Goal: Register for event/course

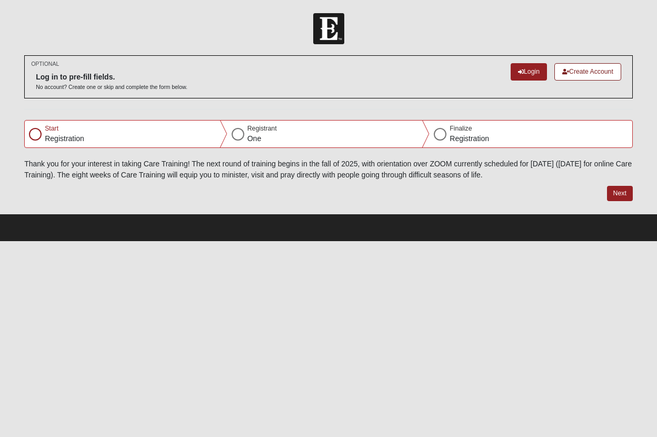
click at [43, 133] on div "Start Registration" at bounding box center [126, 134] width 203 height 26
click at [33, 134] on div at bounding box center [35, 134] width 13 height 13
click at [37, 131] on div at bounding box center [35, 134] width 13 height 13
click at [60, 134] on p "Registration" at bounding box center [64, 138] width 39 height 11
click at [613, 189] on button "Next" at bounding box center [620, 193] width 26 height 15
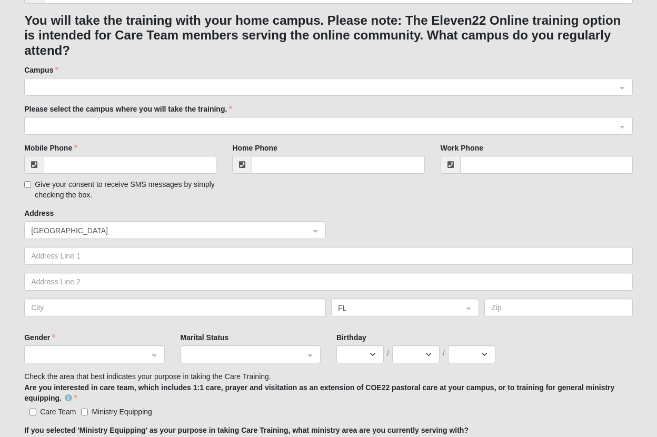
scroll to position [295, 0]
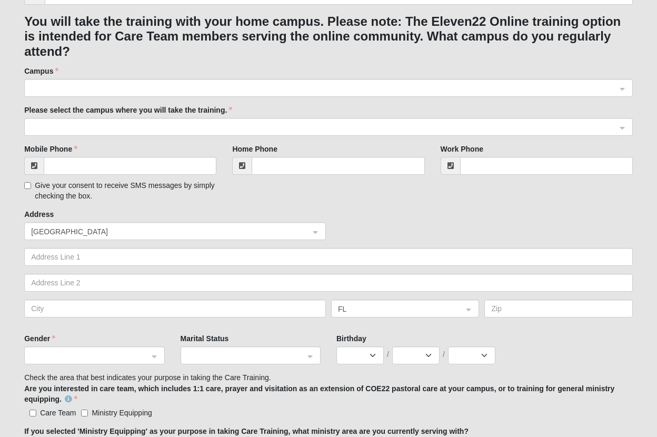
click at [146, 83] on span at bounding box center [323, 89] width 585 height 12
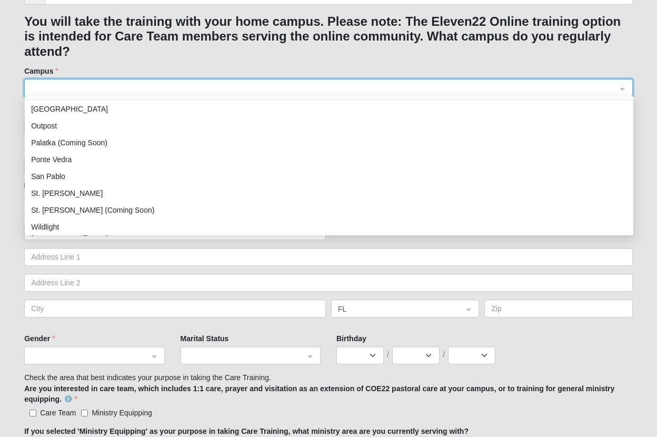
scroll to position [116, 0]
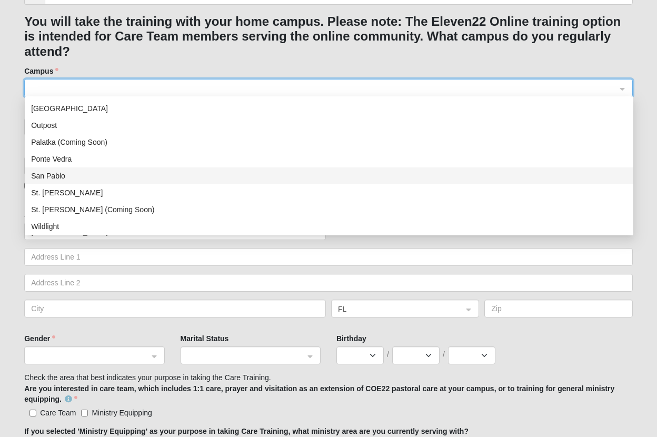
click at [54, 173] on div "San Pablo" at bounding box center [329, 176] width 596 height 12
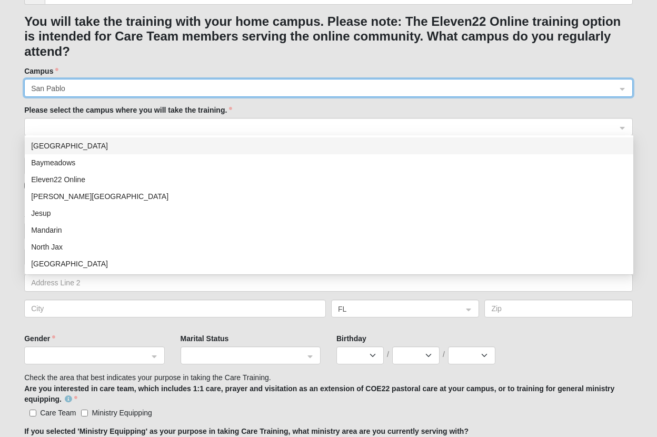
click at [101, 127] on span at bounding box center [323, 128] width 585 height 12
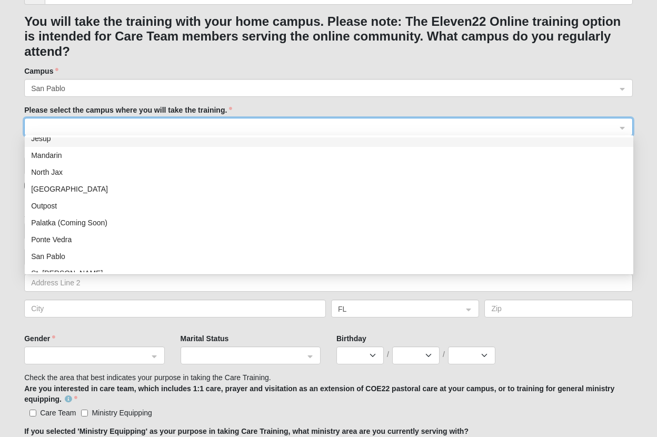
scroll to position [87, 0]
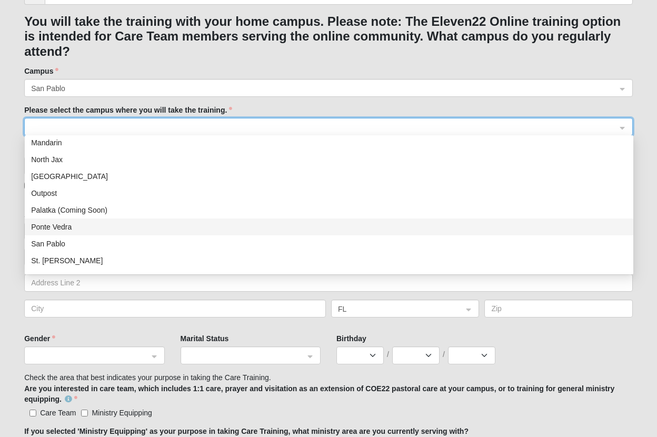
click at [48, 227] on div "Ponte Vedra" at bounding box center [329, 227] width 596 height 12
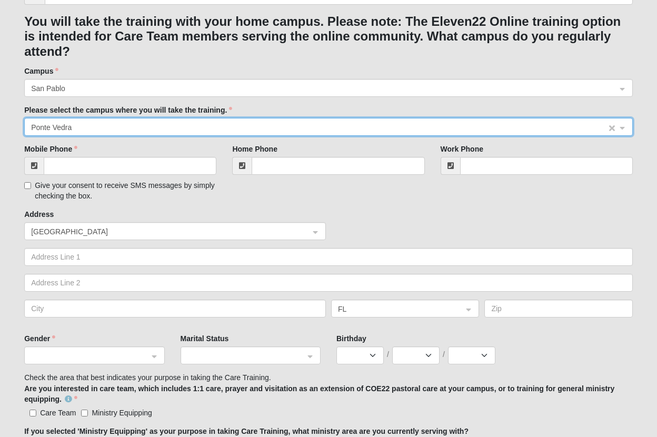
click at [69, 123] on span "Ponte Vedra" at bounding box center [319, 128] width 576 height 12
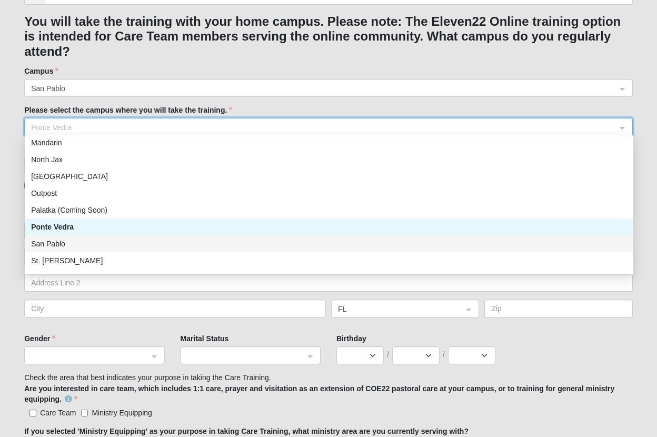
click at [50, 246] on div "San Pablo" at bounding box center [329, 244] width 596 height 12
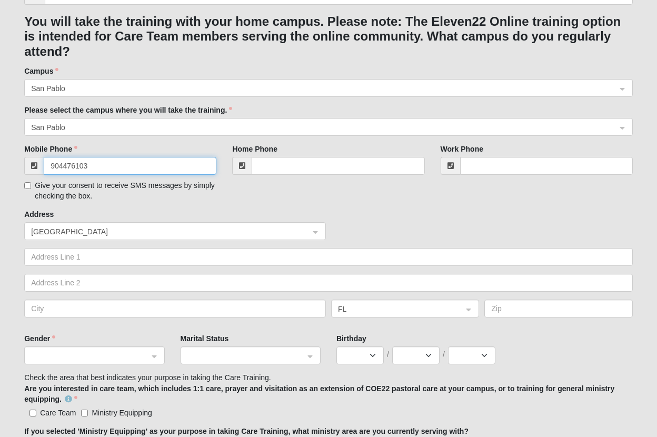
type input "(904) 476-1030"
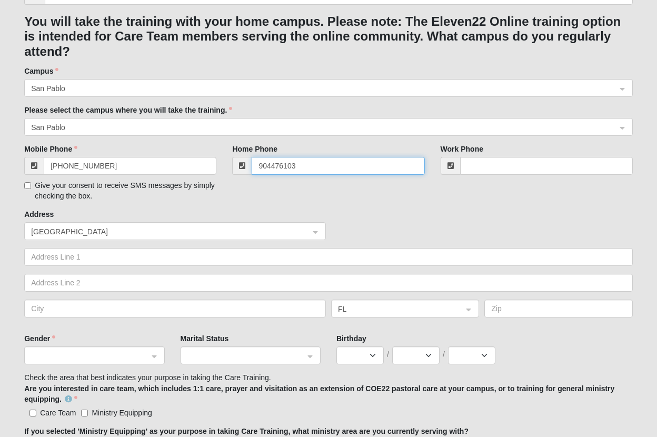
type input "(904) 476-1030"
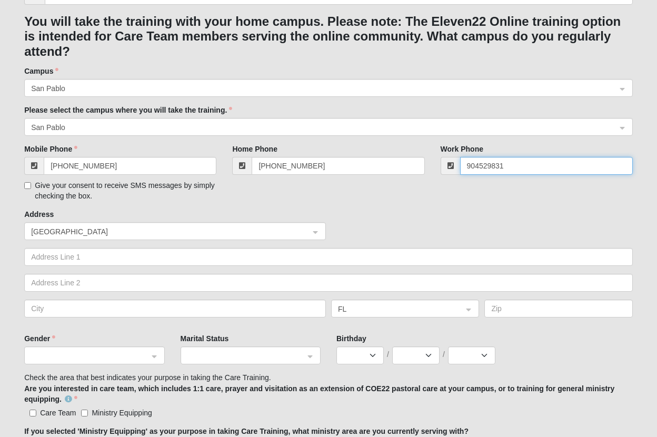
type input "(904) 529-8314"
click at [26, 182] on input "Give your consent to receive SMS messages by simply checking the box." at bounding box center [27, 185] width 7 height 7
checkbox input "true"
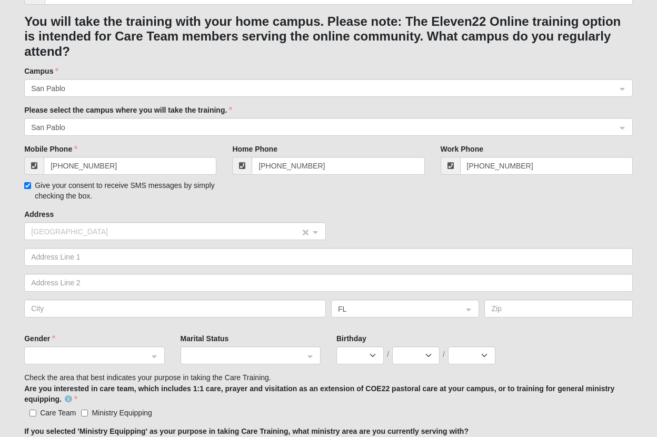
click at [89, 227] on span "United States" at bounding box center [165, 232] width 269 height 12
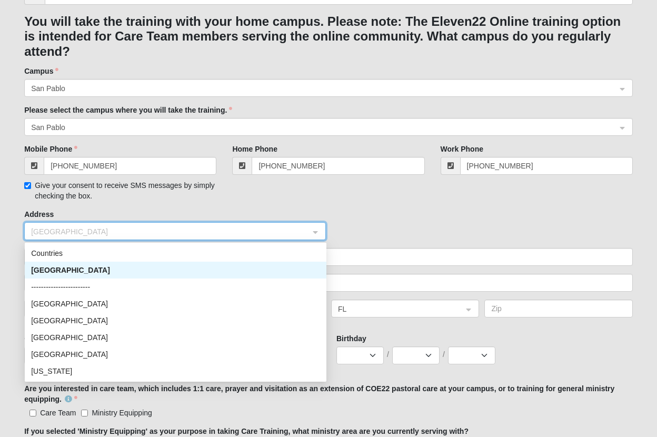
click at [83, 264] on div "United States" at bounding box center [175, 270] width 289 height 12
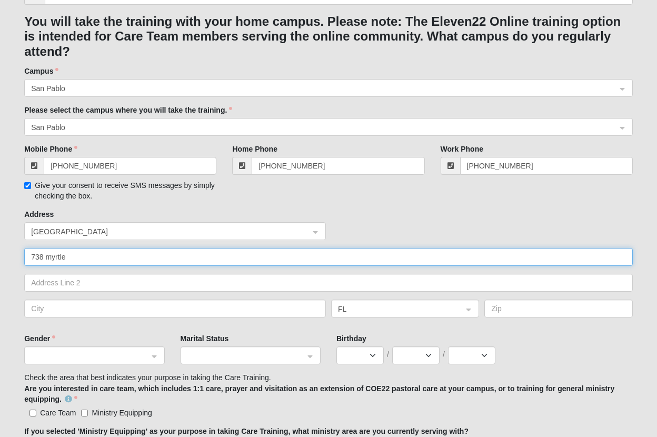
click at [83, 252] on input "738 myrtle" at bounding box center [328, 257] width 608 height 18
type input "738 myrtle ave"
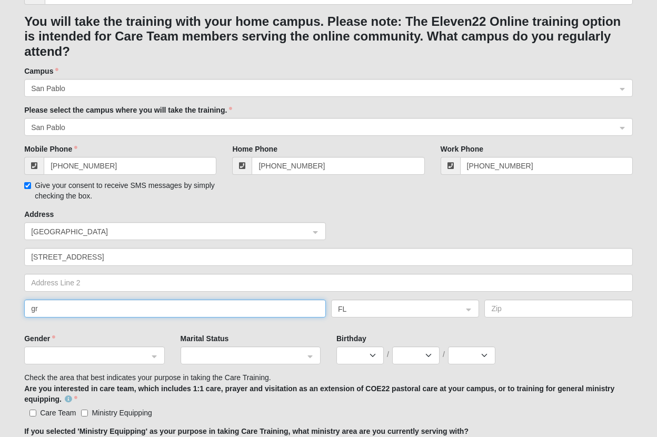
type input "g"
type input "Gr"
type input "Green Cove Spring"
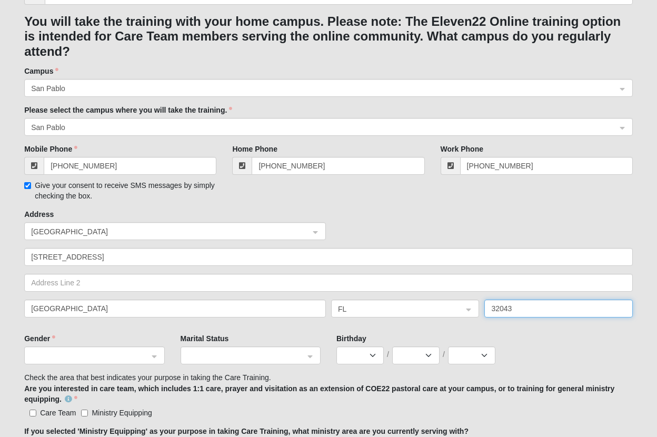
type input "32043"
click at [621, 333] on div "Birthday Jan Feb Mar Apr May Jun Jul Aug Sep Oct Nov Dec / 1 2 3 4 5 6 7 8 9 10…" at bounding box center [484, 348] width 296 height 31
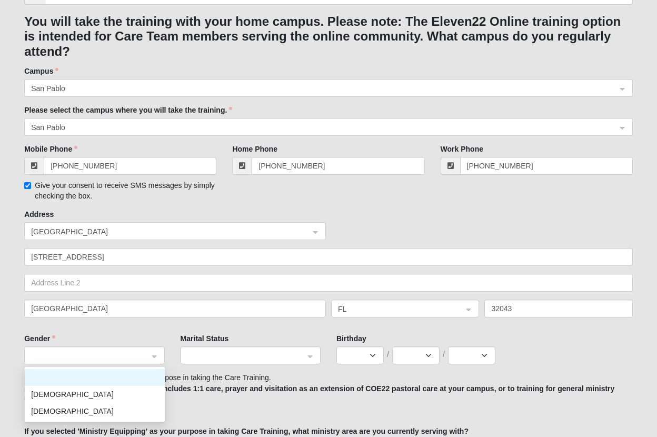
click at [83, 352] on span at bounding box center [89, 356] width 117 height 12
click at [75, 389] on div "Male" at bounding box center [94, 394] width 127 height 12
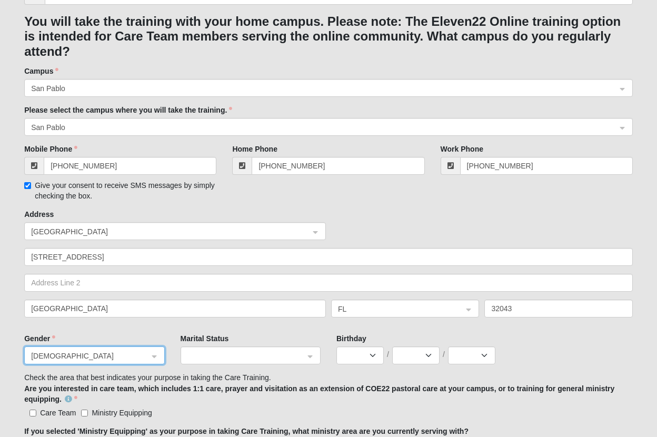
click at [263, 355] on span at bounding box center [245, 356] width 117 height 12
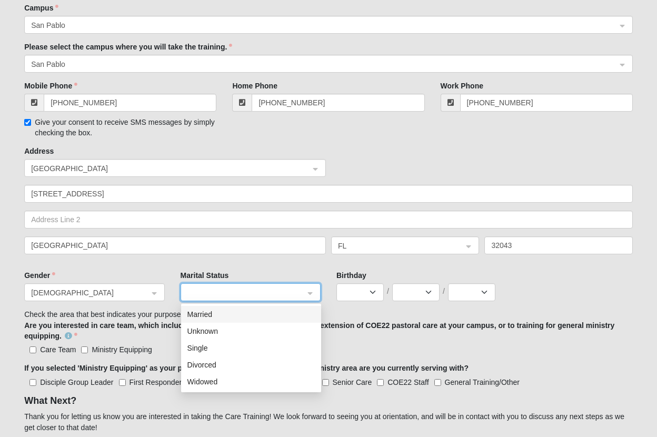
scroll to position [359, 0]
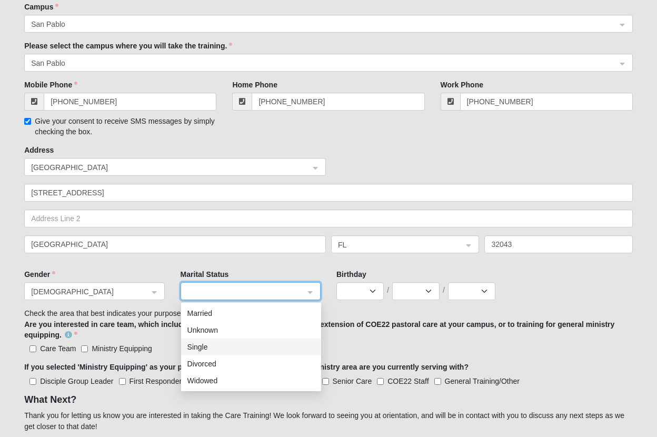
click at [207, 341] on div "Single" at bounding box center [250, 347] width 127 height 12
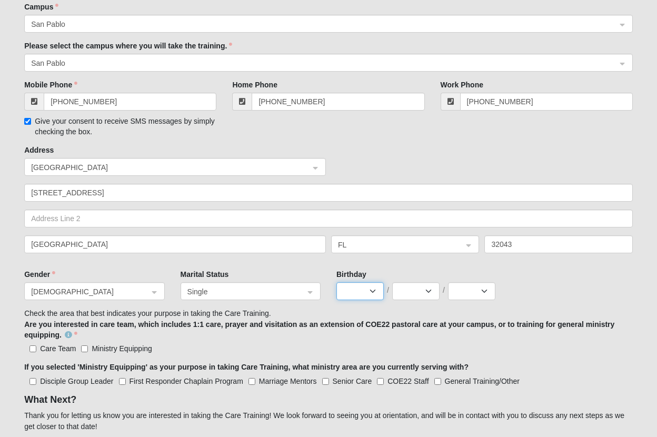
select select "5"
select select "6"
select select "1993"
click at [85, 345] on input "Ministry Equipping" at bounding box center [84, 348] width 7 height 7
checkbox input "true"
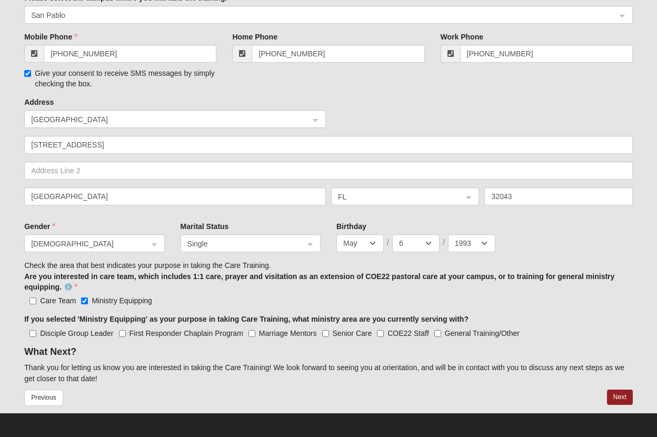
scroll to position [406, 0]
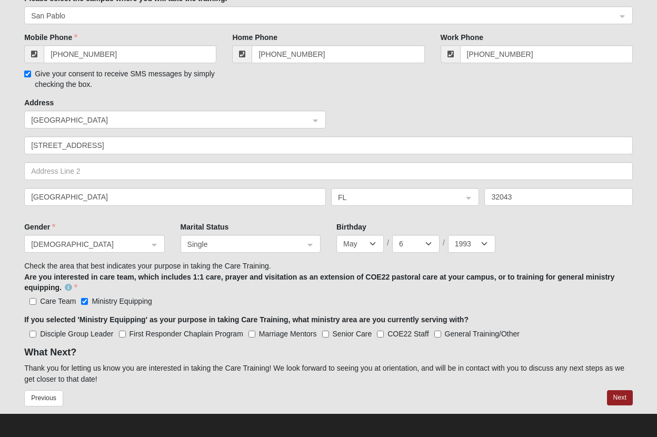
click at [123, 330] on Program "First Responder Chaplain Program" at bounding box center [122, 333] width 7 height 7
checkbox Program "true"
click at [32, 330] on Leader "Disciple Group Leader" at bounding box center [32, 333] width 7 height 7
checkbox Leader "true"
click at [122, 330] on Program "First Responder Chaplain Program" at bounding box center [122, 333] width 7 height 7
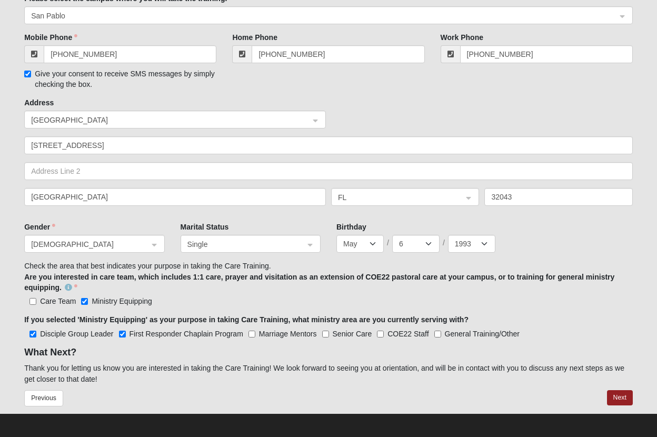
checkbox Program "false"
click at [32, 332] on Leader "Disciple Group Leader" at bounding box center [32, 333] width 7 height 7
checkbox Leader "false"
click at [438, 330] on input "General Training/Other" at bounding box center [437, 333] width 7 height 7
checkbox input "true"
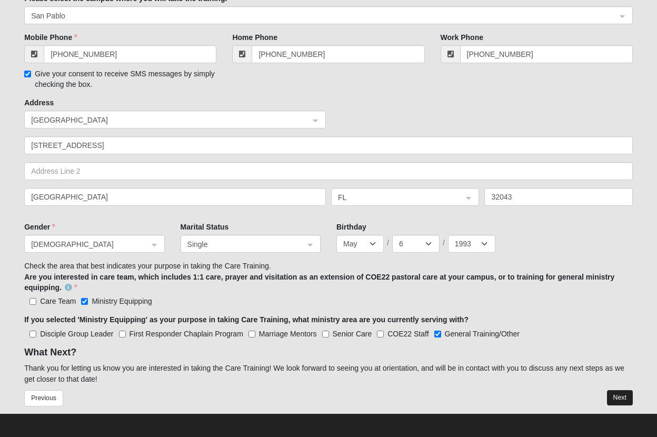
click at [622, 392] on button "Next" at bounding box center [620, 397] width 26 height 15
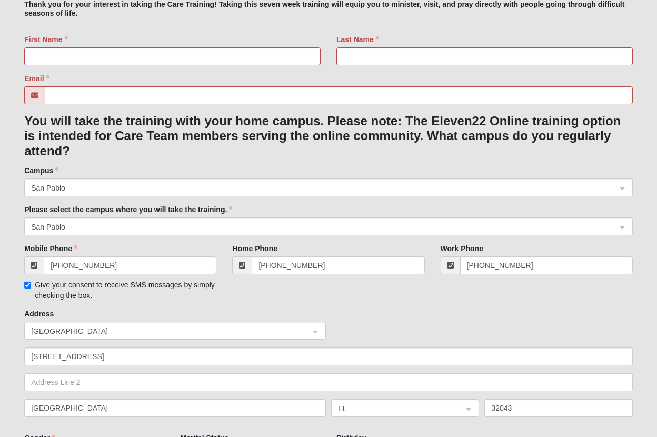
scroll to position [252, 0]
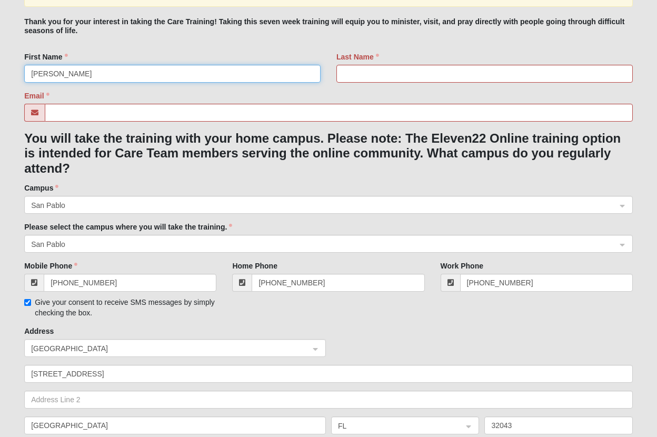
type input "Preston"
click at [426, 82] on div "Last Name" at bounding box center [484, 71] width 312 height 39
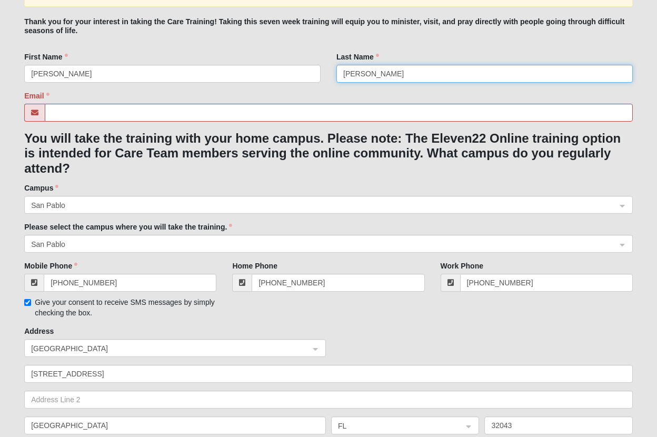
type input "Fansler"
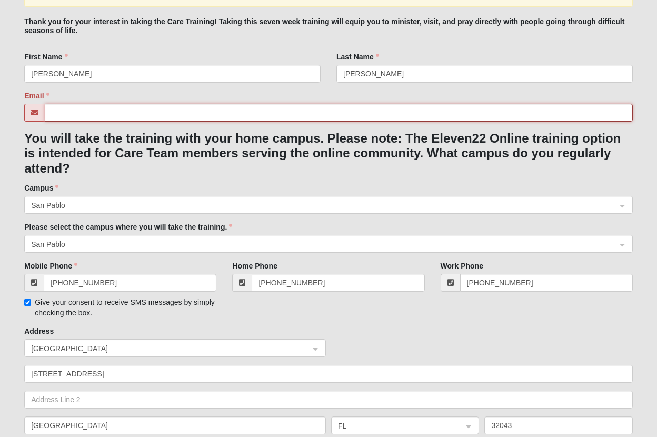
type input "pfansler93@gmail.com"
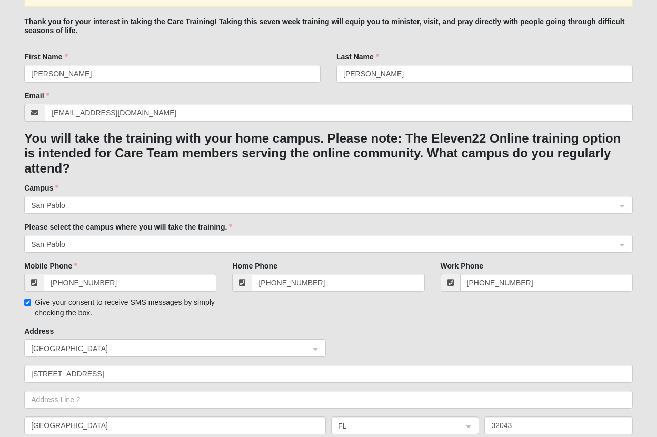
click at [251, 174] on form "Please correct the following: First Name is required Last Name is required Emai…" at bounding box center [328, 292] width 608 height 698
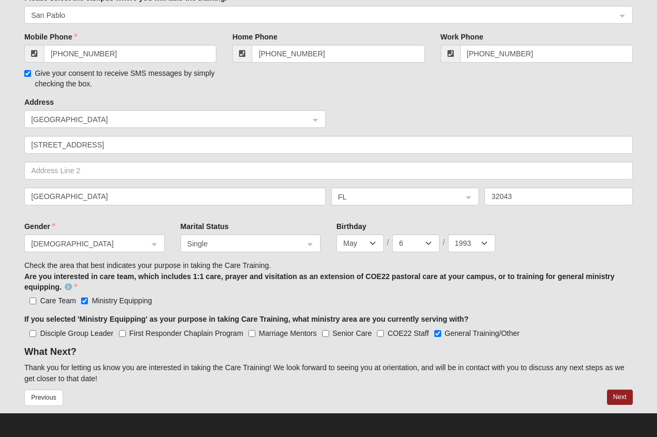
scroll to position [480, 0]
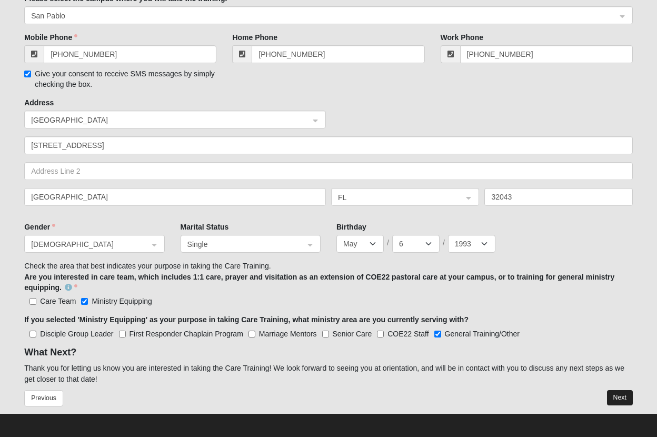
click at [617, 396] on button "Next" at bounding box center [620, 397] width 26 height 15
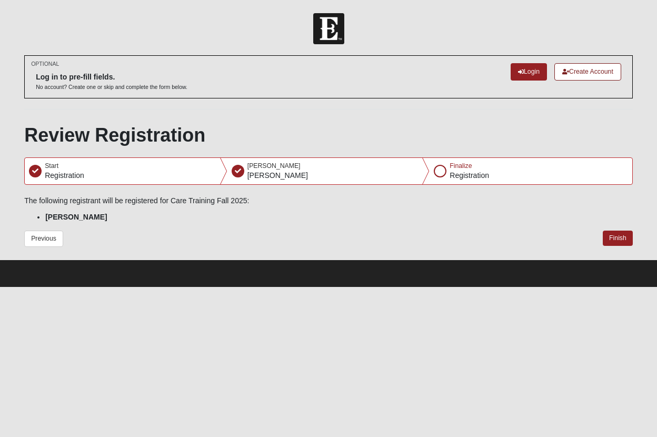
scroll to position [0, 0]
click at [616, 237] on button "Finish" at bounding box center [618, 237] width 30 height 15
click at [441, 168] on div at bounding box center [440, 171] width 13 height 13
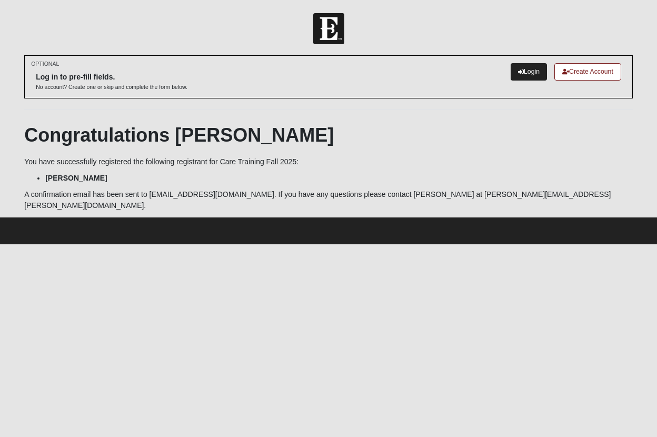
click at [523, 72] on link "Login" at bounding box center [528, 71] width 36 height 17
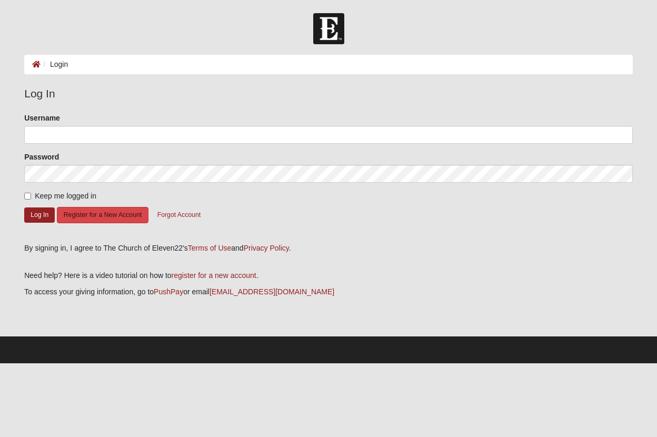
click at [102, 214] on button "Register for a New Account" at bounding box center [103, 215] width 92 height 16
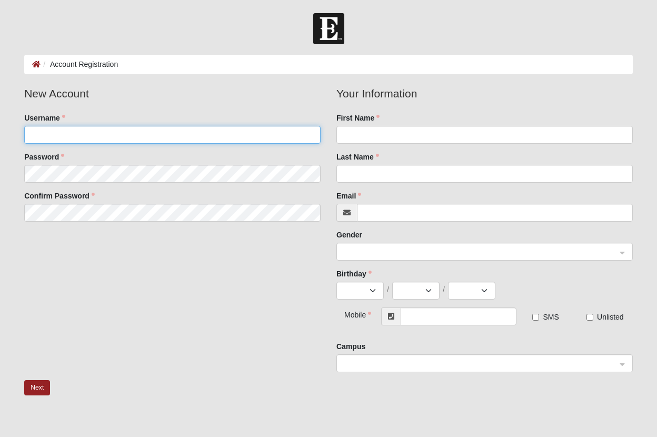
click at [94, 137] on input "Username" at bounding box center [172, 135] width 296 height 18
type input "pfansler93"
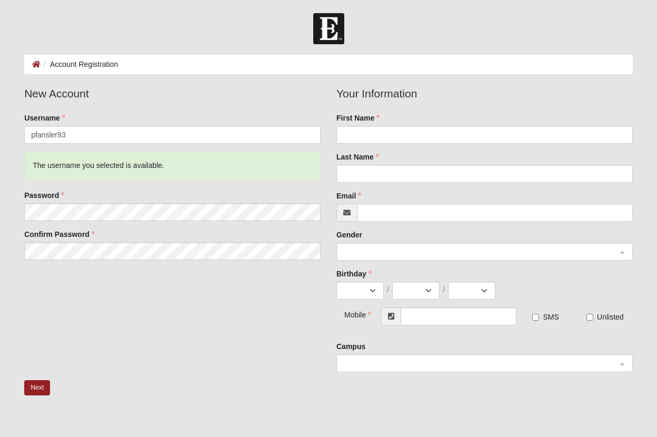
click at [116, 289] on div "New Account Username pfansler93 The username you selected is available. Passwor…" at bounding box center [328, 232] width 624 height 295
click at [113, 194] on div "Password" at bounding box center [172, 205] width 296 height 31
click at [117, 192] on div "Password" at bounding box center [172, 205] width 296 height 31
click at [97, 134] on input "pfansler93" at bounding box center [172, 135] width 296 height 18
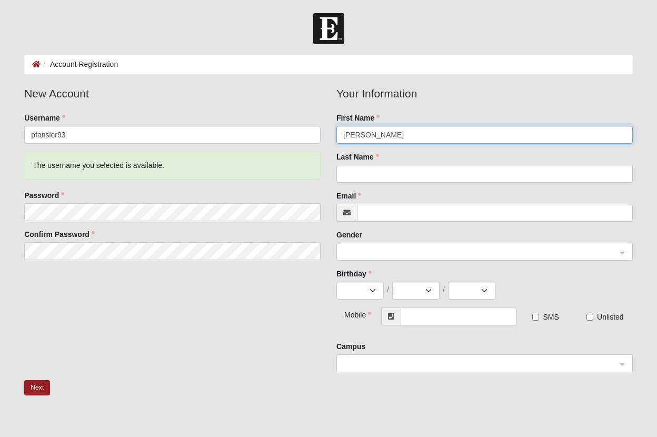
type input "Preston"
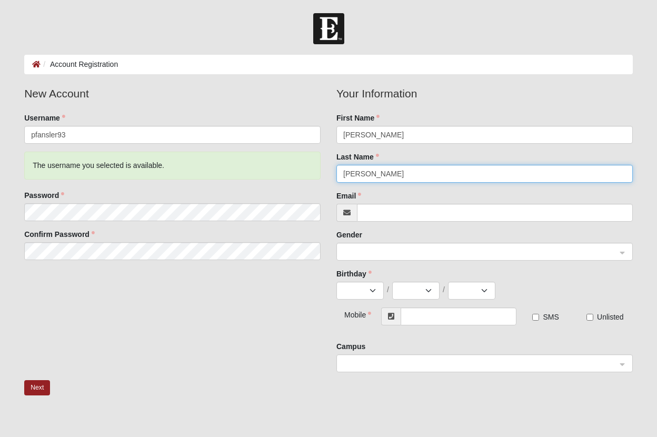
type input "Fansler"
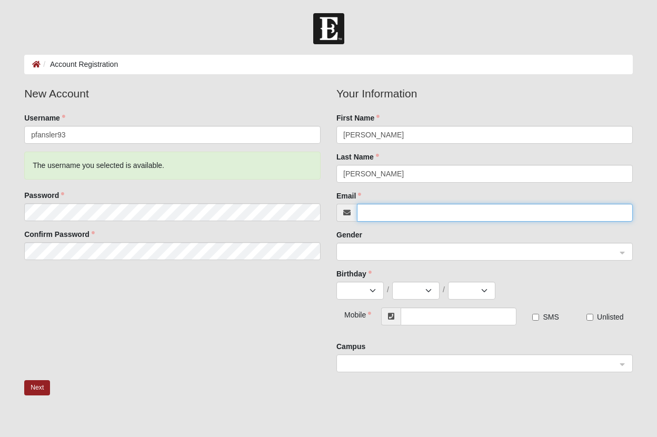
type input "pfansler93@gmail.com"
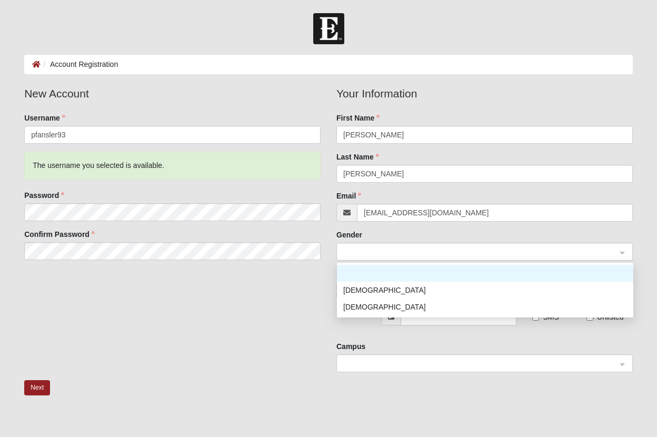
click at [394, 248] on span at bounding box center [479, 252] width 273 height 12
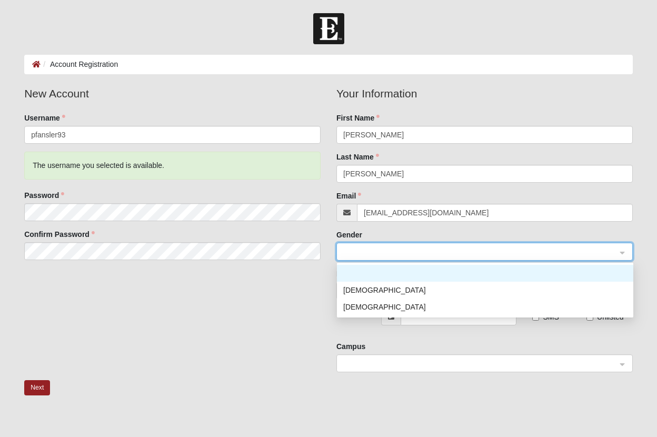
click at [390, 281] on div at bounding box center [485, 273] width 296 height 17
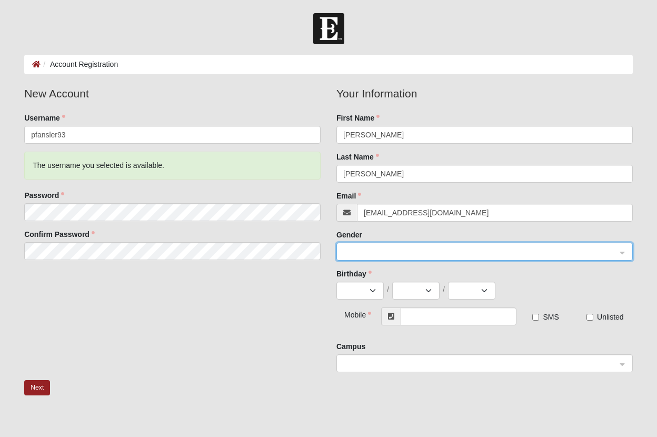
click at [386, 258] on span at bounding box center [481, 252] width 276 height 18
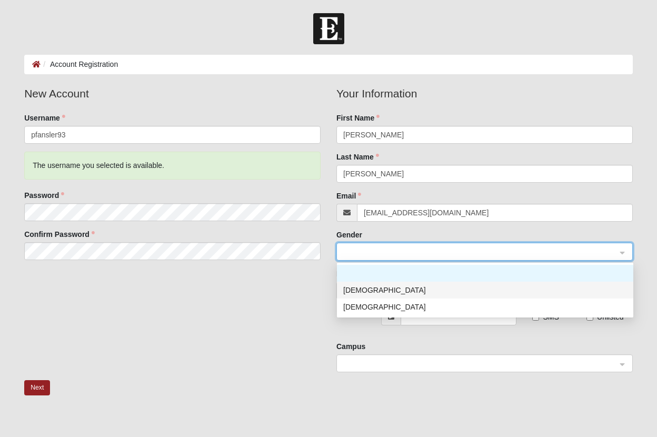
click at [381, 290] on div "Male" at bounding box center [485, 290] width 284 height 12
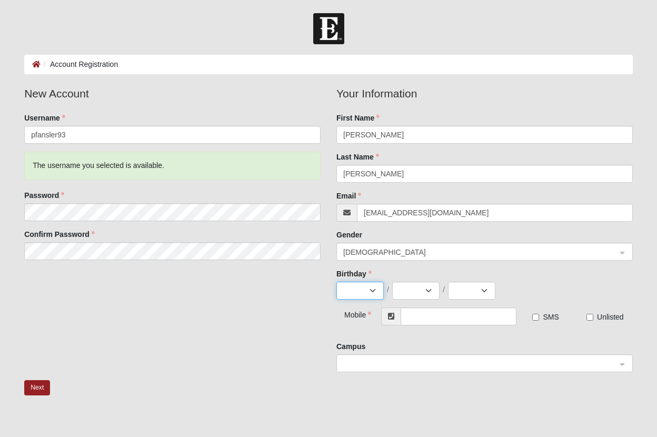
select select "5"
select select "6"
select select "1993"
click at [430, 318] on input "text" at bounding box center [458, 316] width 116 height 18
type input "(904) 476-1030"
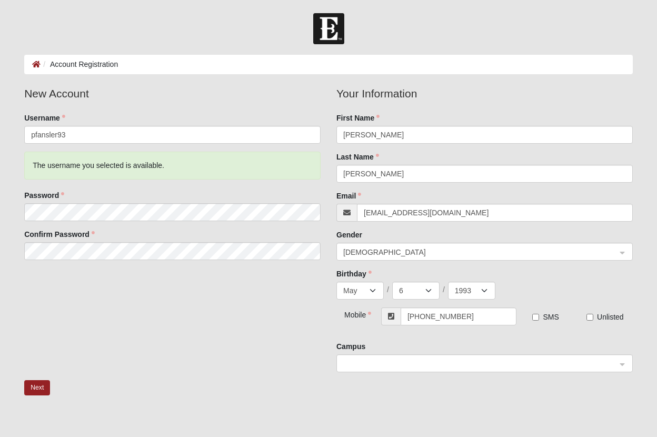
click at [536, 317] on input "SMS" at bounding box center [535, 317] width 7 height 7
checkbox input "true"
click at [375, 365] on span at bounding box center [479, 364] width 273 height 12
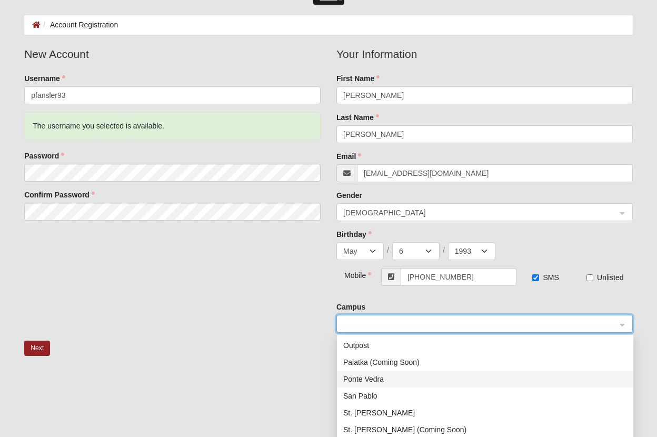
scroll to position [48, 0]
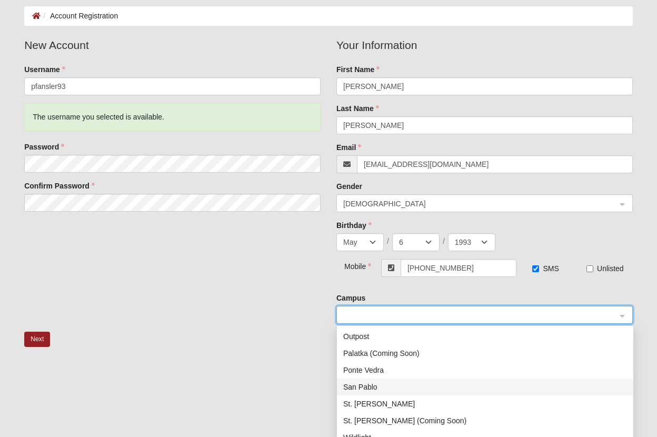
click at [365, 384] on div "San Pablo" at bounding box center [485, 387] width 284 height 12
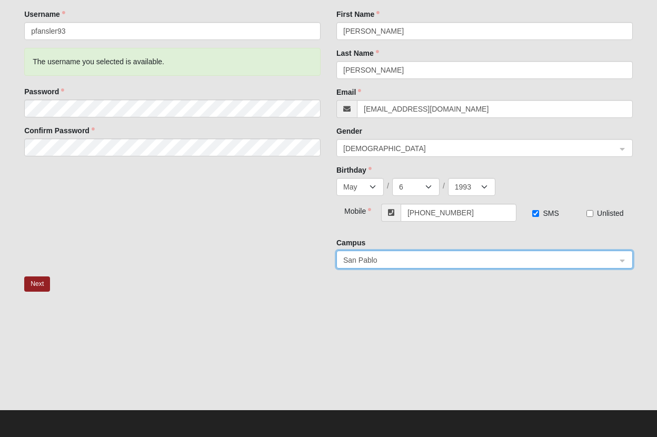
scroll to position [103, 0]
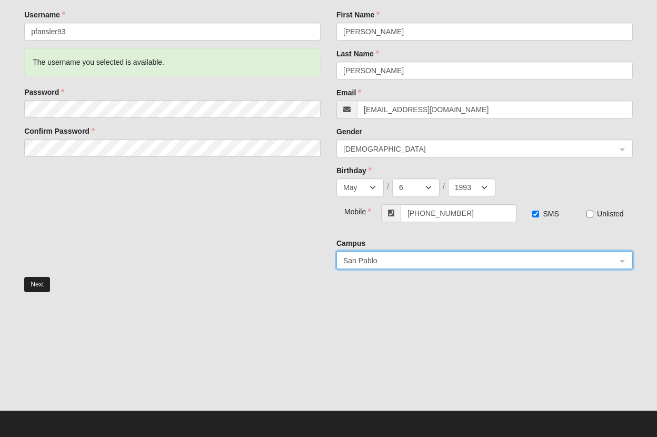
click at [37, 283] on button "Next" at bounding box center [37, 284] width 26 height 15
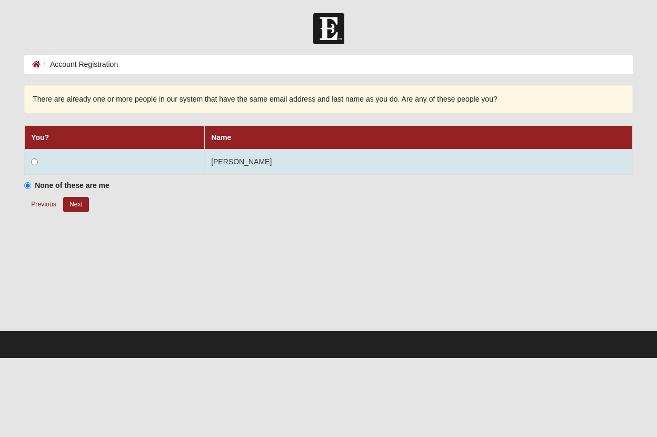
click at [36, 159] on input "radio" at bounding box center [34, 161] width 7 height 7
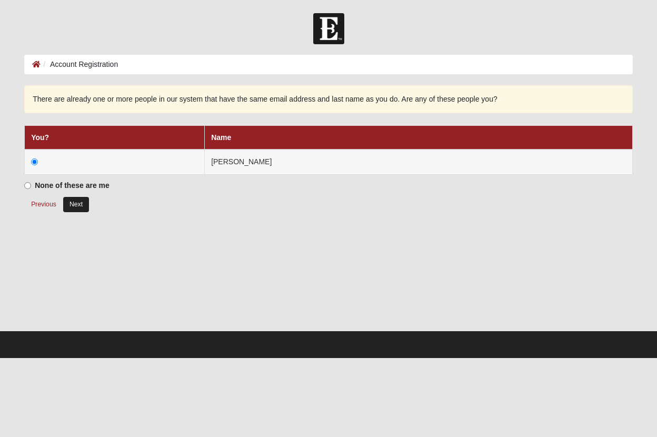
click at [76, 198] on button "Next" at bounding box center [76, 204] width 26 height 15
radio input "true"
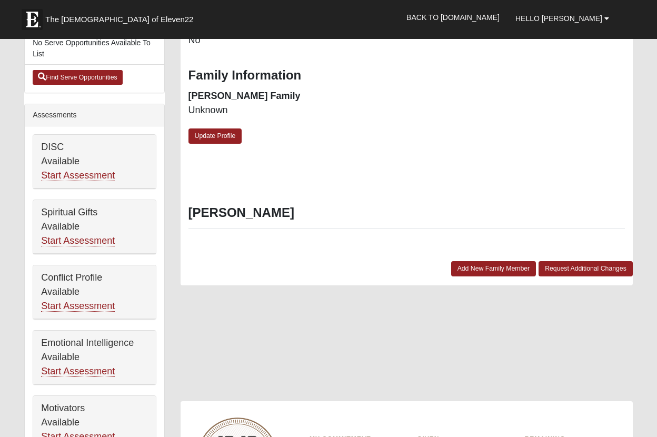
scroll to position [353, 0]
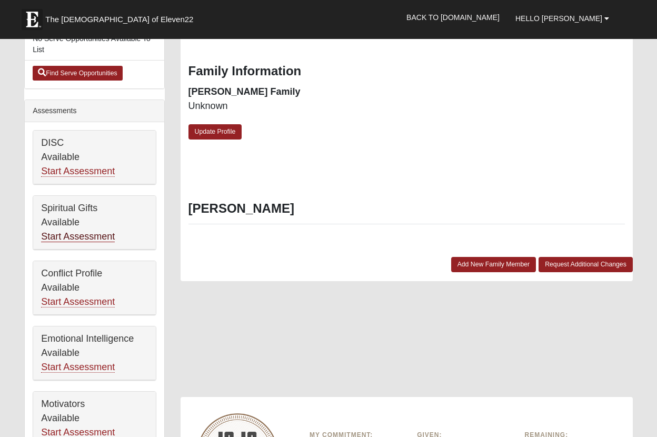
click at [65, 235] on link "Start Assessment" at bounding box center [78, 236] width 74 height 11
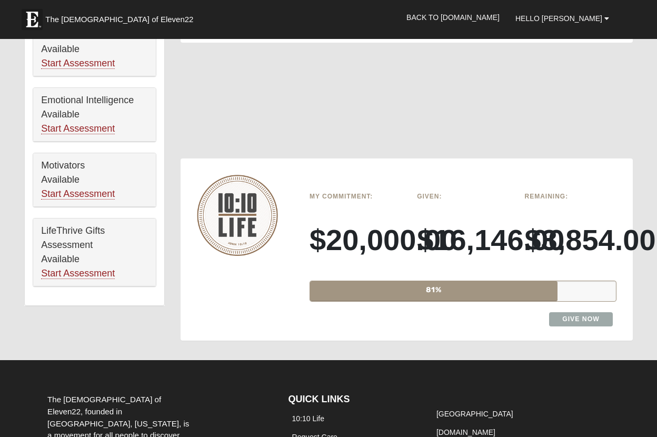
scroll to position [590, 0]
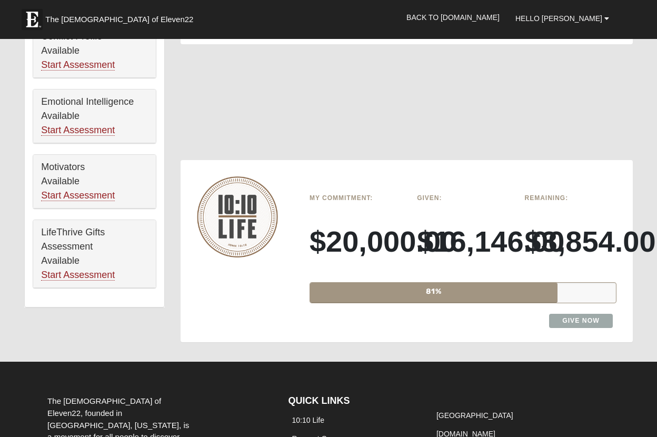
click at [459, 246] on h3 "$16,146.00" at bounding box center [463, 241] width 92 height 35
click at [424, 194] on h6 "Given:" at bounding box center [463, 197] width 92 height 7
click at [551, 196] on div "Remaining: $3,854.00" at bounding box center [569, 231] width 107 height 85
click at [352, 194] on h6 "My Commitment:" at bounding box center [355, 197] width 92 height 7
click at [418, 258] on div "Given: $16,146.00" at bounding box center [462, 231] width 107 height 85
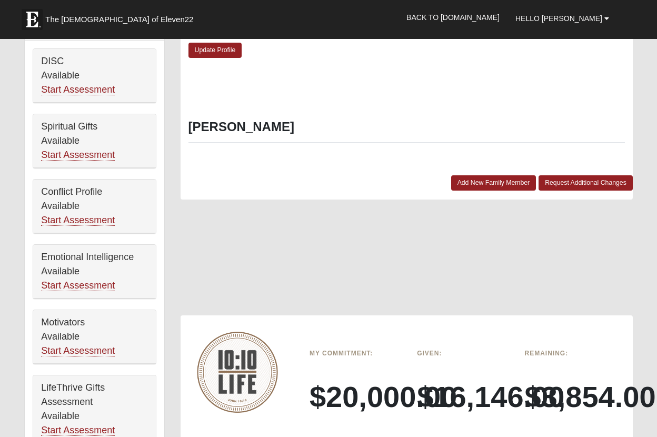
scroll to position [432, 0]
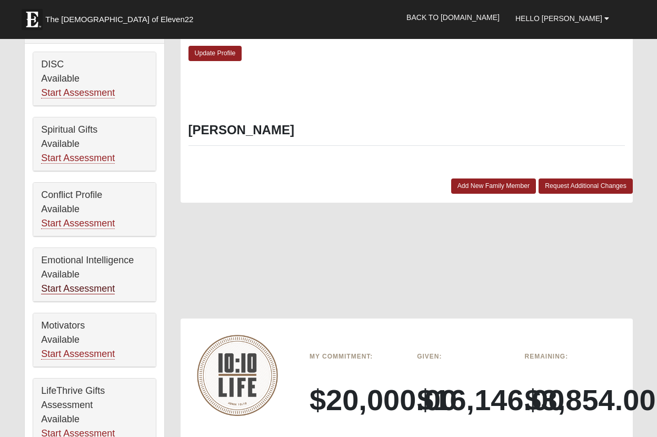
click at [84, 293] on link "Start Assessment" at bounding box center [78, 288] width 74 height 11
click at [58, 93] on link "Start Assessment" at bounding box center [78, 92] width 74 height 11
click at [67, 159] on link "Start Assessment" at bounding box center [78, 158] width 74 height 11
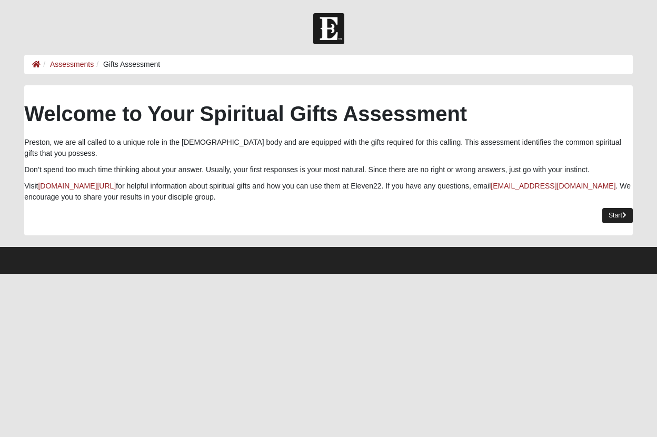
click at [614, 218] on link "Start" at bounding box center [617, 215] width 31 height 15
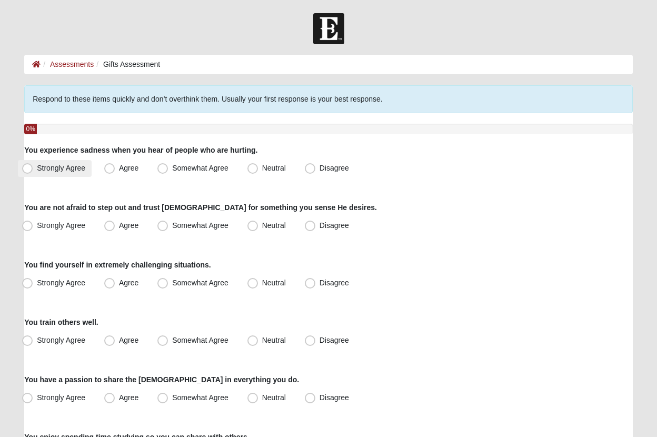
click at [46, 172] on label "Strongly Agree" at bounding box center [55, 168] width 74 height 17
click at [33, 172] on input "Strongly Agree" at bounding box center [29, 168] width 7 height 7
radio input "true"
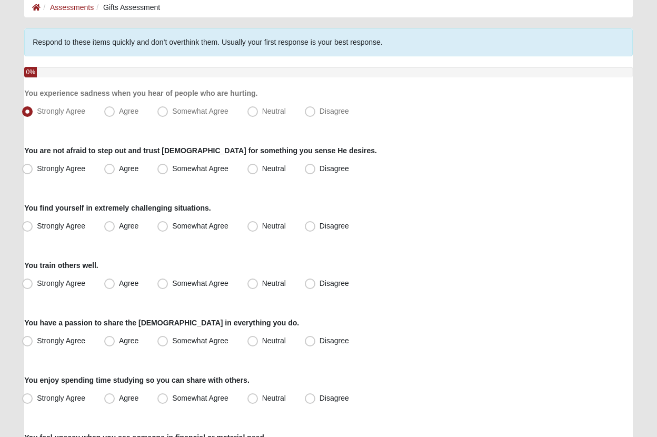
scroll to position [58, 0]
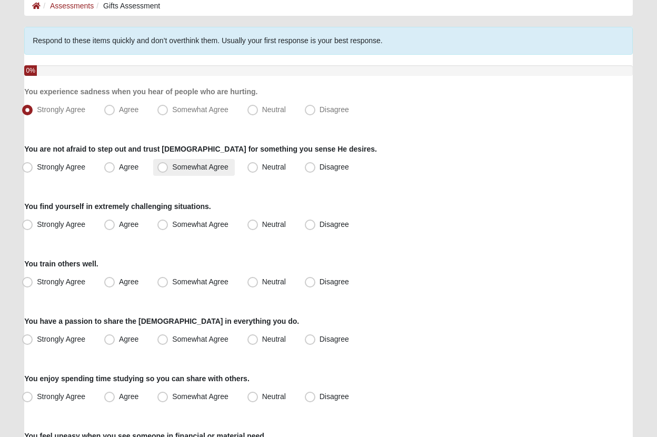
click at [172, 166] on span "Somewhat Agree" at bounding box center [200, 167] width 56 height 8
click at [162, 166] on input "Somewhat Agree" at bounding box center [165, 167] width 7 height 7
radio input "true"
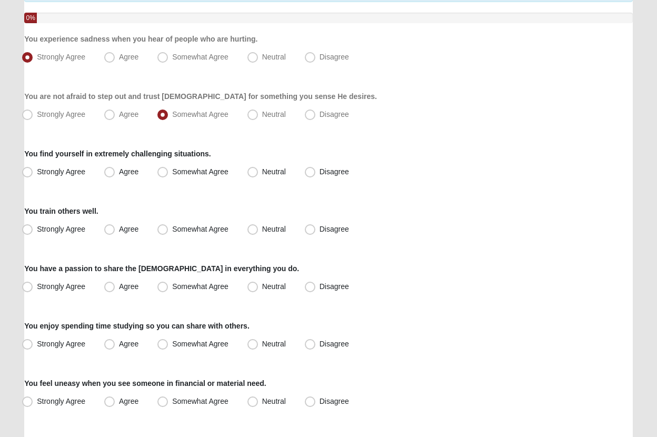
scroll to position [112, 0]
click at [118, 117] on label "Agree" at bounding box center [122, 114] width 45 height 17
click at [115, 117] on input "Agree" at bounding box center [111, 114] width 7 height 7
radio input "true"
click at [262, 171] on span "Neutral" at bounding box center [274, 171] width 24 height 8
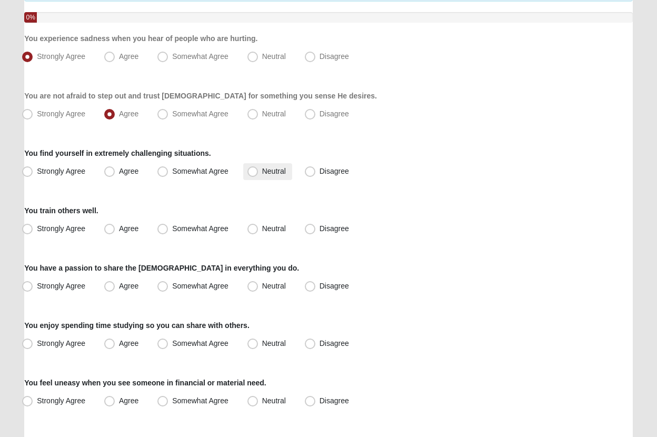
click at [253, 171] on input "Neutral" at bounding box center [255, 171] width 7 height 7
radio input "true"
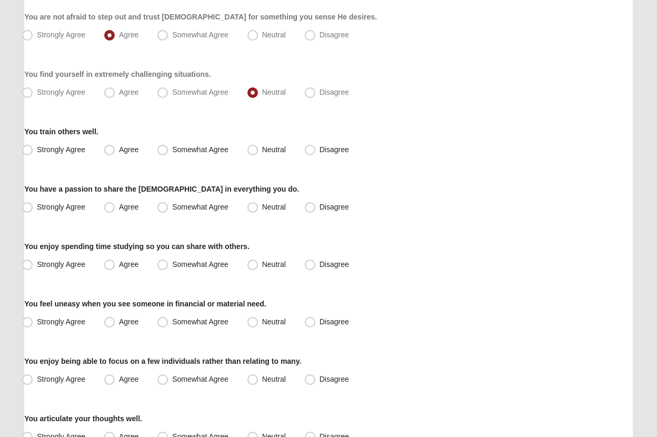
scroll to position [196, 0]
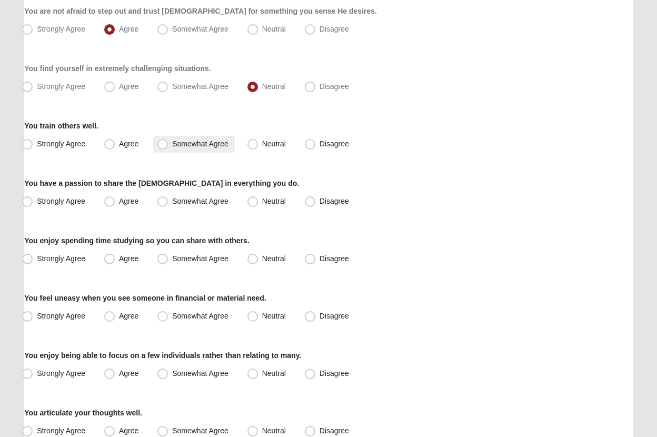
click at [173, 144] on span "Somewhat Agree" at bounding box center [200, 143] width 56 height 8
click at [168, 144] on input "Somewhat Agree" at bounding box center [165, 144] width 7 height 7
radio input "true"
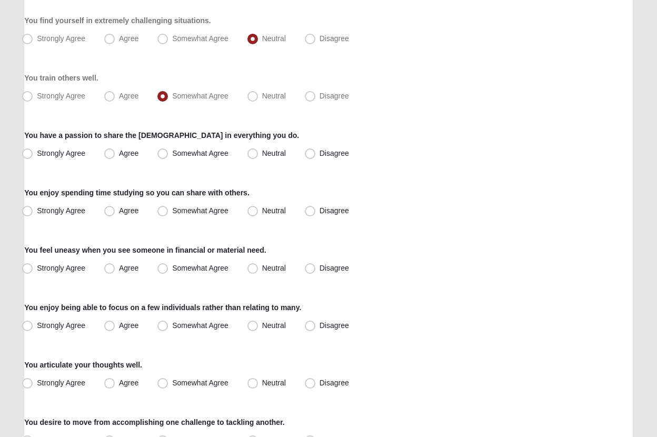
scroll to position [244, 0]
click at [126, 94] on span "Agree" at bounding box center [128, 96] width 19 height 8
click at [115, 94] on input "Agree" at bounding box center [111, 96] width 7 height 7
radio input "true"
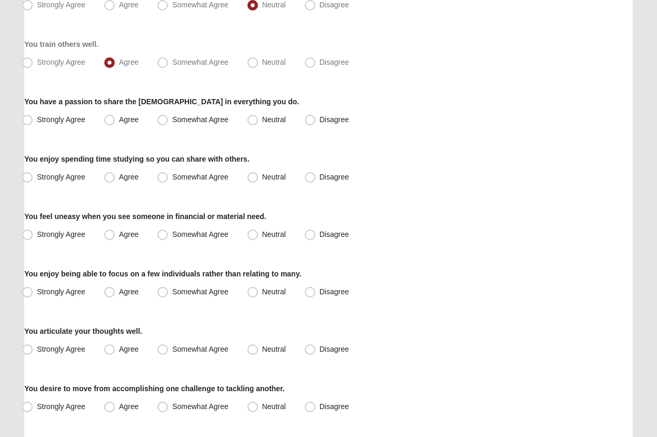
scroll to position [284, 0]
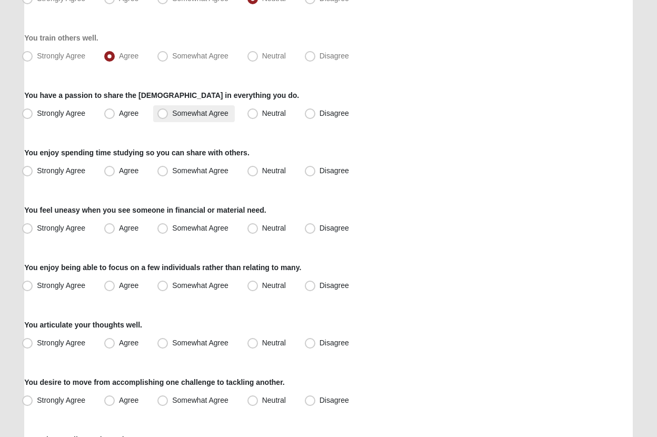
click at [172, 114] on span "Somewhat Agree" at bounding box center [200, 113] width 56 height 8
click at [165, 114] on input "Somewhat Agree" at bounding box center [165, 113] width 7 height 7
radio input "true"
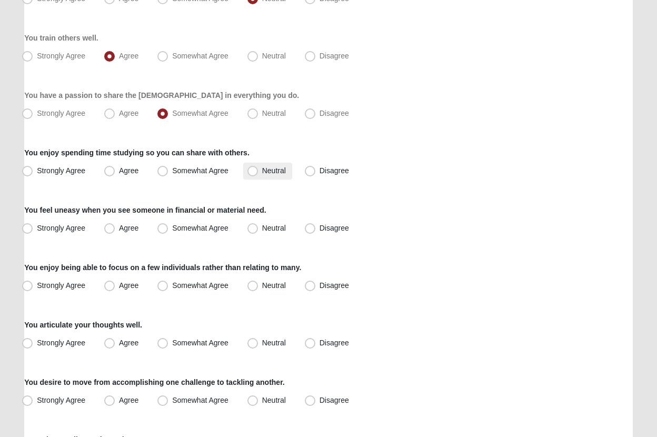
click at [262, 172] on span "Neutral" at bounding box center [274, 170] width 24 height 8
click at [252, 172] on input "Neutral" at bounding box center [255, 170] width 7 height 7
radio input "true"
click at [197, 170] on span "Somewhat Agree" at bounding box center [200, 170] width 56 height 8
click at [168, 170] on input "Somewhat Agree" at bounding box center [165, 170] width 7 height 7
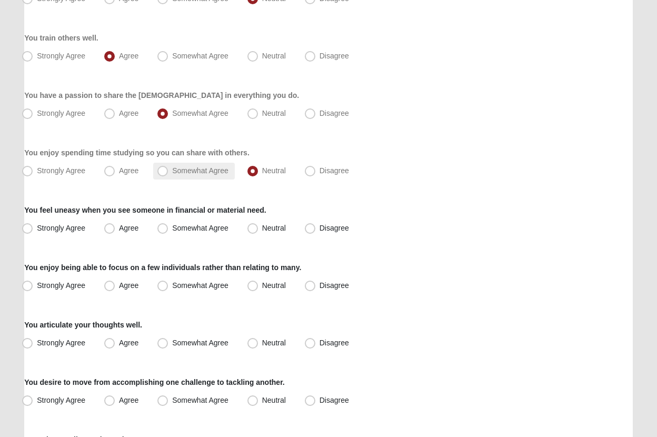
radio input "true"
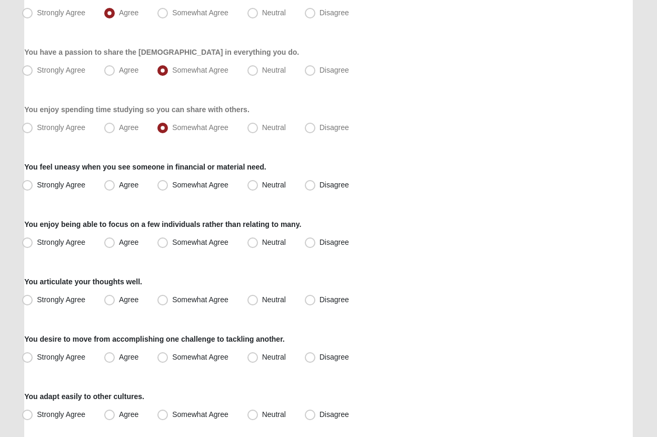
scroll to position [337, 0]
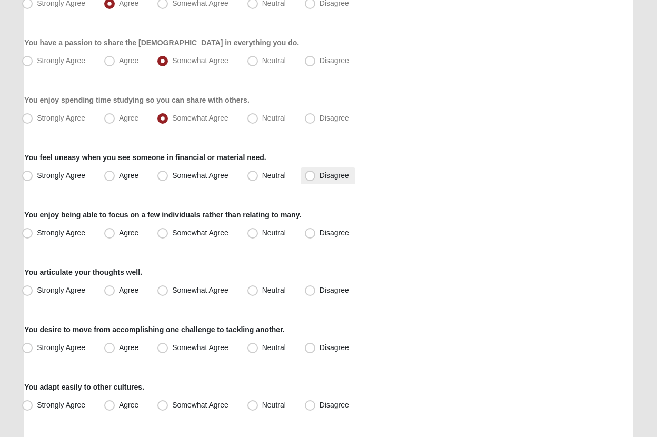
click at [319, 176] on span "Disagree" at bounding box center [333, 175] width 29 height 8
click at [311, 176] on input "Disagree" at bounding box center [312, 175] width 7 height 7
radio input "true"
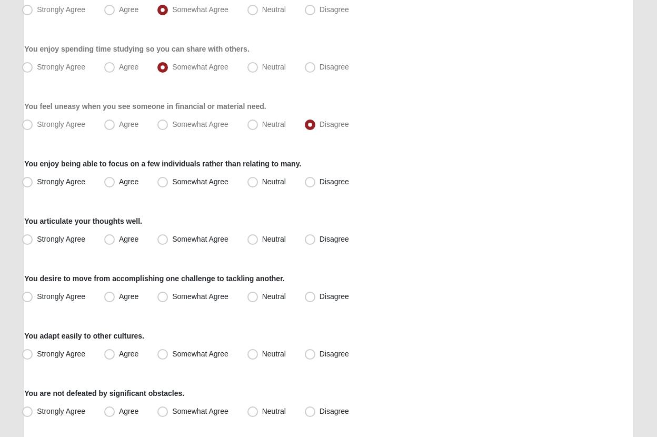
scroll to position [398, 0]
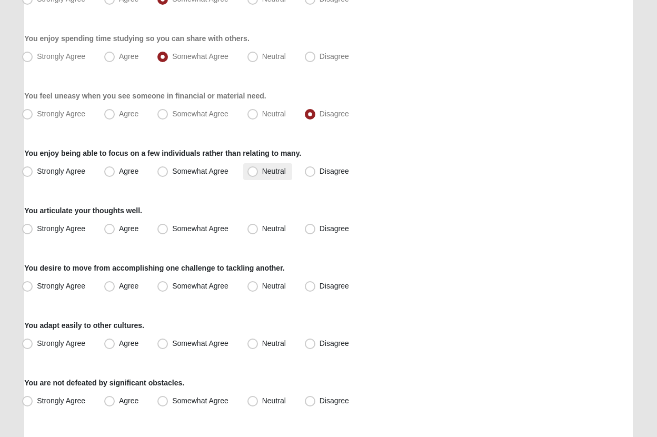
click at [262, 171] on span "Neutral" at bounding box center [274, 171] width 24 height 8
click at [252, 171] on input "Neutral" at bounding box center [255, 171] width 7 height 7
radio input "true"
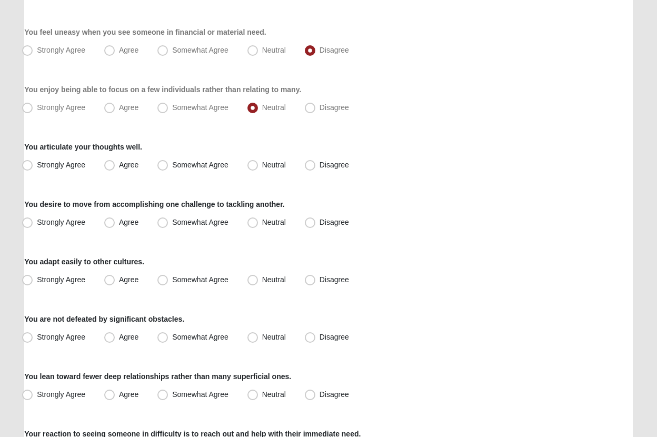
scroll to position [464, 0]
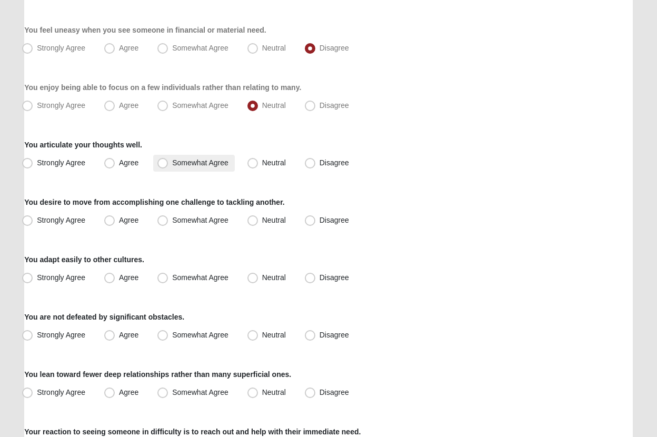
click at [169, 164] on label "Somewhat Agree" at bounding box center [194, 163] width 82 height 17
click at [168, 164] on input "Somewhat Agree" at bounding box center [165, 162] width 7 height 7
radio input "true"
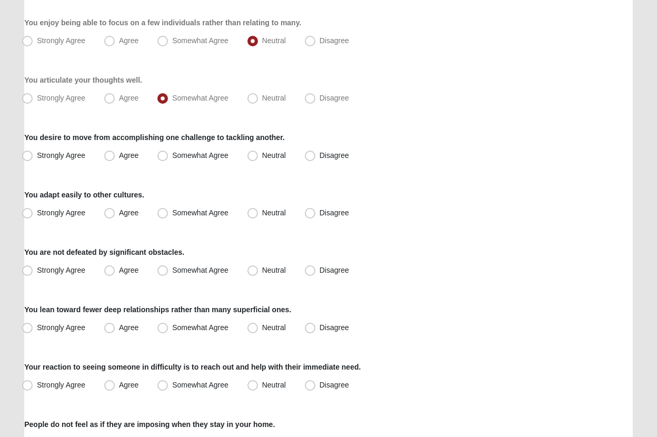
scroll to position [534, 0]
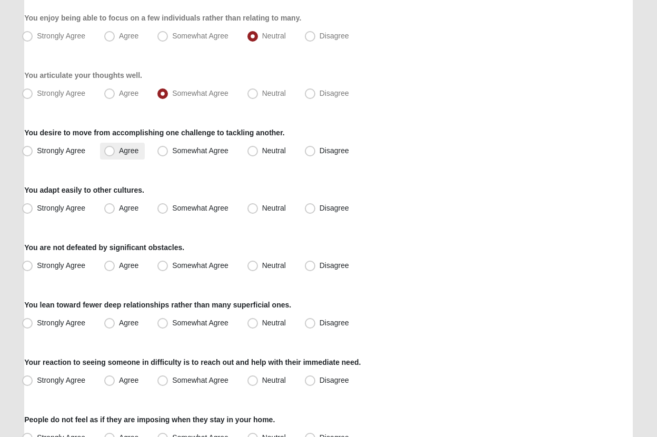
click at [124, 150] on span "Agree" at bounding box center [128, 150] width 19 height 8
click at [115, 150] on input "Agree" at bounding box center [111, 150] width 7 height 7
radio input "true"
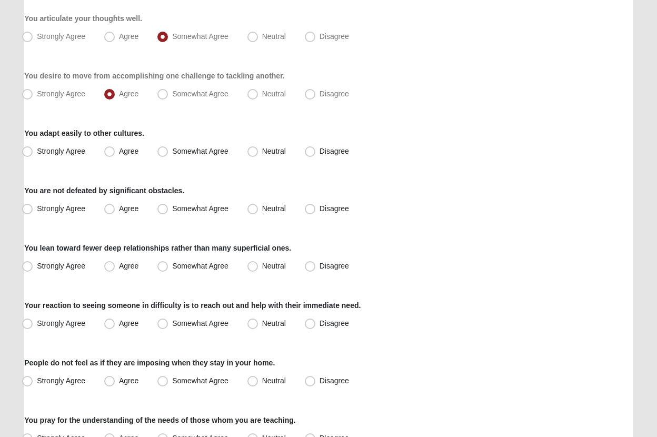
scroll to position [604, 0]
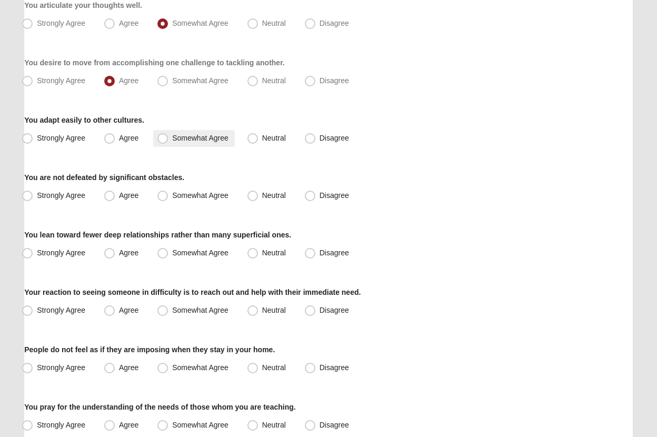
click at [172, 138] on span "Somewhat Agree" at bounding box center [200, 138] width 56 height 8
click at [163, 138] on input "Somewhat Agree" at bounding box center [165, 138] width 7 height 7
radio input "true"
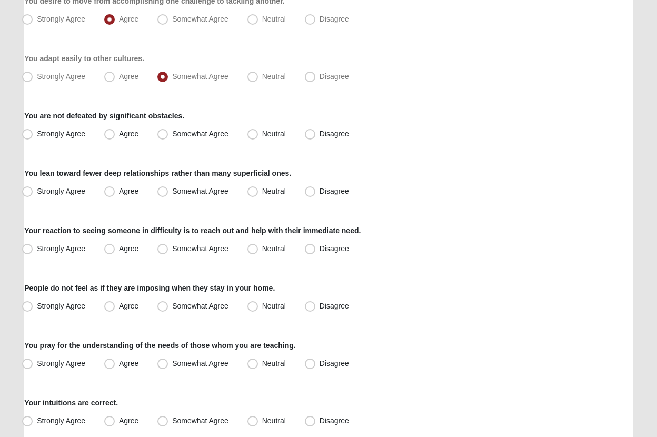
scroll to position [665, 0]
click at [116, 134] on label "Agree" at bounding box center [122, 134] width 45 height 17
click at [115, 134] on input "Agree" at bounding box center [111, 134] width 7 height 7
radio input "true"
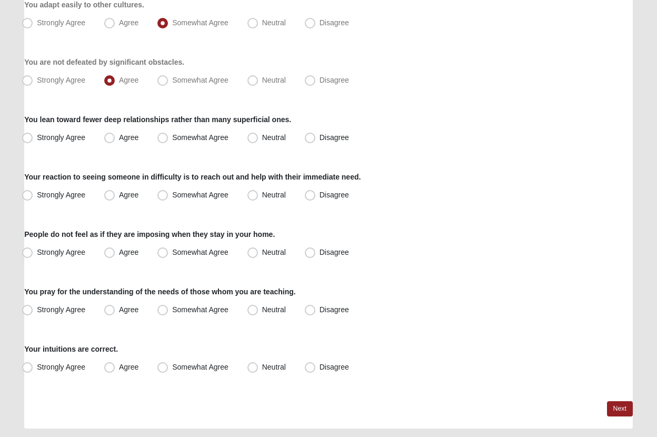
scroll to position [728, 0]
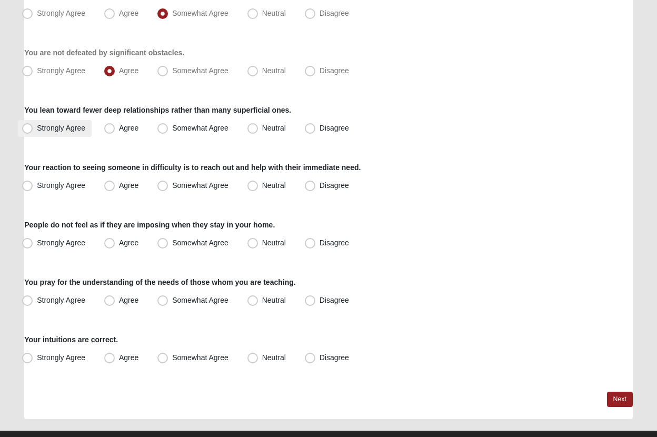
click at [52, 133] on label "Strongly Agree" at bounding box center [55, 128] width 74 height 17
click at [33, 132] on input "Strongly Agree" at bounding box center [29, 128] width 7 height 7
radio input "true"
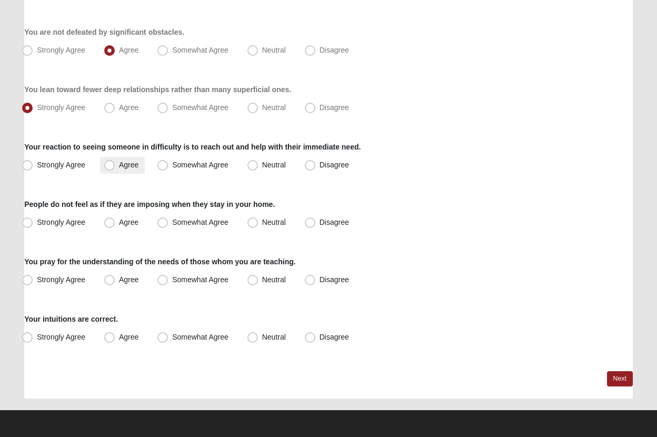
scroll to position [749, 0]
click at [119, 164] on span "Agree" at bounding box center [128, 164] width 19 height 8
click at [108, 164] on input "Agree" at bounding box center [111, 165] width 7 height 7
radio input "true"
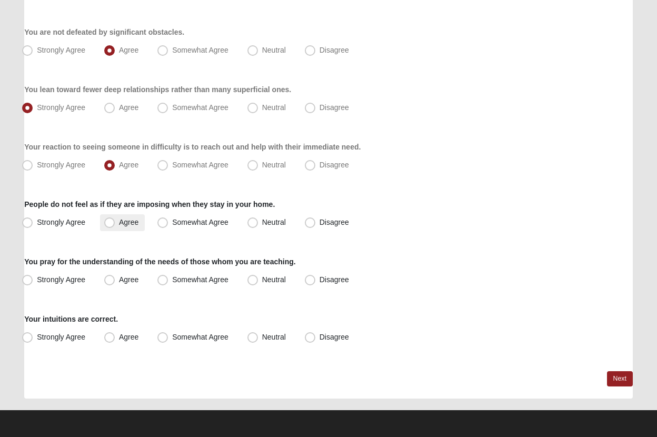
click at [119, 224] on span "Agree" at bounding box center [128, 222] width 19 height 8
click at [111, 224] on input "Agree" at bounding box center [111, 222] width 7 height 7
radio input "true"
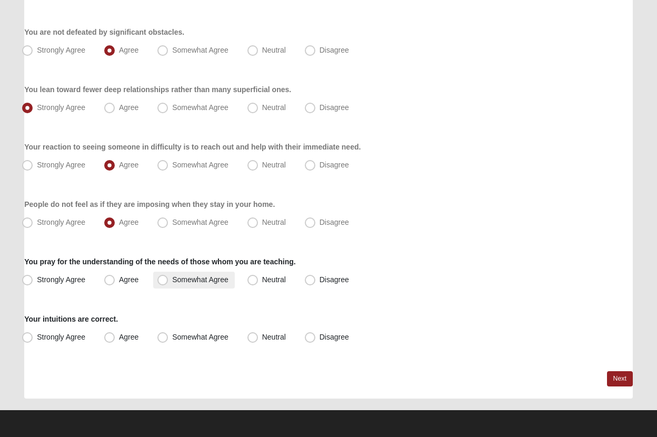
click at [201, 281] on span "Somewhat Agree" at bounding box center [200, 279] width 56 height 8
click at [168, 281] on input "Somewhat Agree" at bounding box center [165, 279] width 7 height 7
radio input "true"
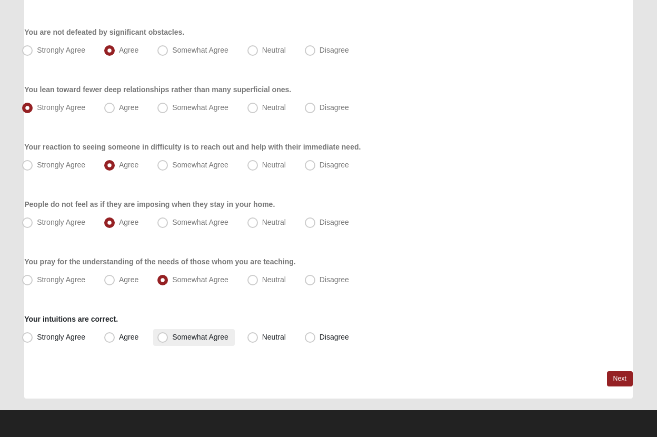
click at [172, 337] on span "Somewhat Agree" at bounding box center [200, 337] width 56 height 8
click at [164, 337] on input "Somewhat Agree" at bounding box center [165, 337] width 7 height 7
radio input "true"
click at [617, 378] on link "Next" at bounding box center [620, 378] width 26 height 15
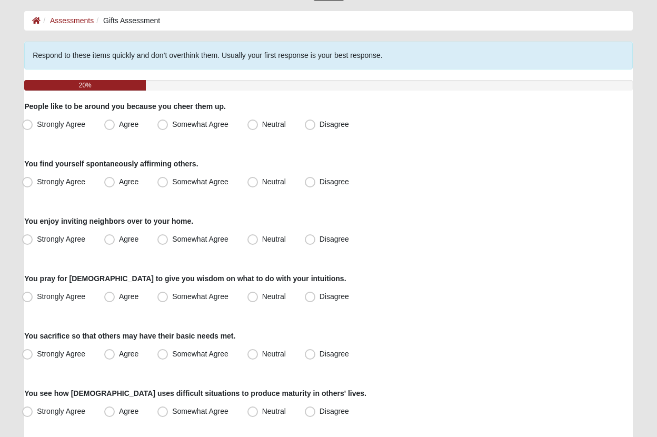
scroll to position [53, 0]
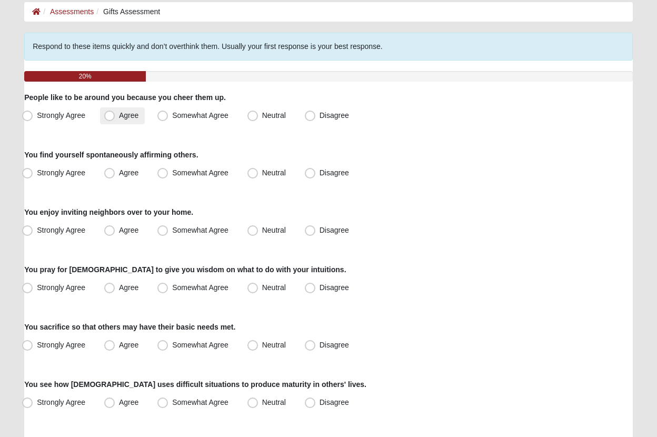
click at [119, 116] on span "Agree" at bounding box center [128, 115] width 19 height 8
click at [110, 116] on input "Agree" at bounding box center [111, 115] width 7 height 7
radio input "true"
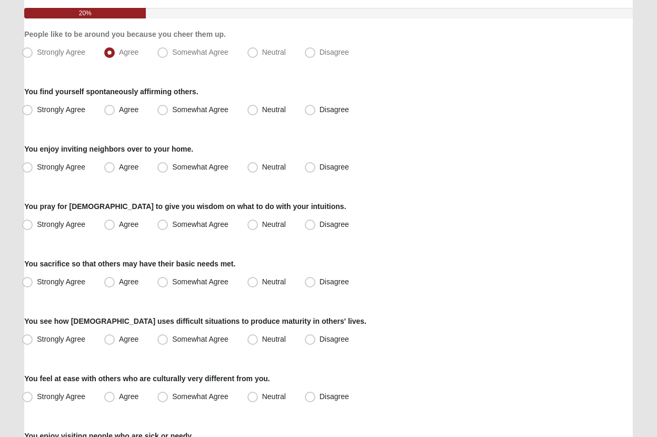
scroll to position [116, 0]
click at [119, 112] on span "Agree" at bounding box center [128, 109] width 19 height 8
click at [111, 112] on input "Agree" at bounding box center [111, 109] width 7 height 7
radio input "true"
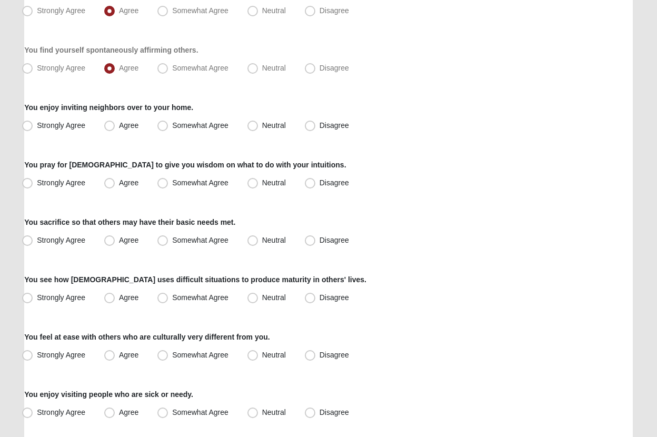
scroll to position [162, 0]
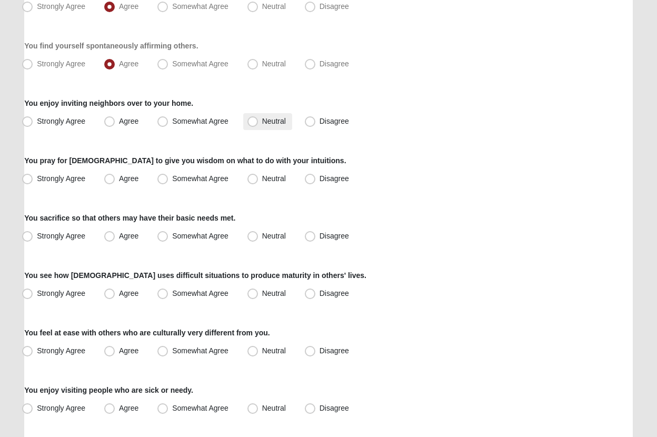
click at [262, 123] on span "Neutral" at bounding box center [274, 121] width 24 height 8
click at [253, 123] on input "Neutral" at bounding box center [255, 121] width 7 height 7
radio input "true"
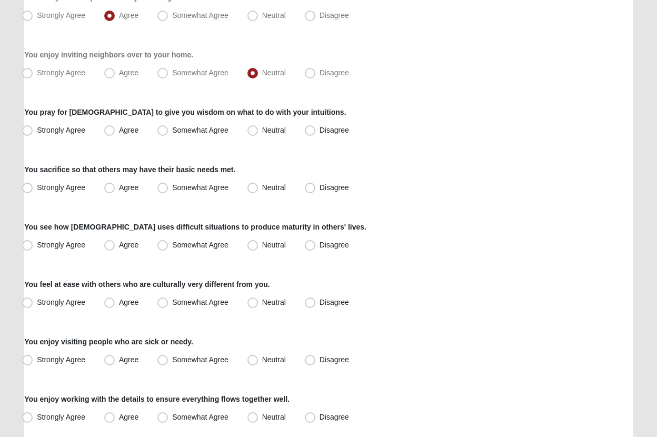
scroll to position [215, 0]
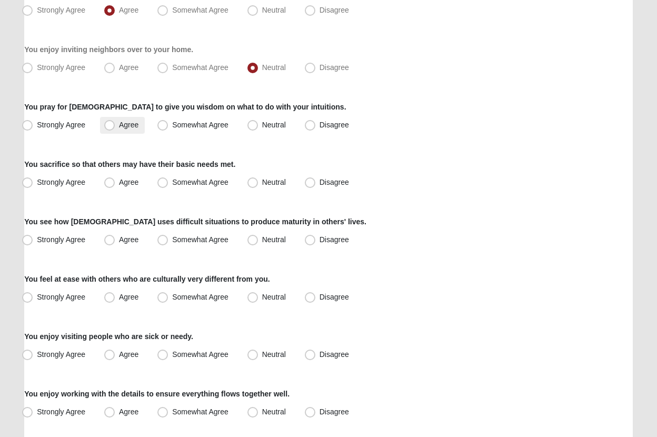
click at [119, 126] on span "Agree" at bounding box center [128, 125] width 19 height 8
click at [108, 126] on input "Agree" at bounding box center [111, 125] width 7 height 7
radio input "true"
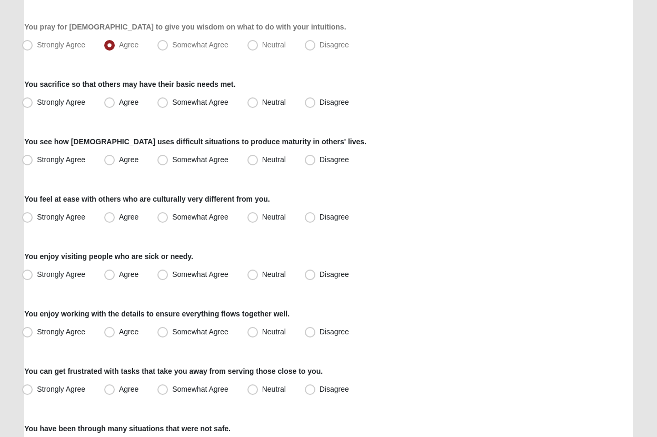
scroll to position [298, 0]
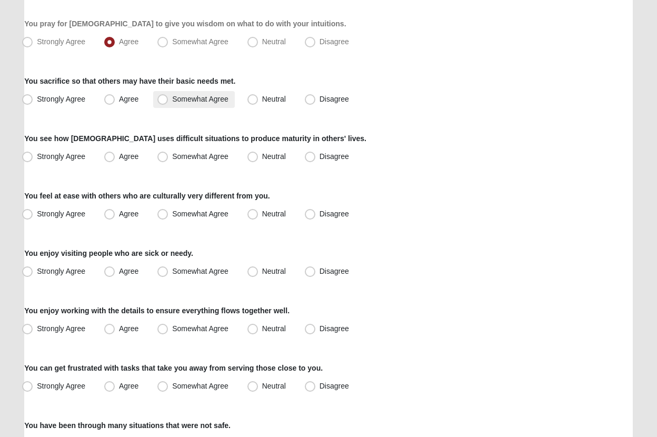
click at [172, 99] on span "Somewhat Agree" at bounding box center [200, 99] width 56 height 8
click at [162, 99] on input "Somewhat Agree" at bounding box center [165, 99] width 7 height 7
radio input "true"
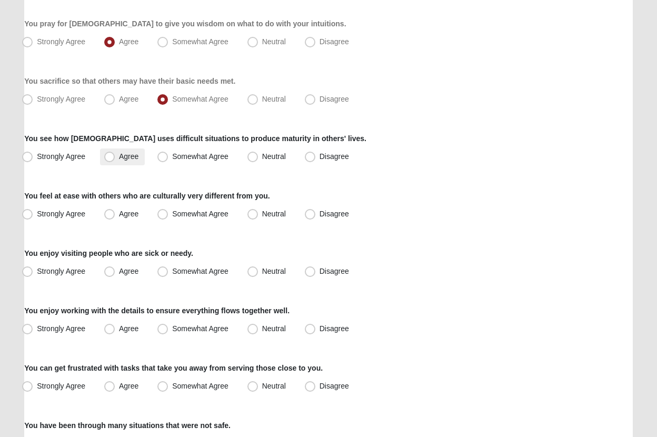
click at [116, 159] on label "Agree" at bounding box center [122, 156] width 45 height 17
click at [115, 159] on input "Agree" at bounding box center [111, 156] width 7 height 7
radio input "true"
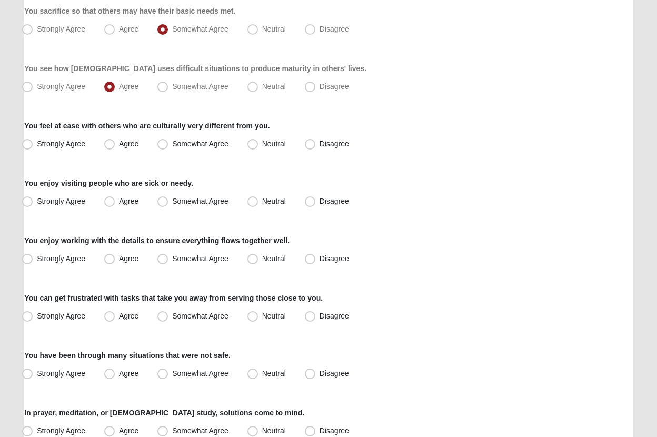
scroll to position [372, 0]
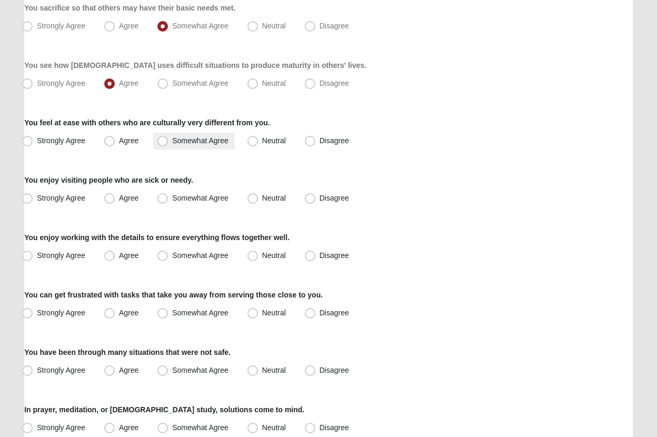
click at [172, 144] on span "Somewhat Agree" at bounding box center [200, 140] width 56 height 8
click at [164, 144] on input "Somewhat Agree" at bounding box center [165, 140] width 7 height 7
radio input "true"
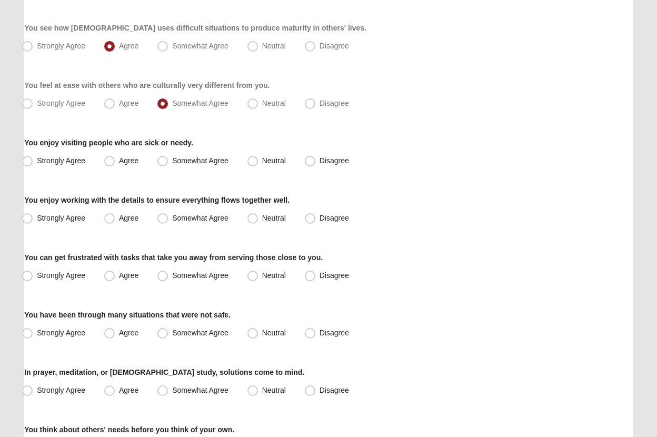
scroll to position [423, 0]
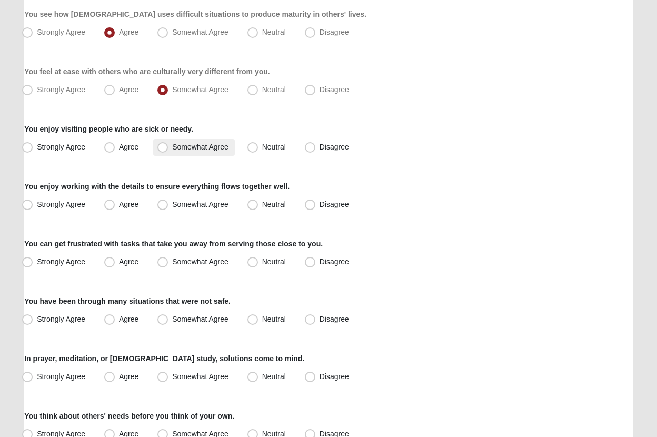
click at [172, 148] on span "Somewhat Agree" at bounding box center [200, 147] width 56 height 8
click at [167, 148] on input "Somewhat Agree" at bounding box center [165, 147] width 7 height 7
radio input "true"
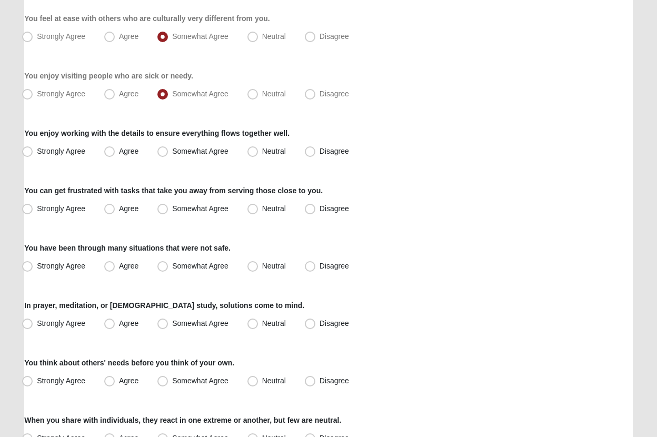
scroll to position [477, 0]
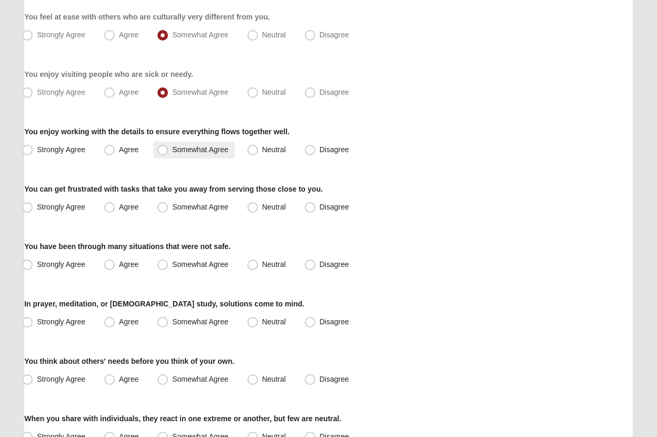
click at [172, 150] on span "Somewhat Agree" at bounding box center [200, 149] width 56 height 8
click at [162, 150] on input "Somewhat Agree" at bounding box center [165, 149] width 7 height 7
radio input "true"
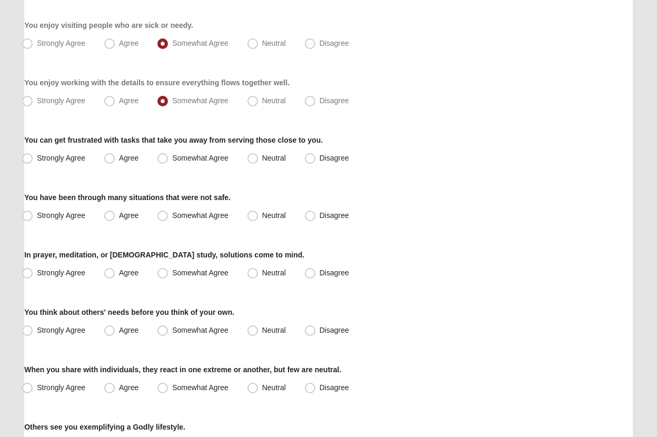
scroll to position [530, 0]
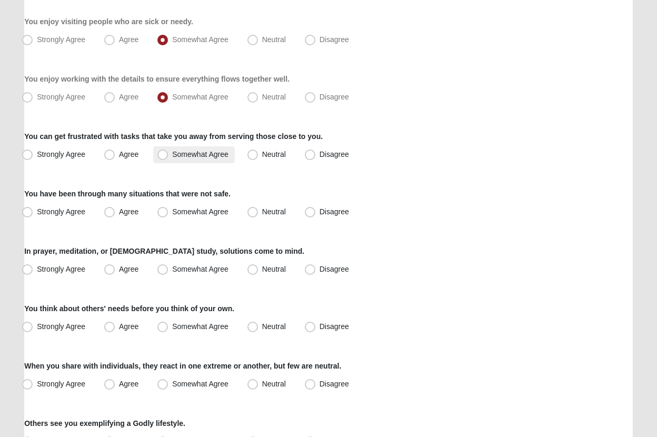
click at [172, 153] on span "Somewhat Agree" at bounding box center [200, 154] width 56 height 8
click at [164, 153] on input "Somewhat Agree" at bounding box center [165, 154] width 7 height 7
radio input "true"
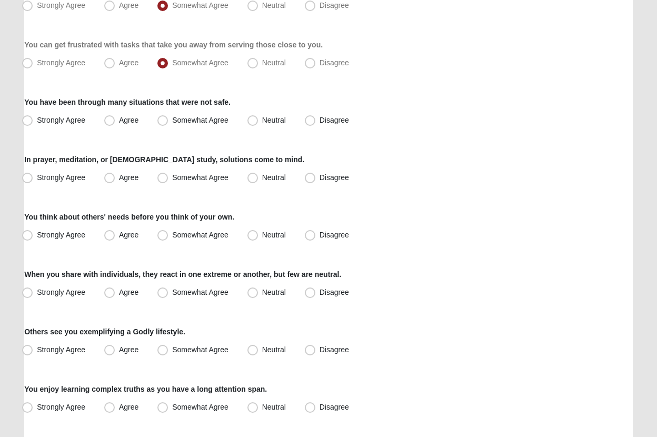
scroll to position [623, 0]
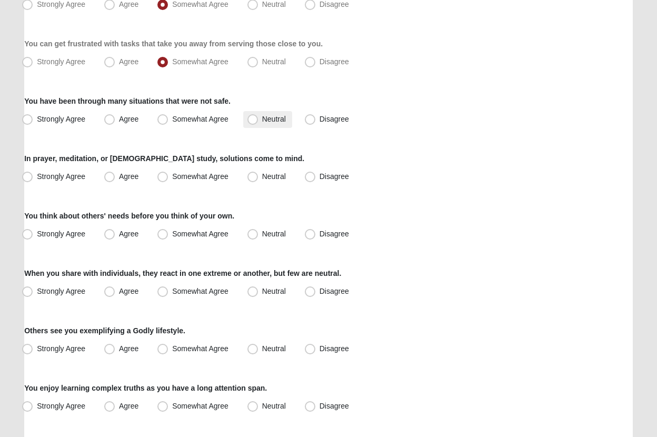
click at [262, 122] on span "Neutral" at bounding box center [274, 119] width 24 height 8
click at [252, 122] on input "Neutral" at bounding box center [255, 119] width 7 height 7
radio input "true"
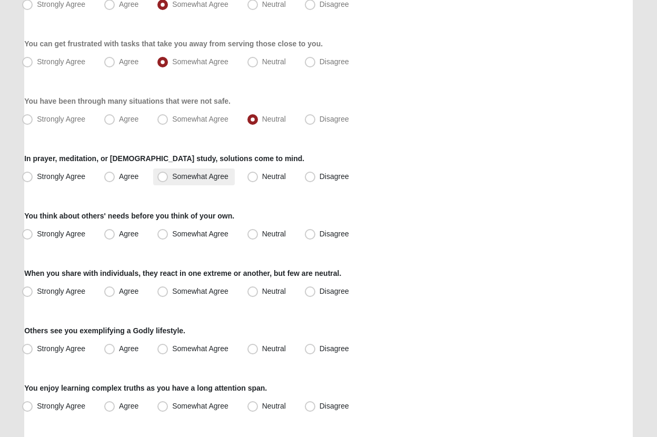
click at [188, 177] on span "Somewhat Agree" at bounding box center [200, 176] width 56 height 8
click at [168, 177] on input "Somewhat Agree" at bounding box center [165, 176] width 7 height 7
radio input "true"
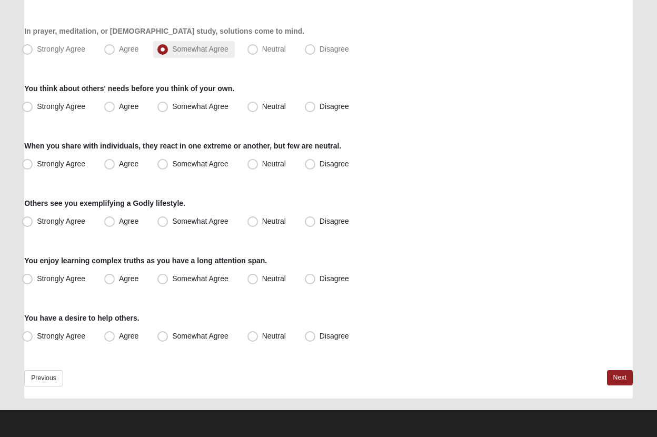
scroll to position [750, 0]
click at [119, 50] on span "Agree" at bounding box center [128, 49] width 19 height 8
click at [114, 50] on input "Agree" at bounding box center [111, 49] width 7 height 7
radio input "true"
click at [59, 107] on span "Strongly Agree" at bounding box center [61, 106] width 48 height 8
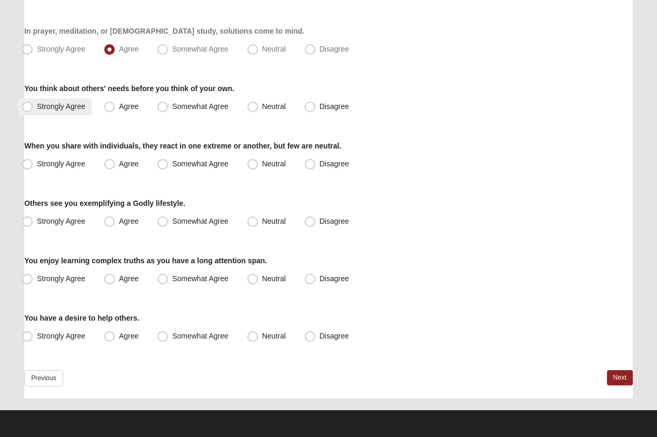
click at [33, 107] on input "Strongly Agree" at bounding box center [29, 106] width 7 height 7
radio input "true"
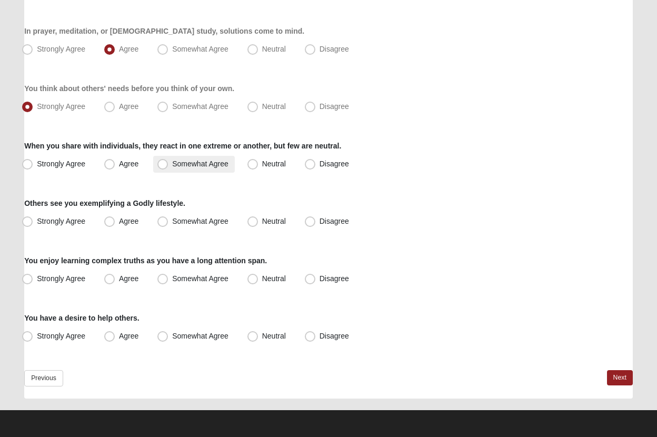
click at [172, 163] on span "Somewhat Agree" at bounding box center [200, 163] width 56 height 8
click at [163, 163] on input "Somewhat Agree" at bounding box center [165, 163] width 7 height 7
radio input "true"
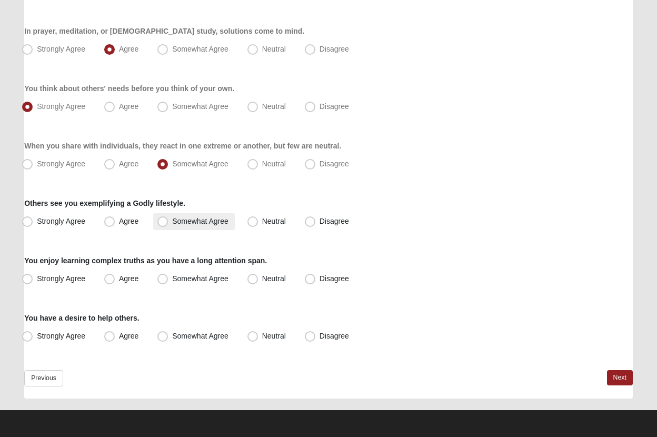
click at [172, 223] on span "Somewhat Agree" at bounding box center [200, 221] width 56 height 8
click at [163, 223] on input "Somewhat Agree" at bounding box center [165, 221] width 7 height 7
radio input "true"
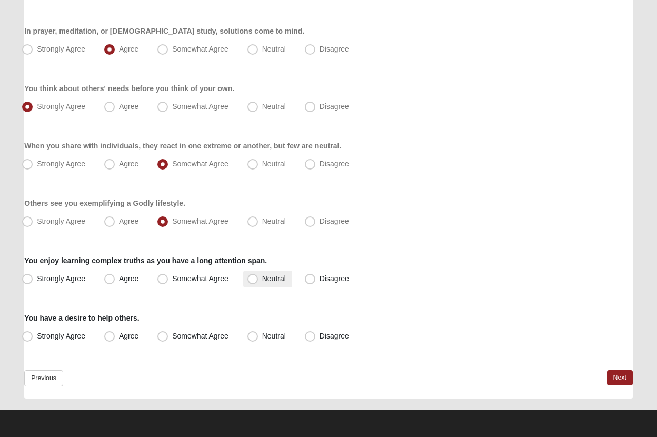
click at [262, 278] on span "Neutral" at bounding box center [274, 278] width 24 height 8
click at [254, 278] on input "Neutral" at bounding box center [255, 278] width 7 height 7
radio input "true"
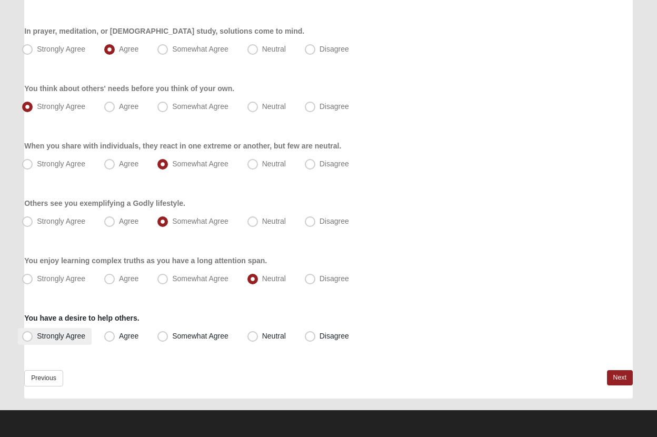
click at [46, 337] on span "Strongly Agree" at bounding box center [61, 336] width 48 height 8
click at [33, 337] on input "Strongly Agree" at bounding box center [29, 336] width 7 height 7
radio input "true"
click at [621, 377] on link "Next" at bounding box center [620, 377] width 26 height 15
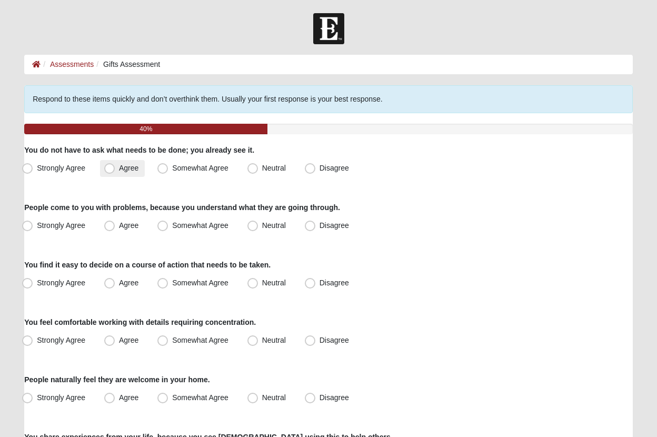
click at [122, 170] on span "Agree" at bounding box center [128, 168] width 19 height 8
click at [115, 170] on input "Agree" at bounding box center [111, 168] width 7 height 7
radio input "true"
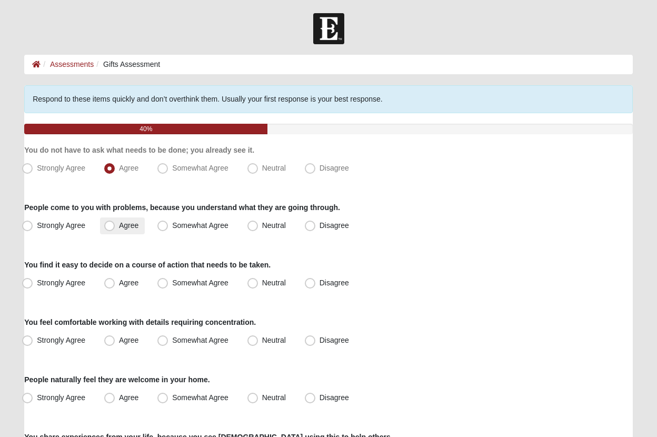
click at [119, 227] on span "Agree" at bounding box center [128, 225] width 19 height 8
click at [108, 227] on input "Agree" at bounding box center [111, 225] width 7 height 7
radio input "true"
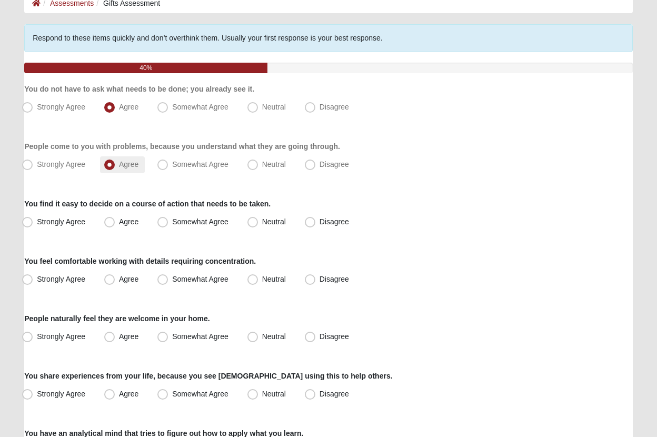
scroll to position [78, 0]
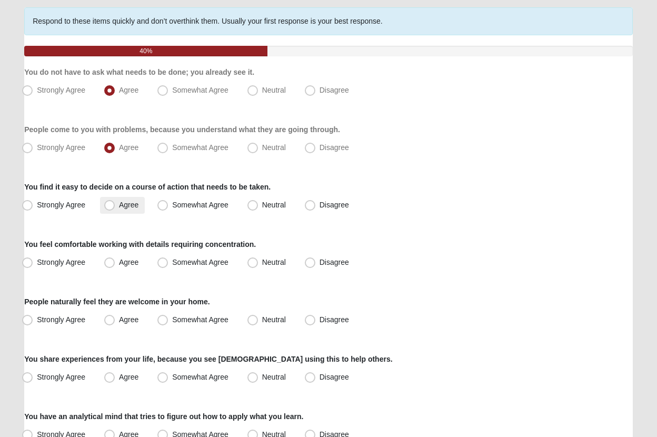
click at [109, 211] on label "Agree" at bounding box center [122, 205] width 45 height 17
click at [109, 208] on input "Agree" at bounding box center [111, 205] width 7 height 7
radio input "true"
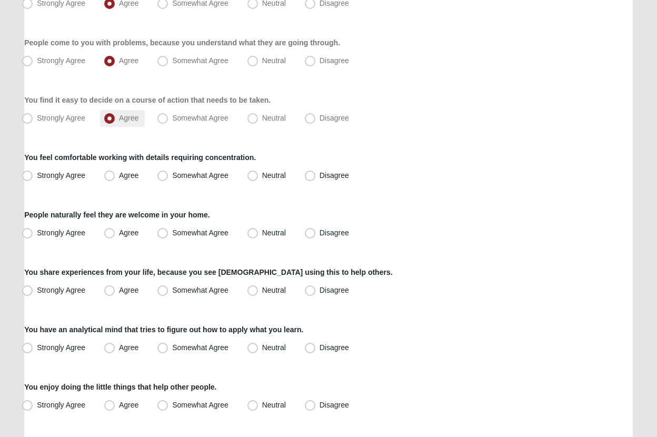
scroll to position [165, 0]
click at [172, 177] on span "Somewhat Agree" at bounding box center [200, 175] width 56 height 8
click at [168, 177] on input "Somewhat Agree" at bounding box center [165, 175] width 7 height 7
radio input "true"
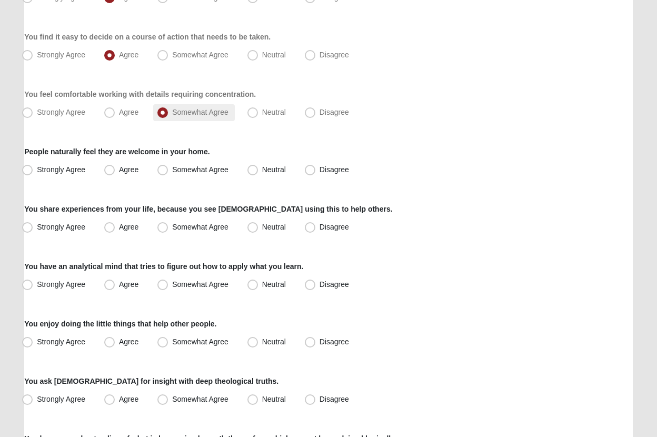
scroll to position [232, 0]
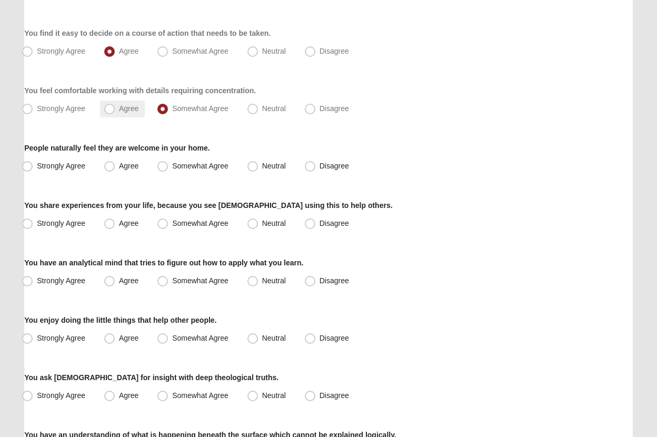
click at [119, 109] on span "Agree" at bounding box center [128, 108] width 19 height 8
click at [109, 109] on input "Agree" at bounding box center [111, 108] width 7 height 7
radio input "true"
click at [115, 168] on label "Agree" at bounding box center [122, 166] width 45 height 17
click at [115, 168] on input "Agree" at bounding box center [111, 166] width 7 height 7
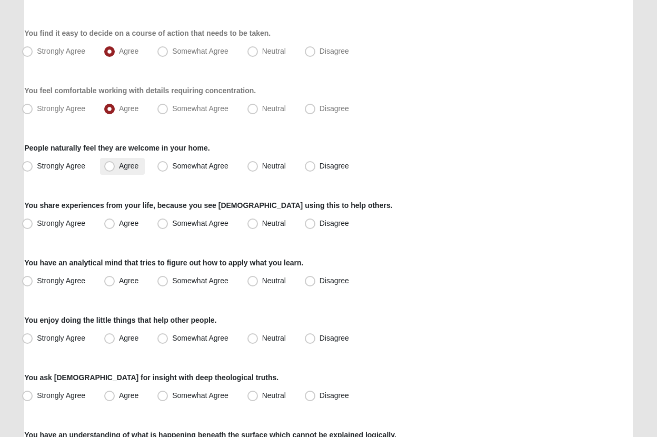
radio input "true"
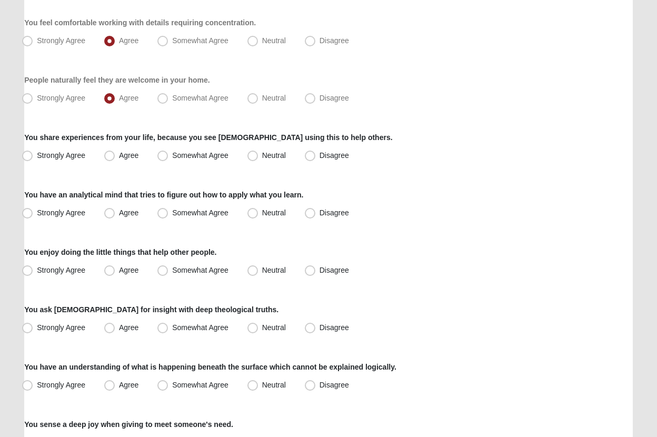
scroll to position [302, 0]
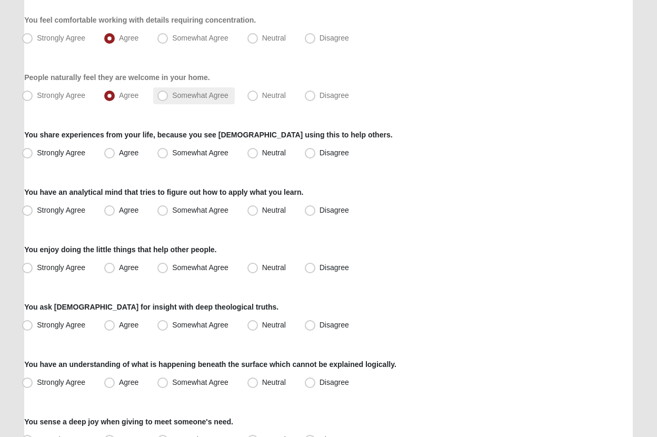
click at [172, 99] on span "Somewhat Agree" at bounding box center [200, 95] width 56 height 8
click at [163, 99] on input "Somewhat Agree" at bounding box center [165, 95] width 7 height 7
radio input "true"
click at [172, 153] on span "Somewhat Agree" at bounding box center [200, 152] width 56 height 8
click at [162, 153] on input "Somewhat Agree" at bounding box center [165, 152] width 7 height 7
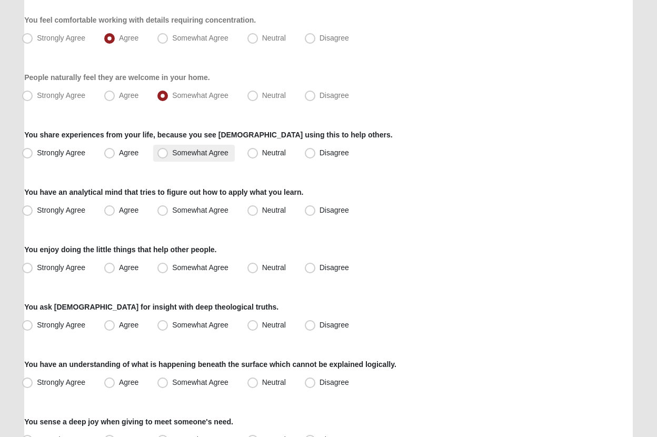
radio input "true"
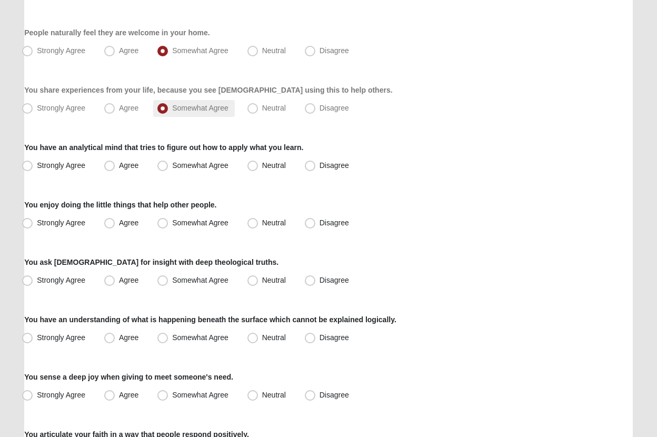
scroll to position [356, 0]
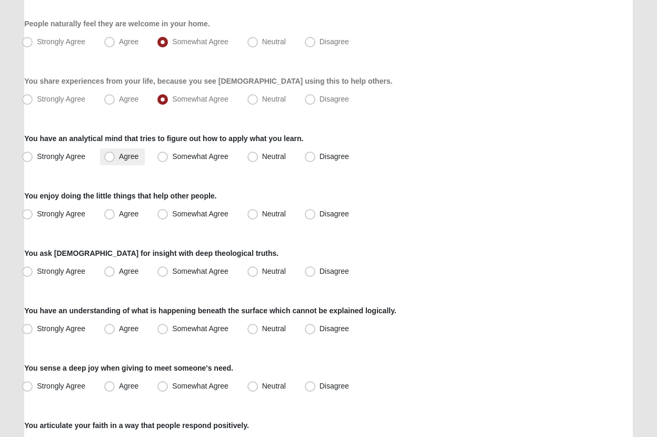
click at [125, 156] on span "Agree" at bounding box center [128, 156] width 19 height 8
click at [115, 156] on input "Agree" at bounding box center [111, 156] width 7 height 7
radio input "true"
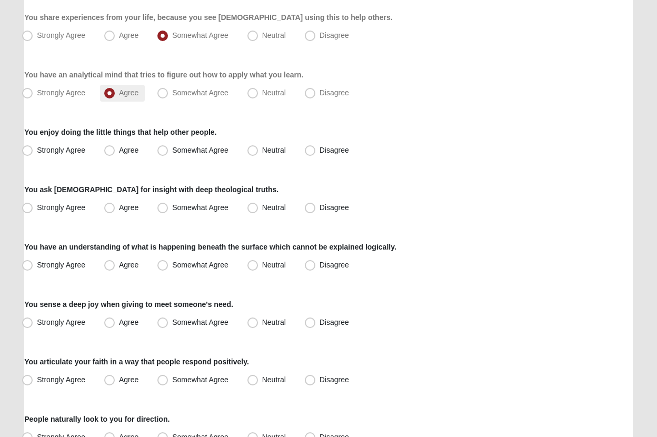
scroll to position [424, 0]
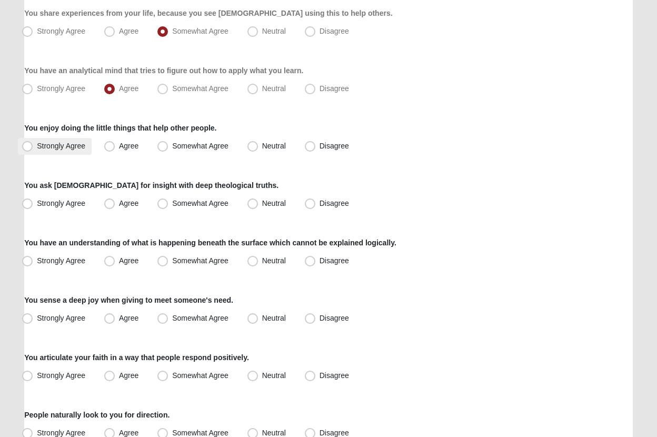
click at [53, 152] on label "Strongly Agree" at bounding box center [55, 146] width 74 height 17
click at [33, 149] on input "Strongly Agree" at bounding box center [29, 146] width 7 height 7
radio input "true"
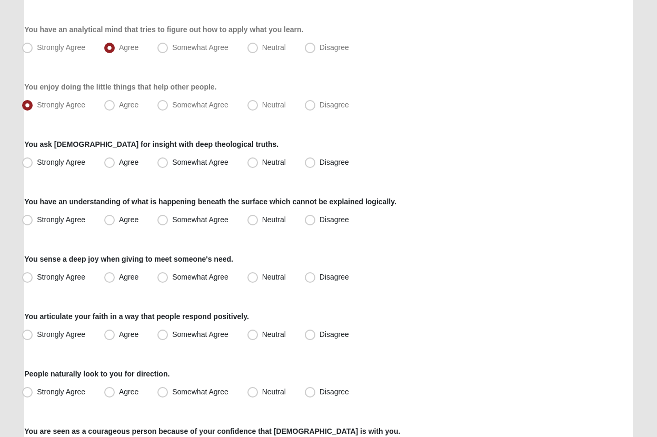
scroll to position [469, 0]
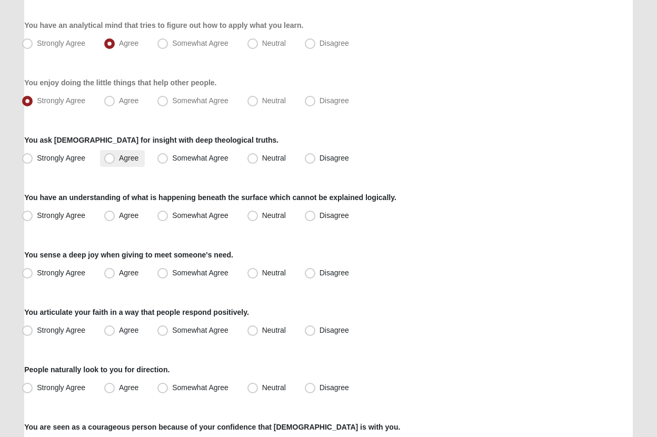
click at [127, 162] on label "Agree" at bounding box center [122, 158] width 45 height 17
click at [115, 162] on input "Agree" at bounding box center [111, 158] width 7 height 7
radio input "true"
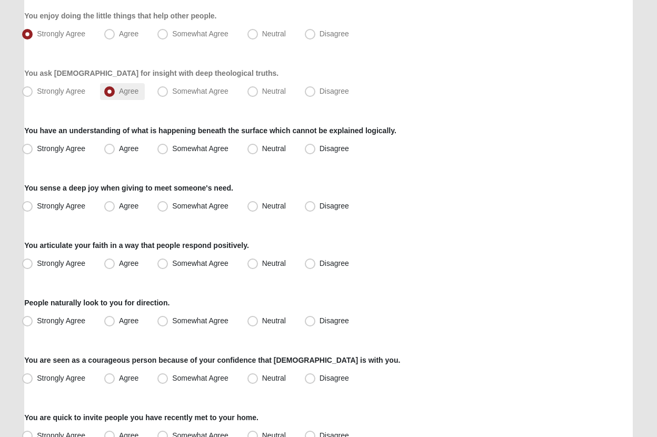
scroll to position [538, 0]
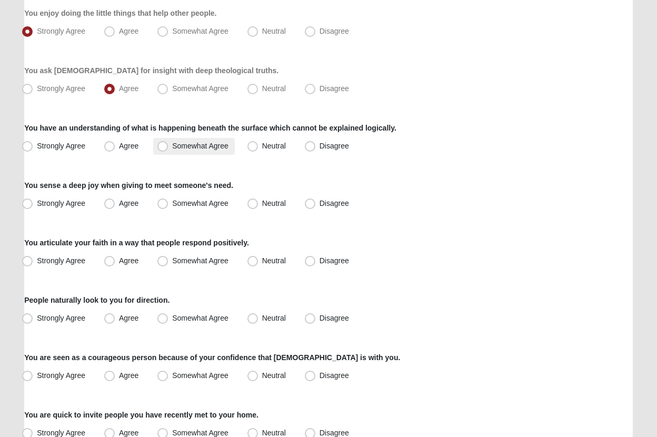
click at [172, 147] on span "Somewhat Agree" at bounding box center [200, 146] width 56 height 8
click at [163, 147] on input "Somewhat Agree" at bounding box center [165, 146] width 7 height 7
radio input "true"
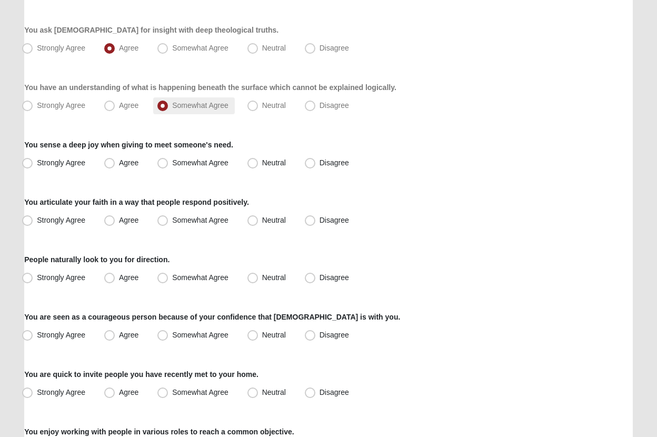
scroll to position [580, 0]
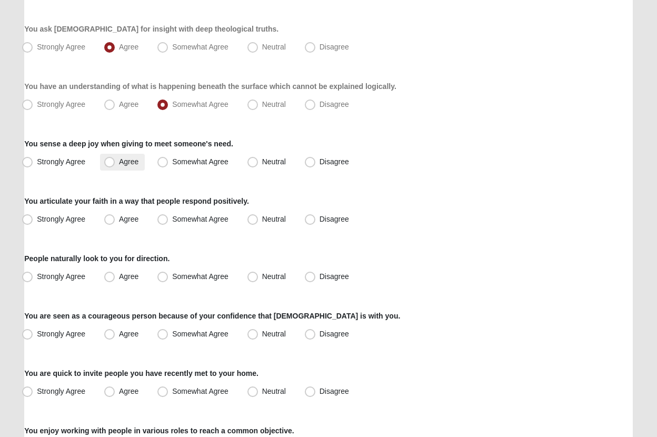
click at [122, 165] on span "Agree" at bounding box center [128, 161] width 19 height 8
click at [115, 165] on input "Agree" at bounding box center [111, 161] width 7 height 7
radio input "true"
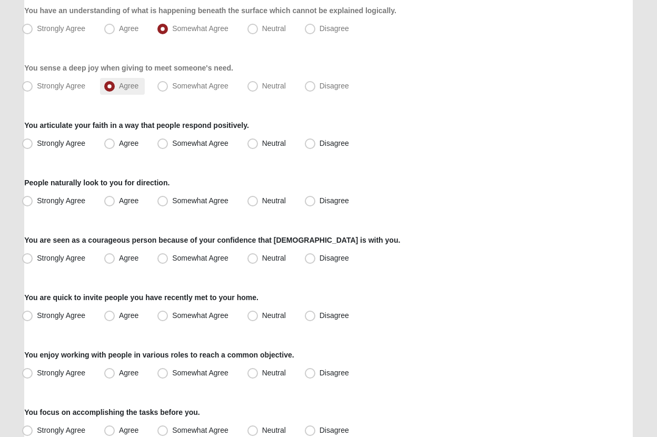
scroll to position [658, 0]
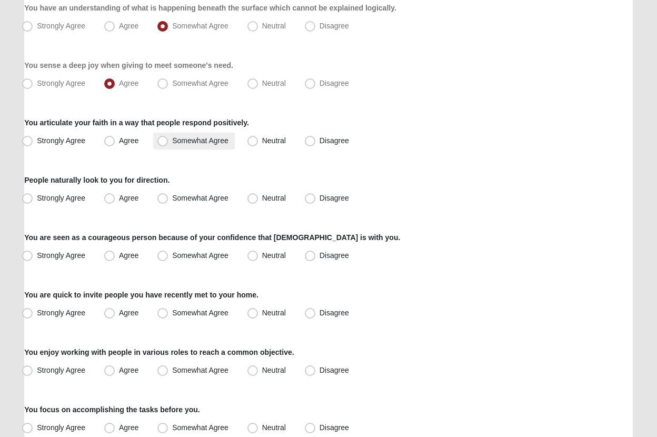
click at [172, 142] on span "Somewhat Agree" at bounding box center [200, 140] width 56 height 8
click at [163, 142] on input "Somewhat Agree" at bounding box center [165, 140] width 7 height 7
radio input "true"
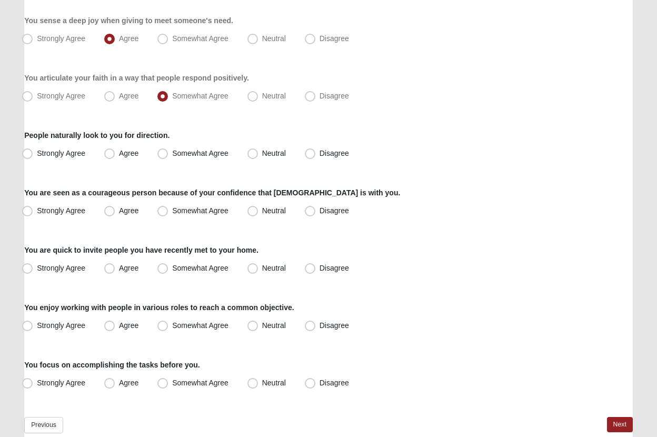
scroll to position [714, 0]
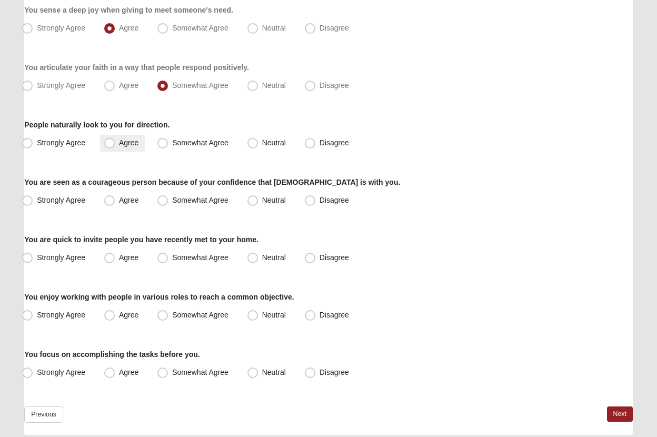
click at [119, 143] on span "Agree" at bounding box center [128, 142] width 19 height 8
click at [112, 143] on input "Agree" at bounding box center [111, 142] width 7 height 7
radio input "true"
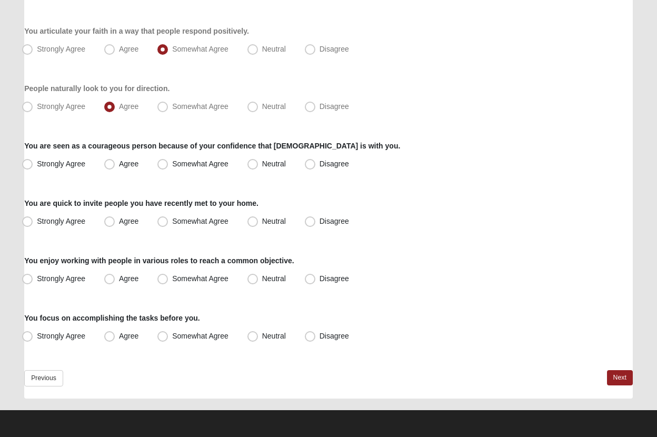
scroll to position [750, 0]
click at [172, 165] on span "Somewhat Agree" at bounding box center [200, 163] width 56 height 8
click at [162, 165] on input "Somewhat Agree" at bounding box center [165, 163] width 7 height 7
radio input "true"
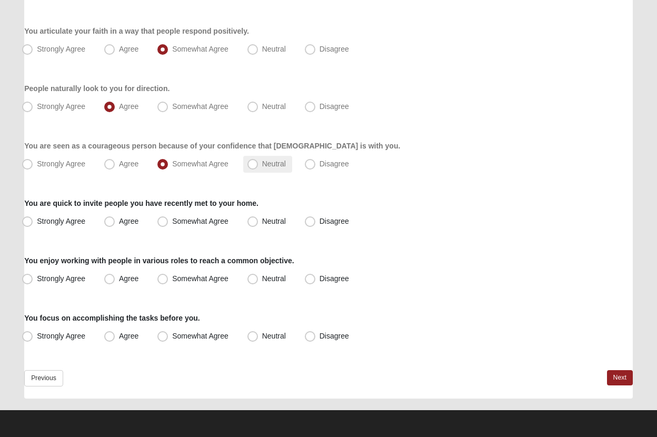
click at [262, 166] on span "Neutral" at bounding box center [274, 163] width 24 height 8
click at [252, 166] on input "Neutral" at bounding box center [255, 163] width 7 height 7
radio input "true"
click at [172, 224] on span "Somewhat Agree" at bounding box center [200, 221] width 56 height 8
click at [165, 224] on input "Somewhat Agree" at bounding box center [165, 221] width 7 height 7
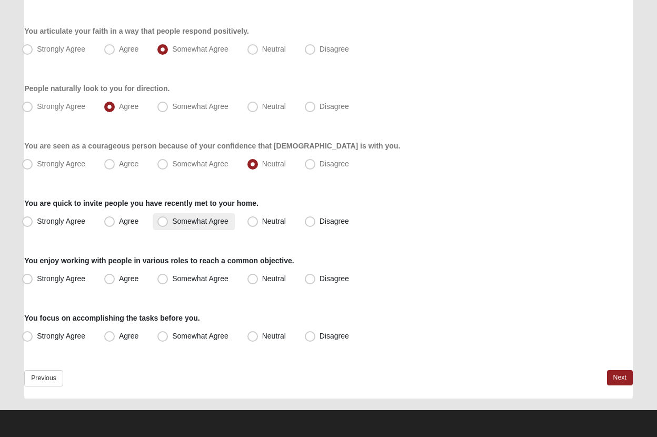
radio input "true"
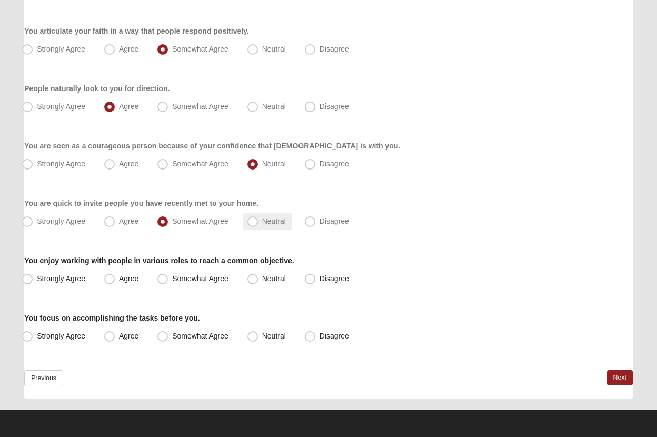
click at [262, 220] on span "Neutral" at bounding box center [274, 221] width 24 height 8
click at [256, 220] on input "Neutral" at bounding box center [255, 221] width 7 height 7
radio input "true"
click at [119, 280] on span "Agree" at bounding box center [128, 278] width 19 height 8
click at [114, 280] on input "Agree" at bounding box center [111, 278] width 7 height 7
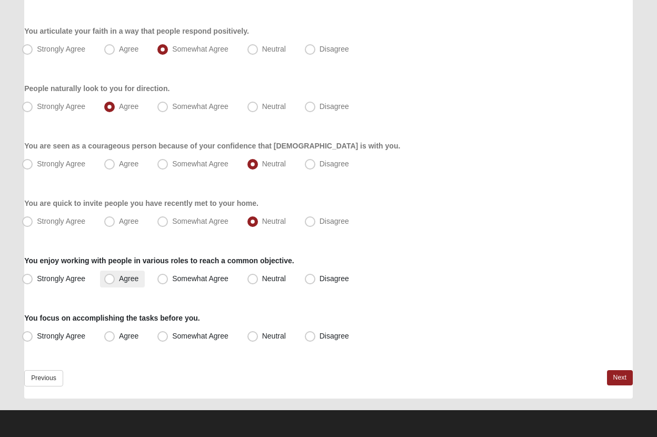
radio input "true"
click at [134, 341] on label "Agree" at bounding box center [122, 336] width 45 height 17
click at [115, 339] on input "Agree" at bounding box center [111, 336] width 7 height 7
radio input "true"
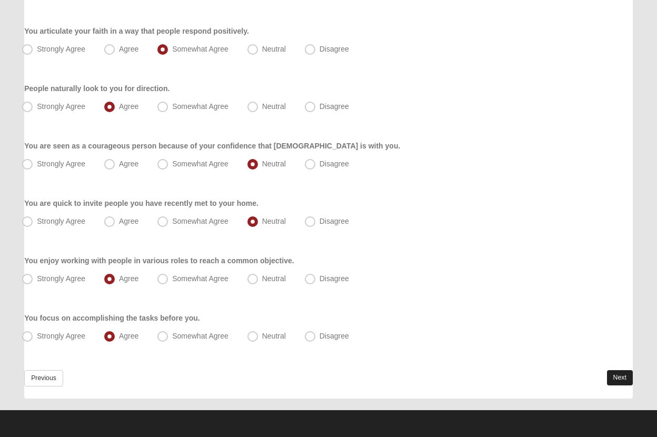
click at [622, 377] on link "Next" at bounding box center [620, 377] width 26 height 15
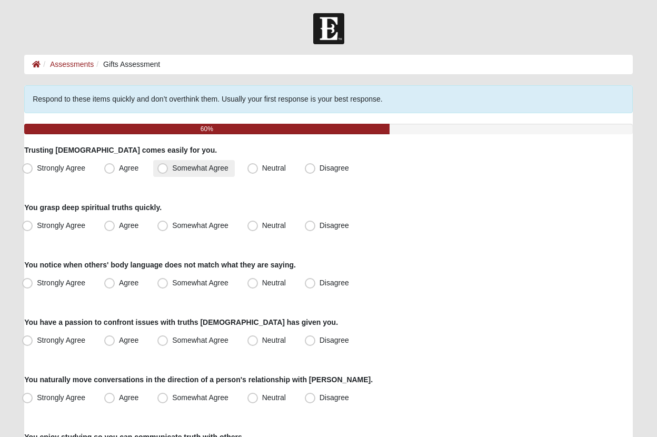
click at [157, 170] on label "Somewhat Agree" at bounding box center [194, 168] width 82 height 17
click at [162, 170] on input "Somewhat Agree" at bounding box center [165, 168] width 7 height 7
radio input "true"
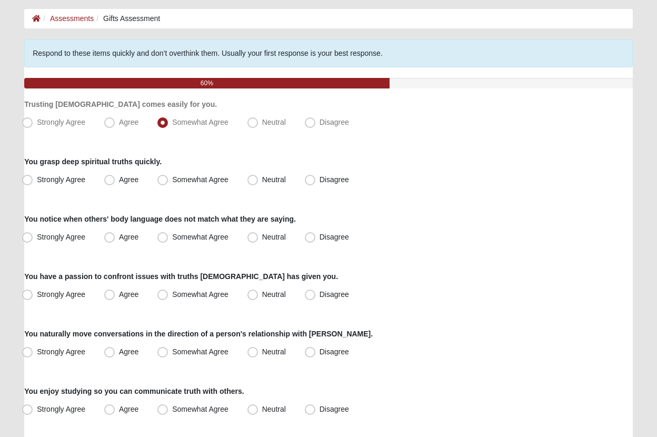
scroll to position [58, 0]
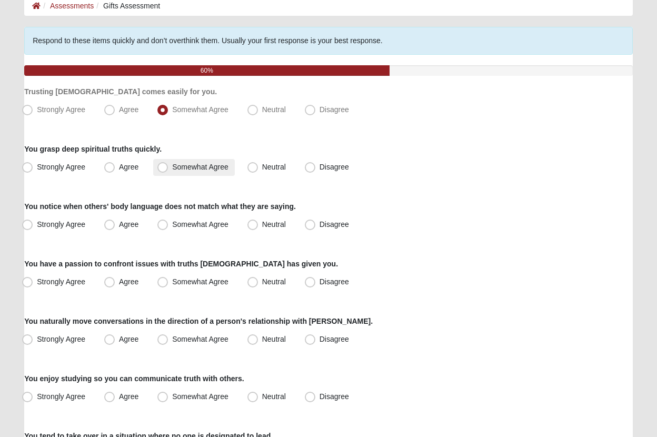
click at [172, 167] on span "Somewhat Agree" at bounding box center [200, 167] width 56 height 8
click at [163, 167] on input "Somewhat Agree" at bounding box center [165, 167] width 7 height 7
radio input "true"
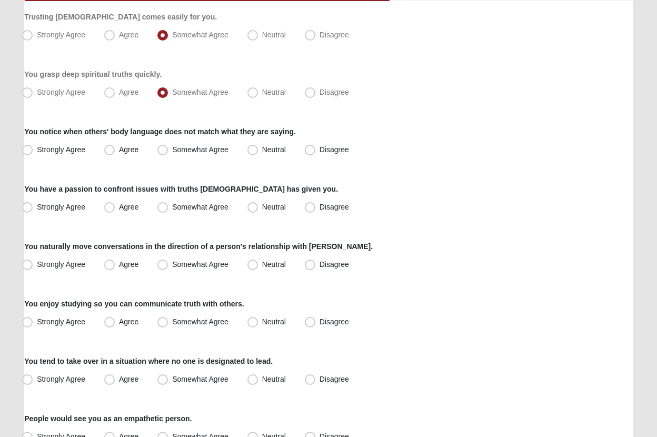
scroll to position [134, 0]
click at [172, 149] on span "Somewhat Agree" at bounding box center [200, 149] width 56 height 8
click at [163, 149] on input "Somewhat Agree" at bounding box center [165, 149] width 7 height 7
radio input "true"
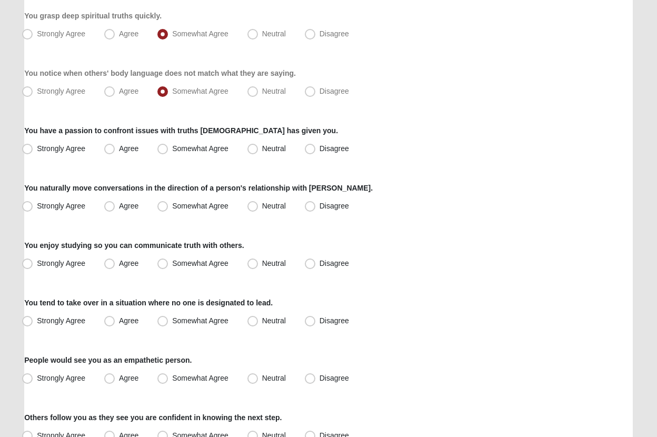
scroll to position [192, 0]
click at [172, 148] on span "Somewhat Agree" at bounding box center [200, 148] width 56 height 8
click at [163, 148] on input "Somewhat Agree" at bounding box center [165, 148] width 7 height 7
radio input "true"
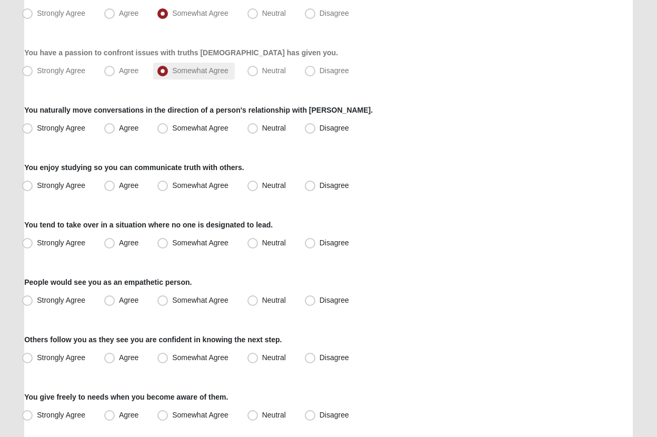
scroll to position [269, 0]
click at [172, 128] on span "Somewhat Agree" at bounding box center [200, 128] width 56 height 8
click at [164, 128] on input "Somewhat Agree" at bounding box center [165, 128] width 7 height 7
radio input "true"
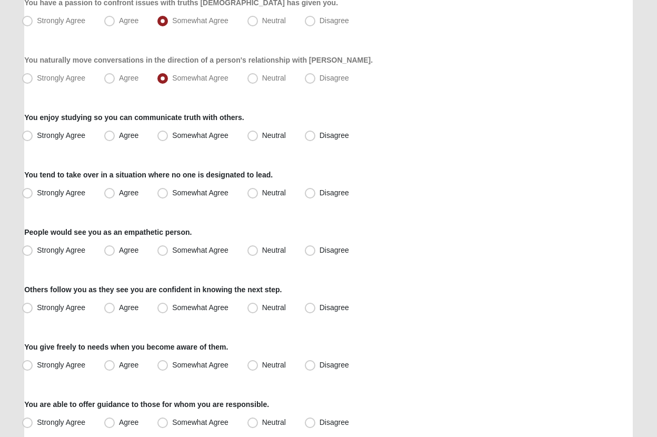
scroll to position [321, 0]
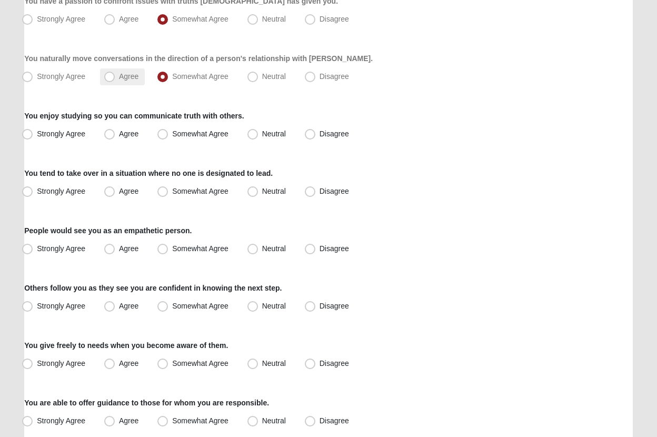
click at [121, 82] on label "Agree" at bounding box center [122, 76] width 45 height 17
click at [115, 80] on input "Agree" at bounding box center [111, 76] width 7 height 7
radio input "true"
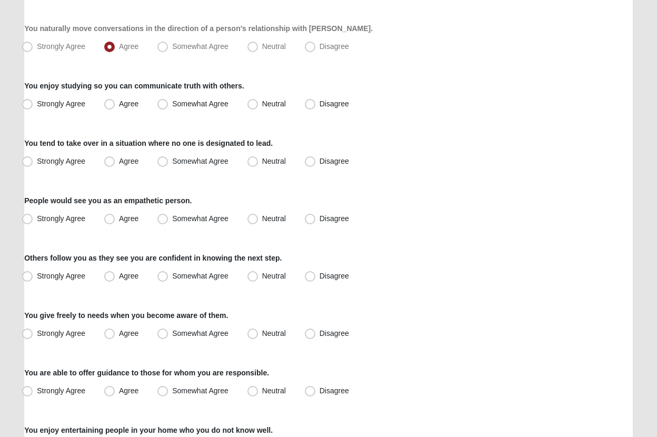
scroll to position [351, 0]
click at [172, 103] on span "Somewhat Agree" at bounding box center [200, 103] width 56 height 8
click at [164, 103] on input "Somewhat Agree" at bounding box center [165, 104] width 7 height 7
radio input "true"
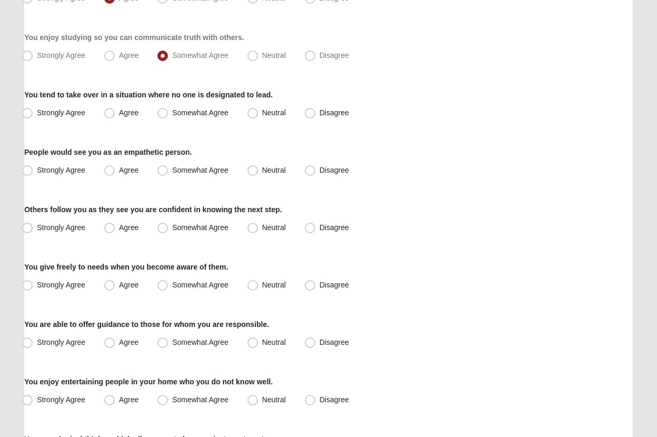
scroll to position [413, 0]
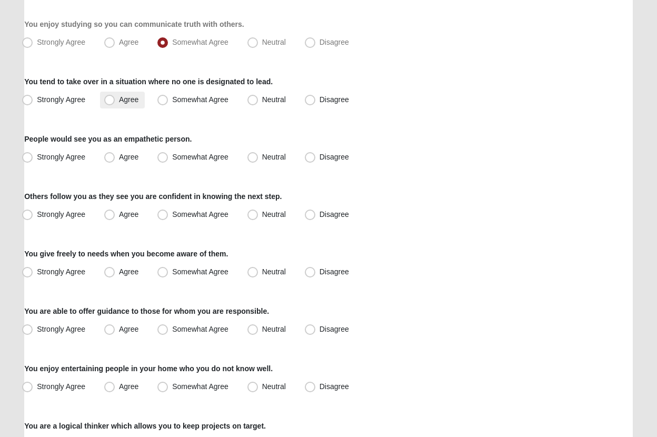
click at [119, 100] on span "Agree" at bounding box center [128, 99] width 19 height 8
click at [115, 100] on input "Agree" at bounding box center [111, 99] width 7 height 7
radio input "true"
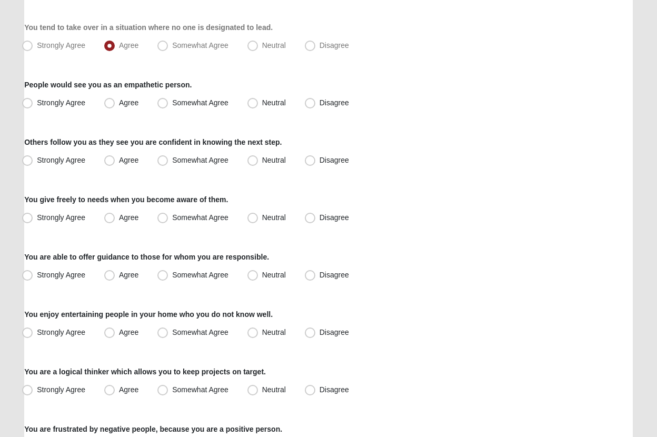
scroll to position [467, 0]
click at [172, 45] on span "Somewhat Agree" at bounding box center [200, 45] width 56 height 8
click at [162, 45] on input "Somewhat Agree" at bounding box center [165, 45] width 7 height 7
radio input "true"
click at [119, 102] on span "Agree" at bounding box center [128, 102] width 19 height 8
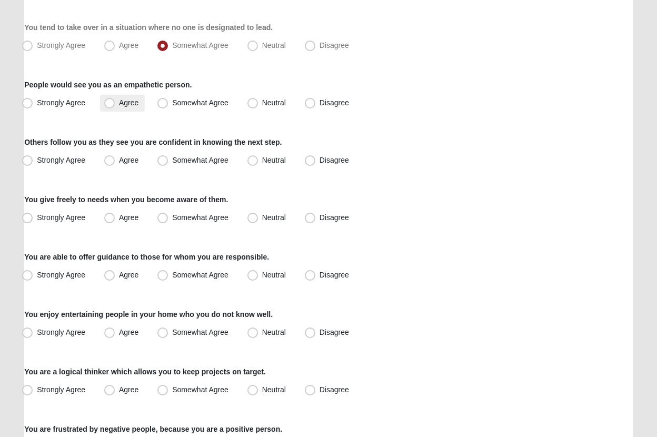
click at [108, 102] on input "Agree" at bounding box center [111, 102] width 7 height 7
radio input "true"
click at [119, 159] on span "Agree" at bounding box center [128, 160] width 19 height 8
click at [111, 159] on input "Agree" at bounding box center [111, 160] width 7 height 7
radio input "true"
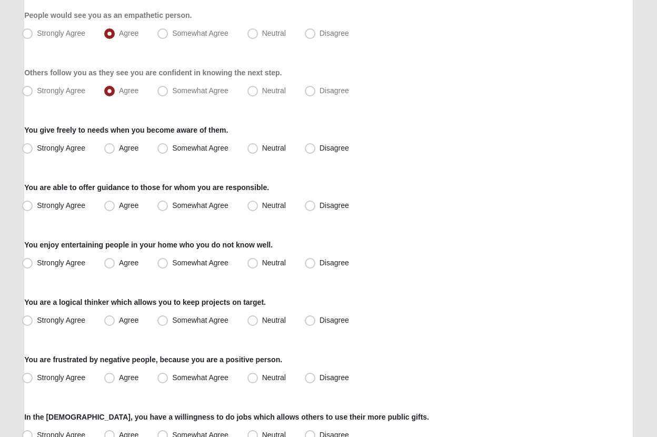
scroll to position [536, 0]
click at [172, 151] on span "Somewhat Agree" at bounding box center [200, 148] width 56 height 8
click at [162, 151] on input "Somewhat Agree" at bounding box center [165, 148] width 7 height 7
radio input "true"
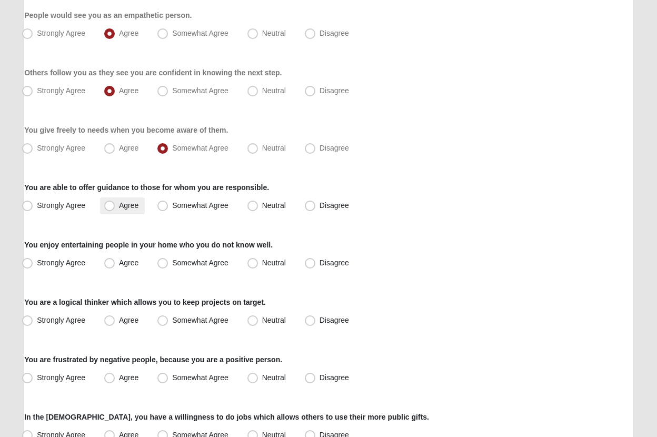
click at [119, 206] on span "Agree" at bounding box center [128, 205] width 19 height 8
click at [111, 206] on input "Agree" at bounding box center [111, 205] width 7 height 7
radio input "true"
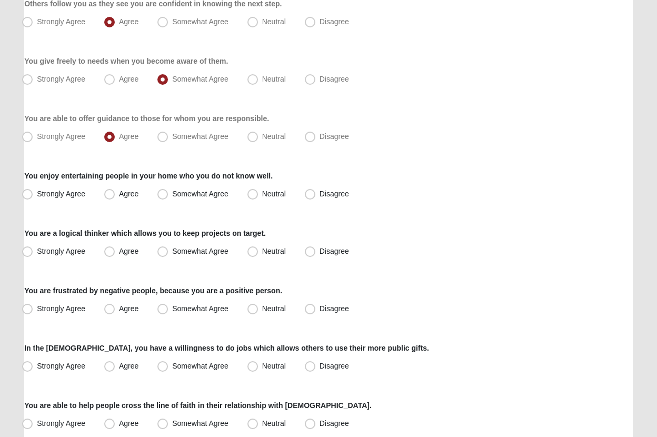
scroll to position [613, 0]
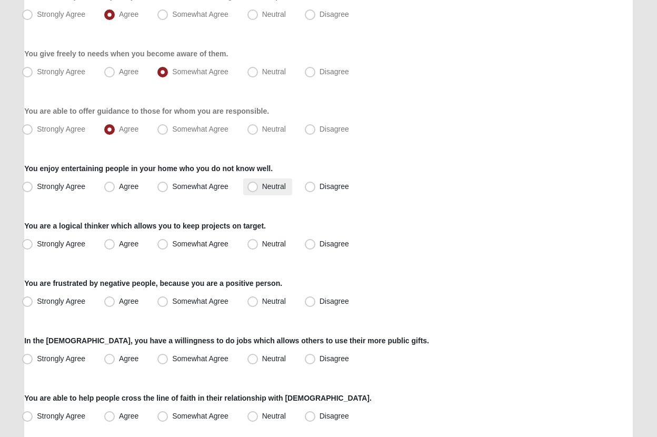
click at [248, 186] on label "Neutral" at bounding box center [267, 186] width 49 height 17
click at [252, 186] on input "Neutral" at bounding box center [255, 186] width 7 height 7
radio input "true"
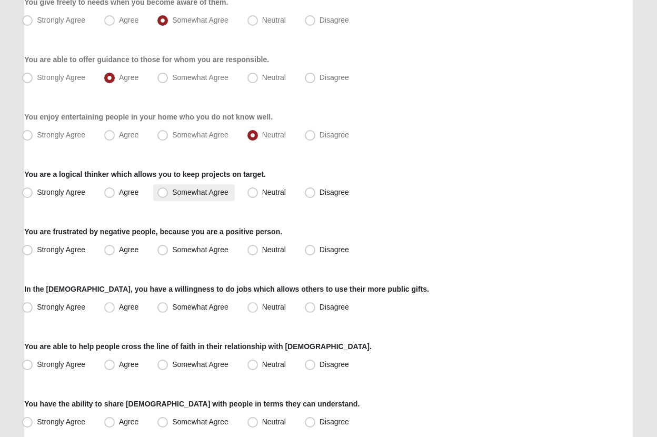
scroll to position [671, 0]
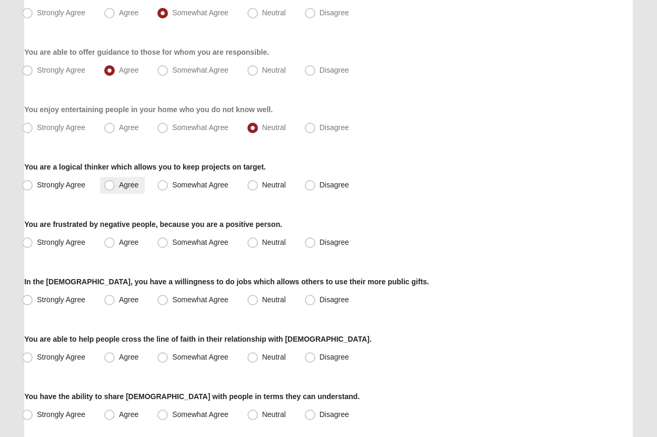
click at [117, 190] on label "Agree" at bounding box center [122, 185] width 45 height 17
click at [115, 188] on input "Agree" at bounding box center [111, 185] width 7 height 7
radio input "true"
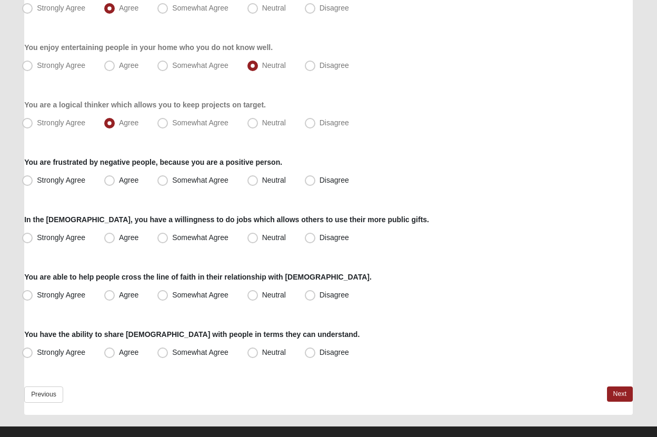
scroll to position [734, 0]
click at [172, 121] on span "Somewhat Agree" at bounding box center [200, 122] width 56 height 8
click at [164, 121] on input "Somewhat Agree" at bounding box center [165, 122] width 7 height 7
radio input "true"
click at [319, 179] on span "Disagree" at bounding box center [333, 180] width 29 height 8
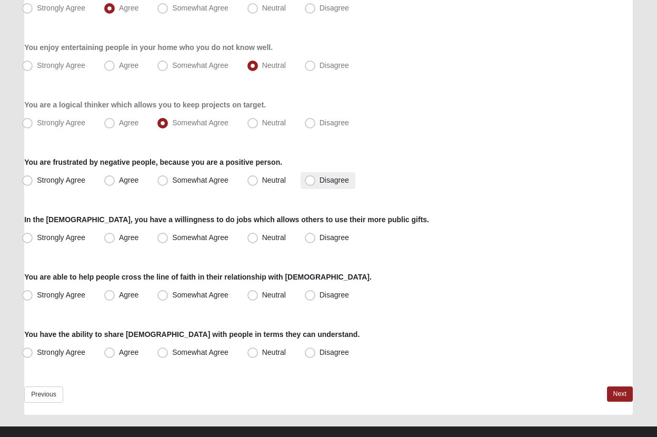
click at [310, 179] on input "Disagree" at bounding box center [312, 180] width 7 height 7
radio input "true"
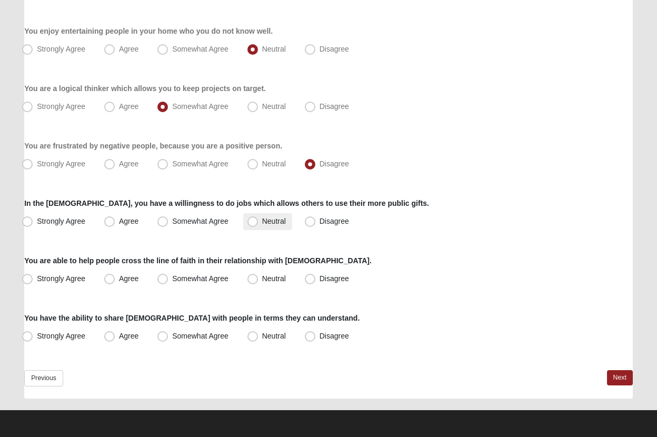
scroll to position [750, 0]
click at [262, 225] on span "Neutral" at bounding box center [274, 221] width 24 height 8
click at [257, 225] on input "Neutral" at bounding box center [255, 221] width 7 height 7
radio input "true"
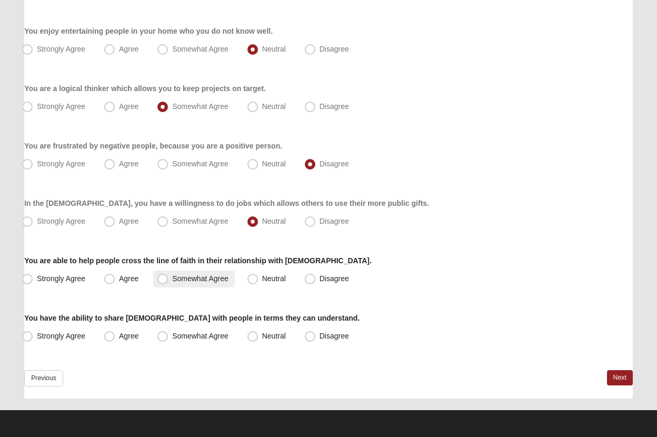
click at [196, 283] on label "Somewhat Agree" at bounding box center [194, 278] width 82 height 17
click at [168, 282] on input "Somewhat Agree" at bounding box center [165, 278] width 7 height 7
radio input "true"
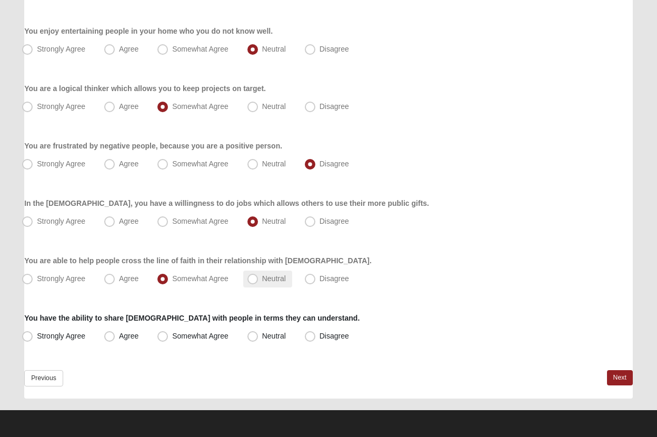
click at [262, 282] on span "Neutral" at bounding box center [274, 278] width 24 height 8
click at [254, 282] on input "Neutral" at bounding box center [255, 278] width 7 height 7
radio input "true"
click at [185, 223] on span "Somewhat Agree" at bounding box center [200, 221] width 56 height 8
click at [168, 223] on input "Somewhat Agree" at bounding box center [165, 221] width 7 height 7
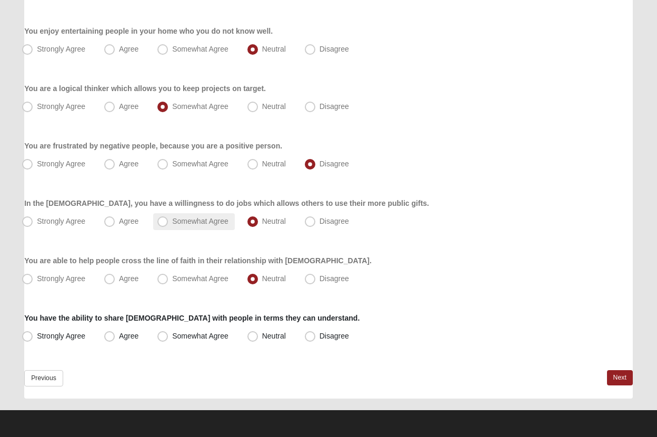
radio input "true"
click at [262, 217] on span "Neutral" at bounding box center [274, 221] width 24 height 8
click at [252, 218] on input "Neutral" at bounding box center [255, 221] width 7 height 7
radio input "true"
click at [172, 336] on span "Somewhat Agree" at bounding box center [200, 336] width 56 height 8
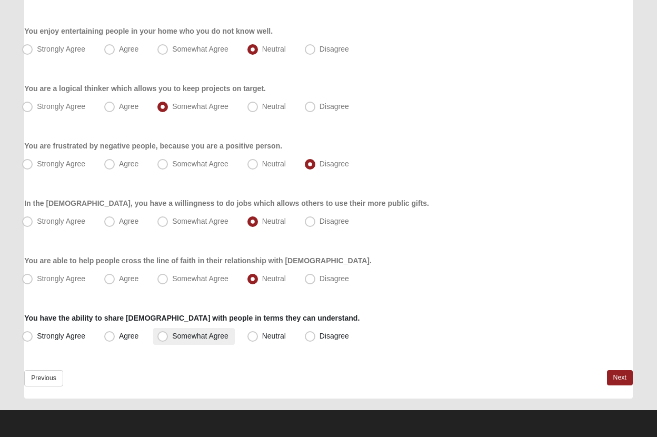
click at [167, 336] on input "Somewhat Agree" at bounding box center [165, 336] width 7 height 7
radio input "true"
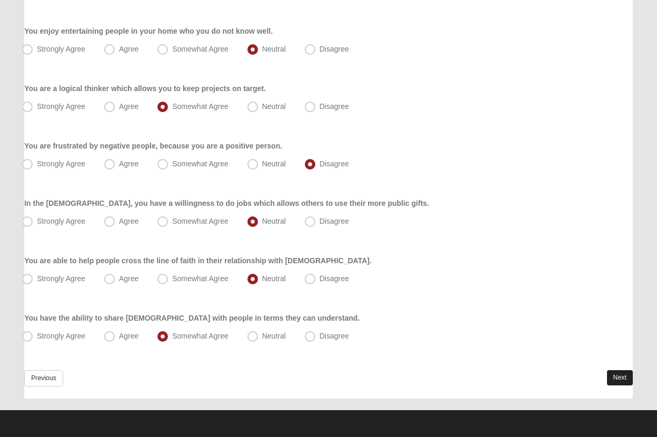
click at [616, 377] on link "Next" at bounding box center [620, 377] width 26 height 15
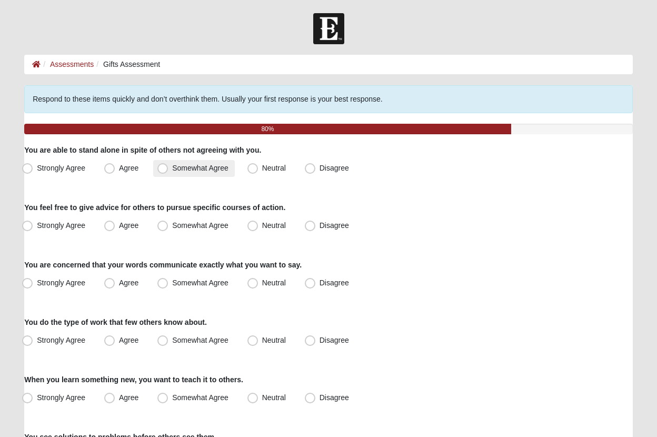
click at [172, 166] on span "Somewhat Agree" at bounding box center [200, 168] width 56 height 8
click at [166, 166] on input "Somewhat Agree" at bounding box center [165, 168] width 7 height 7
radio input "true"
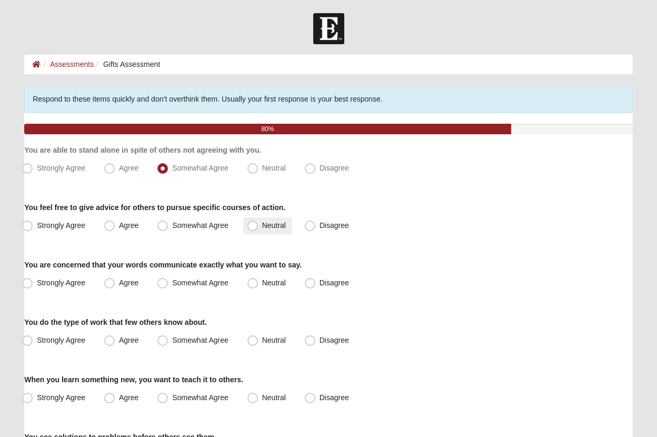
click at [262, 225] on span "Neutral" at bounding box center [274, 225] width 24 height 8
click at [253, 225] on input "Neutral" at bounding box center [255, 225] width 7 height 7
radio input "true"
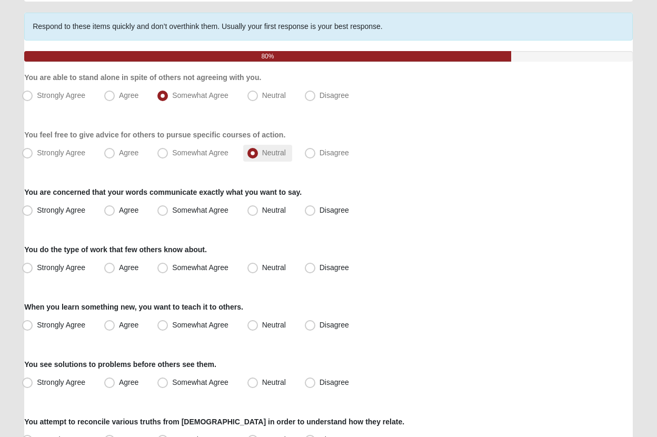
scroll to position [73, 0]
click at [262, 214] on span "Neutral" at bounding box center [274, 210] width 24 height 8
click at [252, 214] on input "Neutral" at bounding box center [255, 210] width 7 height 7
radio input "true"
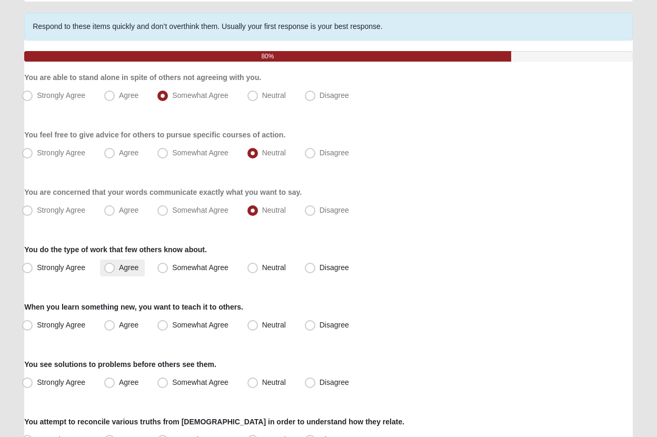
click at [125, 264] on span "Agree" at bounding box center [128, 267] width 19 height 8
click at [115, 264] on input "Agree" at bounding box center [111, 267] width 7 height 7
radio input "true"
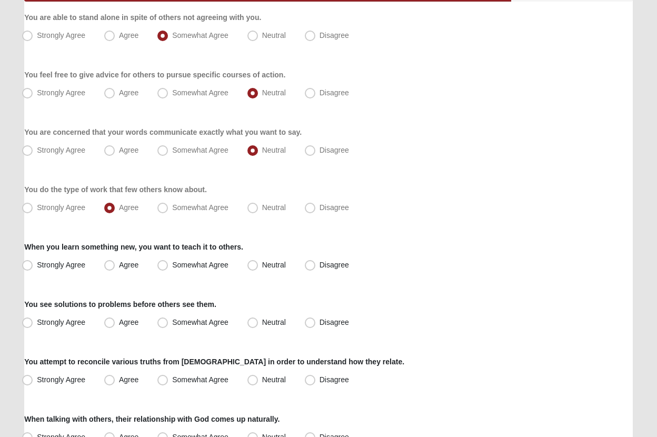
scroll to position [151, 0]
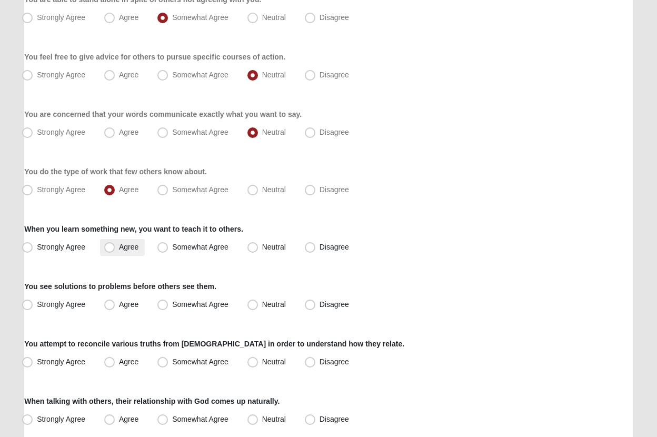
click at [118, 250] on label "Agree" at bounding box center [122, 247] width 45 height 17
click at [115, 250] on input "Agree" at bounding box center [111, 247] width 7 height 7
radio input "true"
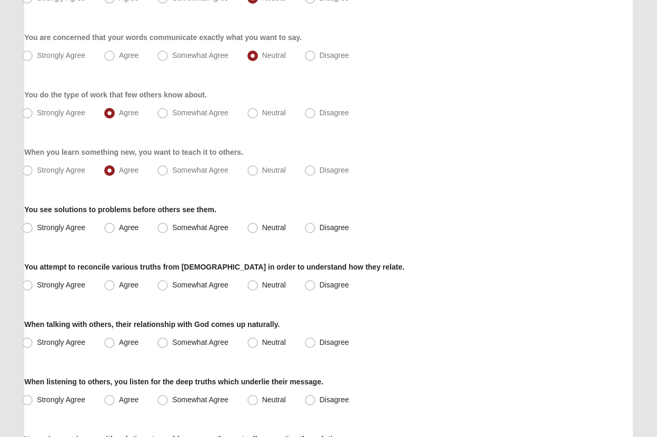
scroll to position [227, 0]
click at [119, 225] on span "Agree" at bounding box center [128, 227] width 19 height 8
click at [111, 225] on input "Agree" at bounding box center [111, 227] width 7 height 7
radio input "true"
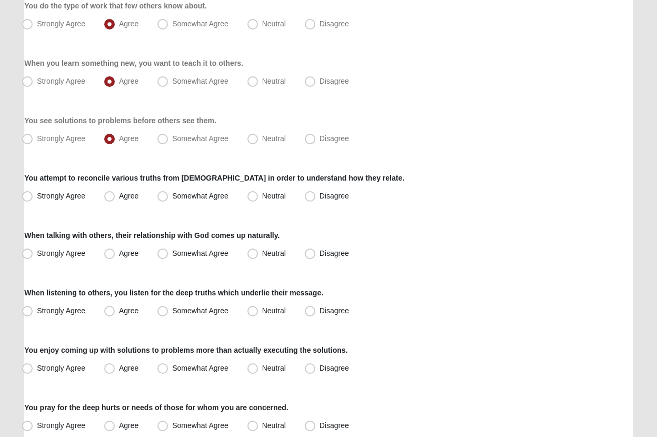
scroll to position [322, 0]
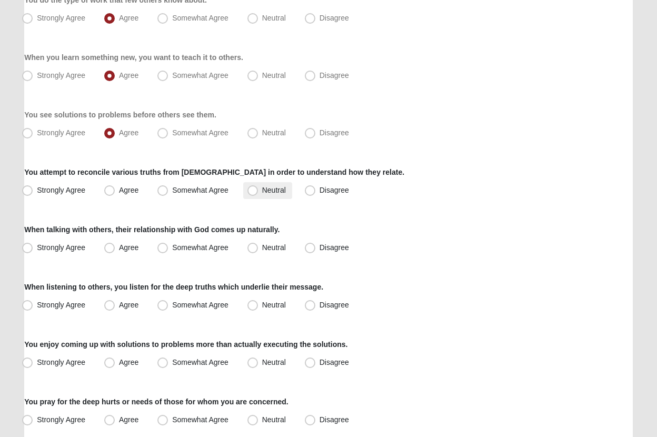
click at [262, 188] on span "Neutral" at bounding box center [274, 190] width 24 height 8
click at [255, 188] on input "Neutral" at bounding box center [255, 190] width 7 height 7
radio input "true"
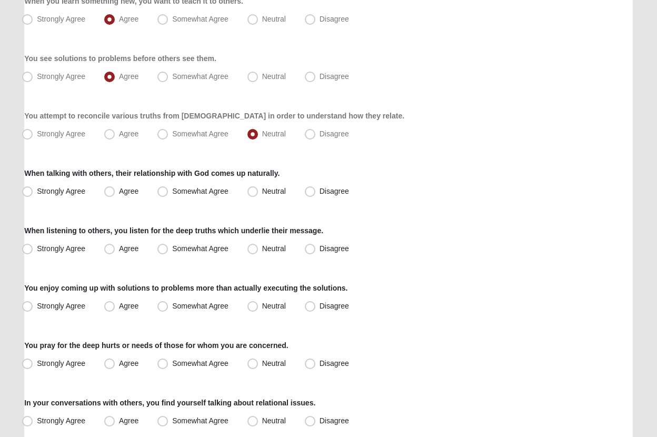
scroll to position [388, 0]
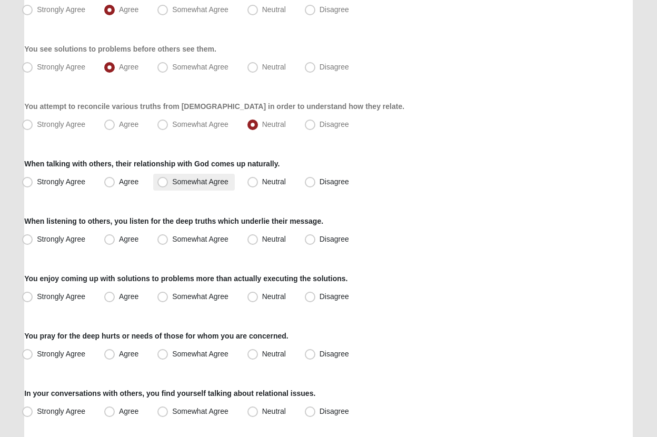
click at [175, 180] on span "Somewhat Agree" at bounding box center [200, 181] width 56 height 8
click at [168, 180] on input "Somewhat Agree" at bounding box center [165, 181] width 7 height 7
radio input "true"
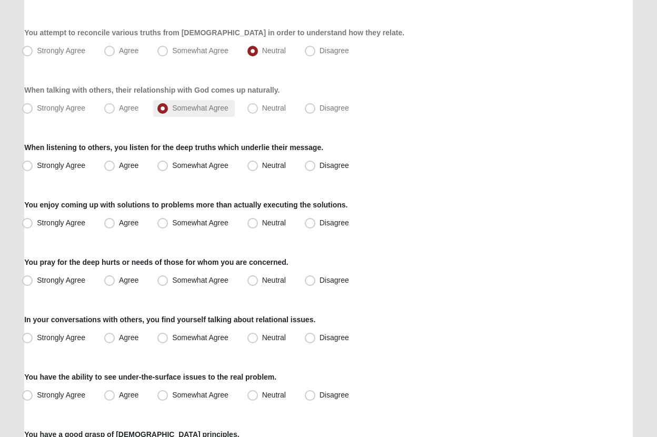
scroll to position [468, 0]
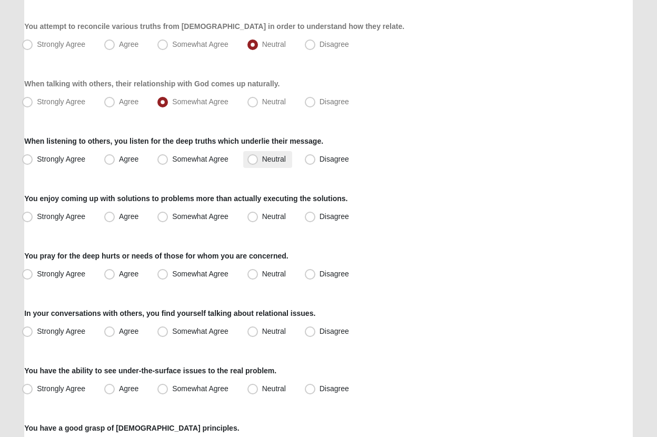
click at [262, 159] on span "Neutral" at bounding box center [274, 159] width 24 height 8
click at [252, 159] on input "Neutral" at bounding box center [255, 159] width 7 height 7
radio input "true"
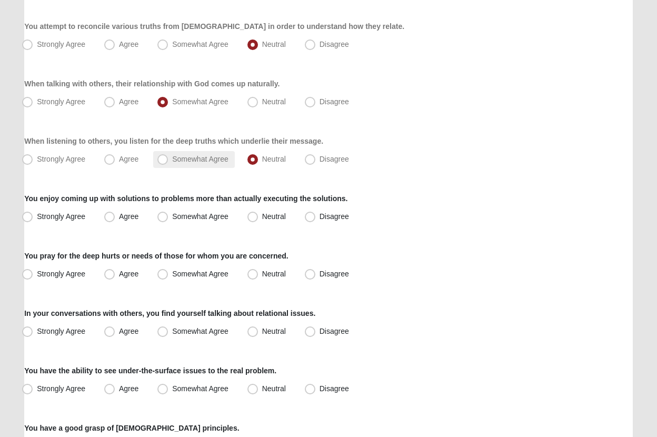
click at [180, 157] on span "Somewhat Agree" at bounding box center [200, 159] width 56 height 8
click at [168, 157] on input "Somewhat Agree" at bounding box center [165, 159] width 7 height 7
radio input "true"
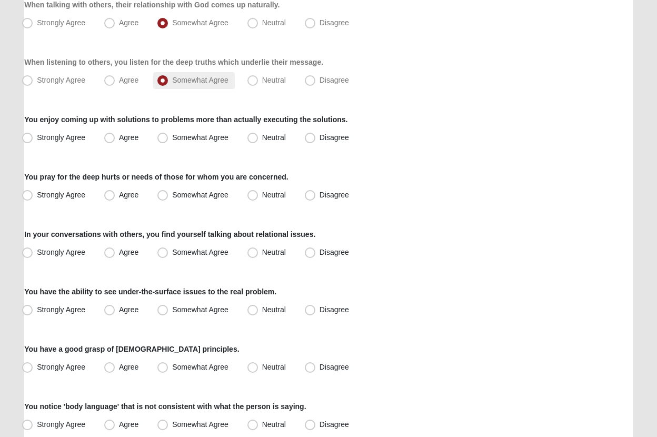
scroll to position [549, 0]
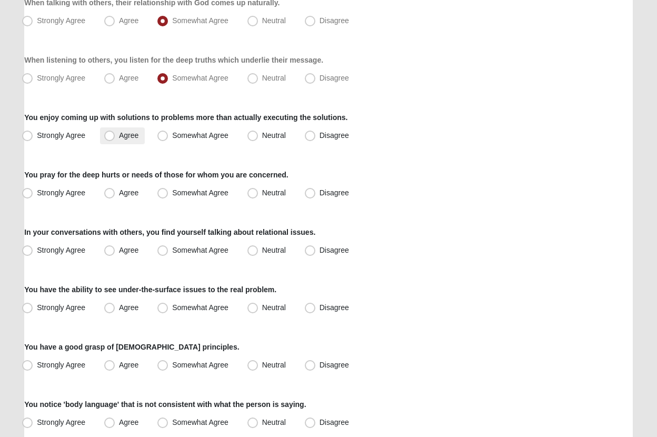
click at [119, 138] on span "Agree" at bounding box center [128, 135] width 19 height 8
click at [109, 138] on input "Agree" at bounding box center [111, 135] width 7 height 7
radio input "true"
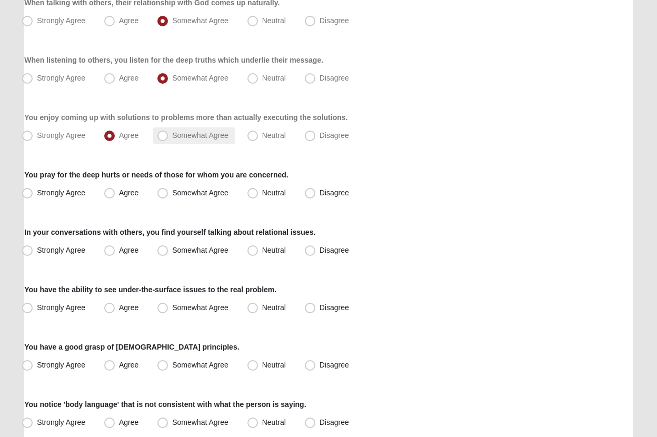
click at [173, 137] on span "Somewhat Agree" at bounding box center [200, 135] width 56 height 8
click at [168, 137] on input "Somewhat Agree" at bounding box center [165, 135] width 7 height 7
radio input "true"
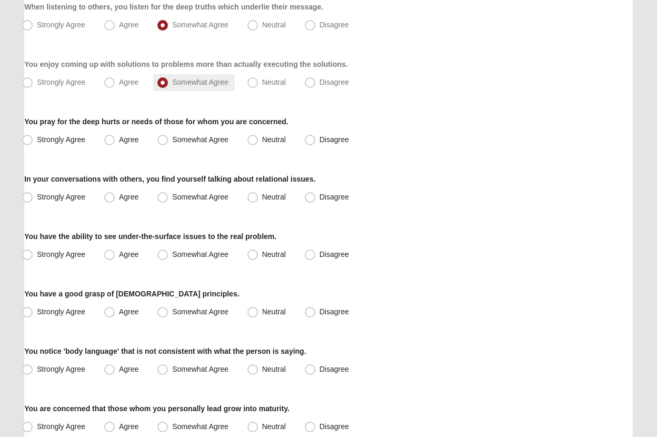
scroll to position [600, 0]
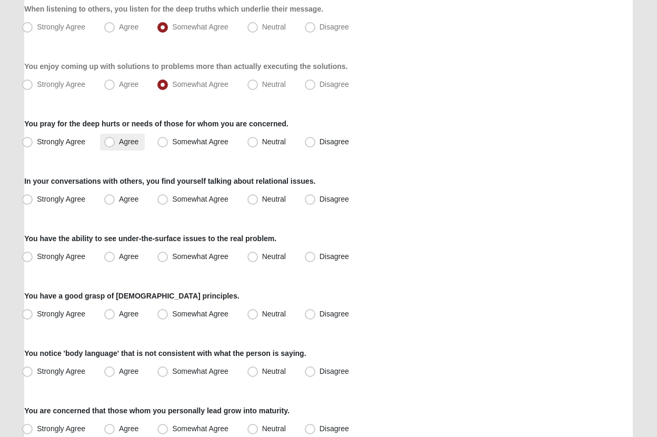
click at [119, 139] on span "Agree" at bounding box center [128, 141] width 19 height 8
click at [113, 139] on input "Agree" at bounding box center [111, 141] width 7 height 7
radio input "true"
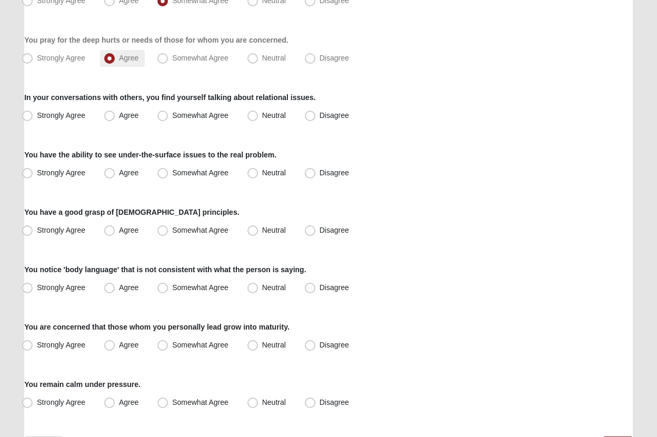
scroll to position [684, 0]
click at [119, 118] on span "Agree" at bounding box center [128, 115] width 19 height 8
click at [112, 118] on input "Agree" at bounding box center [111, 115] width 7 height 7
radio input "true"
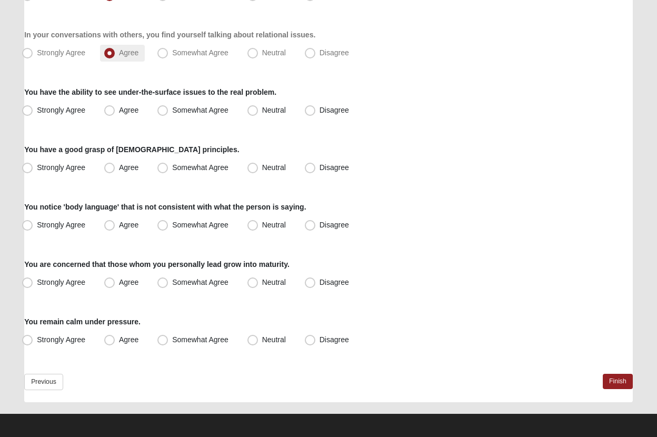
scroll to position [746, 0]
click at [172, 112] on span "Somewhat Agree" at bounding box center [200, 110] width 56 height 8
click at [163, 112] on input "Somewhat Agree" at bounding box center [165, 110] width 7 height 7
radio input "true"
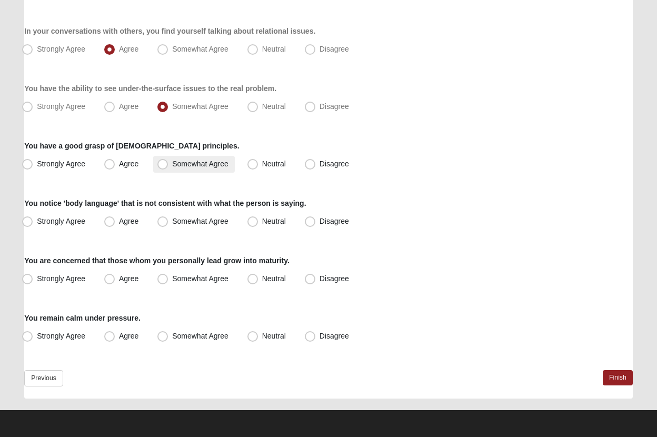
scroll to position [750, 0]
click at [262, 164] on span "Neutral" at bounding box center [274, 163] width 24 height 8
click at [252, 164] on input "Neutral" at bounding box center [255, 163] width 7 height 7
radio input "true"
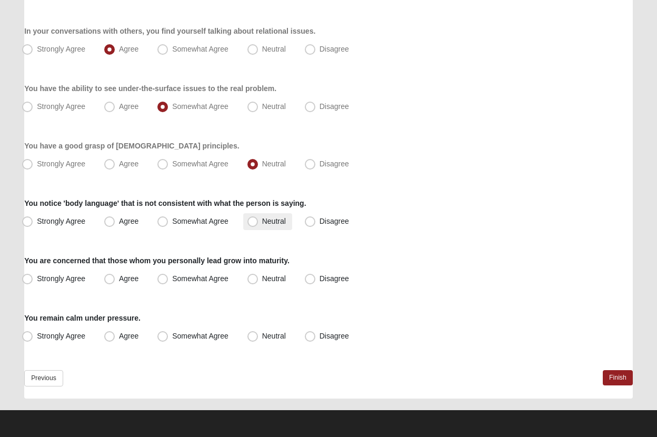
click at [262, 220] on span "Neutral" at bounding box center [274, 221] width 24 height 8
click at [256, 220] on input "Neutral" at bounding box center [255, 221] width 7 height 7
radio input "true"
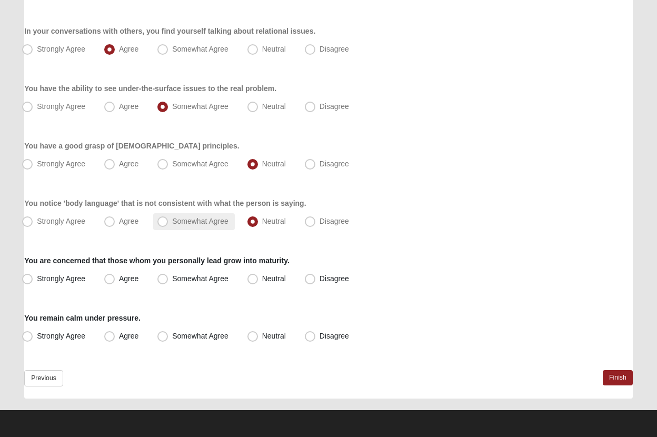
click at [174, 227] on label "Somewhat Agree" at bounding box center [194, 221] width 82 height 17
click at [168, 225] on input "Somewhat Agree" at bounding box center [165, 221] width 7 height 7
radio input "true"
click at [262, 280] on span "Neutral" at bounding box center [274, 278] width 24 height 8
click at [255, 280] on input "Neutral" at bounding box center [255, 278] width 7 height 7
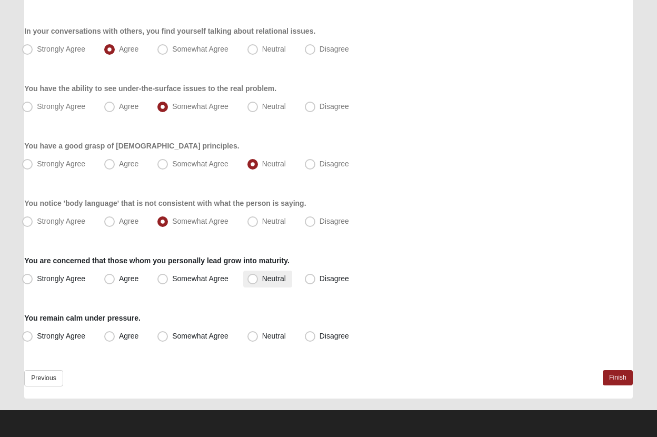
radio input "true"
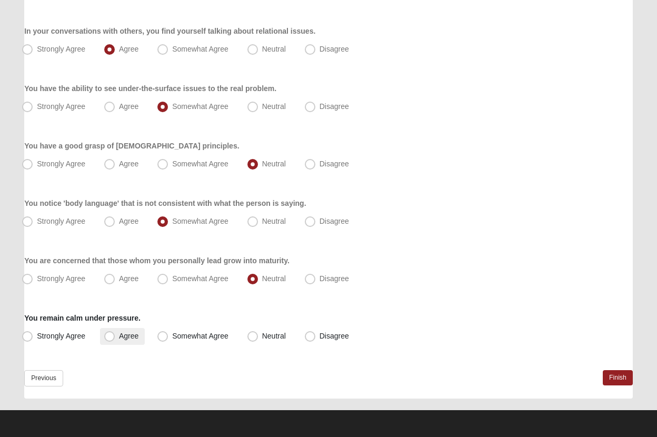
click at [116, 334] on label "Agree" at bounding box center [122, 336] width 45 height 17
click at [115, 334] on input "Agree" at bounding box center [111, 336] width 7 height 7
radio input "true"
click at [612, 374] on link "Finish" at bounding box center [618, 377] width 30 height 15
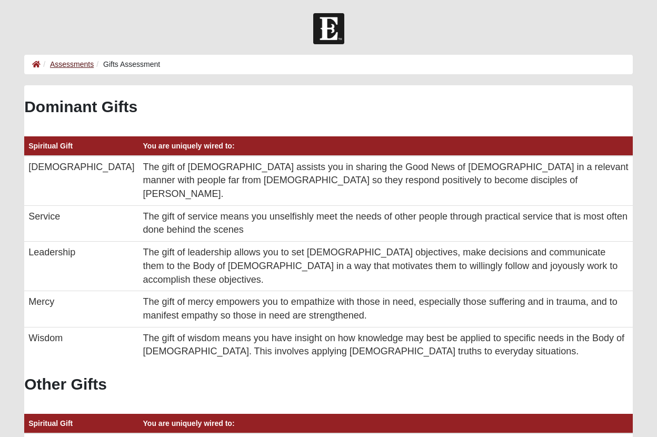
click at [71, 66] on link "Assessments" at bounding box center [72, 64] width 44 height 8
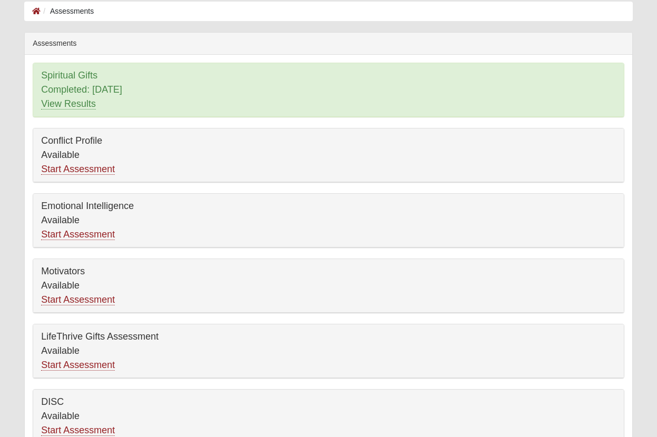
scroll to position [53, 0]
click at [55, 235] on link "Start Assessment" at bounding box center [78, 234] width 74 height 11
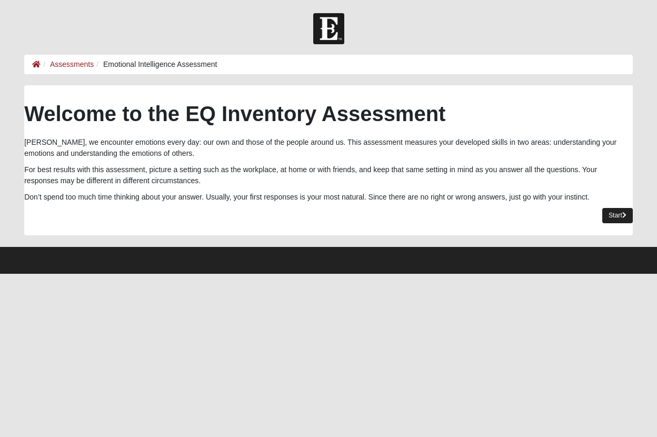
click at [615, 211] on link "Start" at bounding box center [617, 215] width 31 height 15
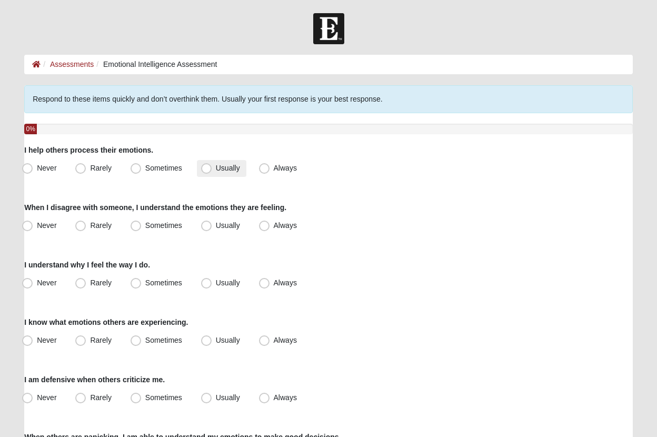
click at [226, 169] on span "Usually" at bounding box center [228, 168] width 24 height 8
click at [212, 169] on input "Usually" at bounding box center [208, 168] width 7 height 7
radio input "true"
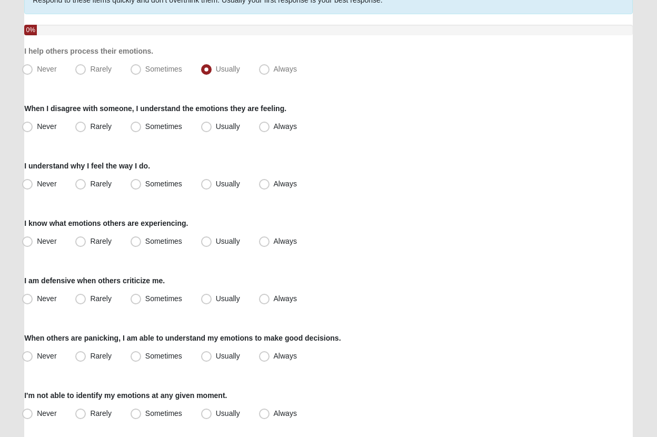
scroll to position [99, 0]
click at [216, 128] on span "Usually" at bounding box center [228, 126] width 24 height 8
click at [205, 128] on input "Usually" at bounding box center [208, 126] width 7 height 7
radio input "true"
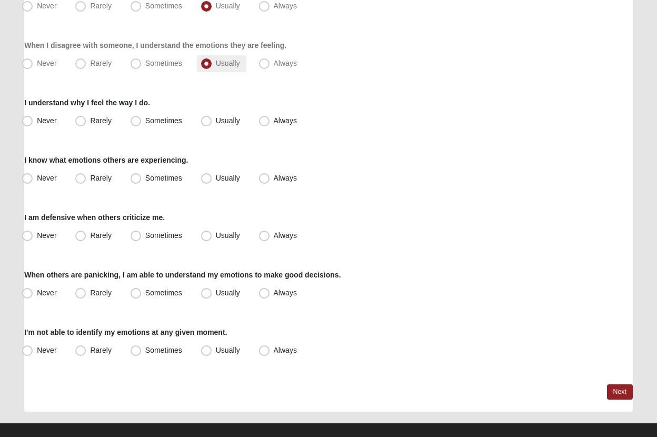
scroll to position [168, 0]
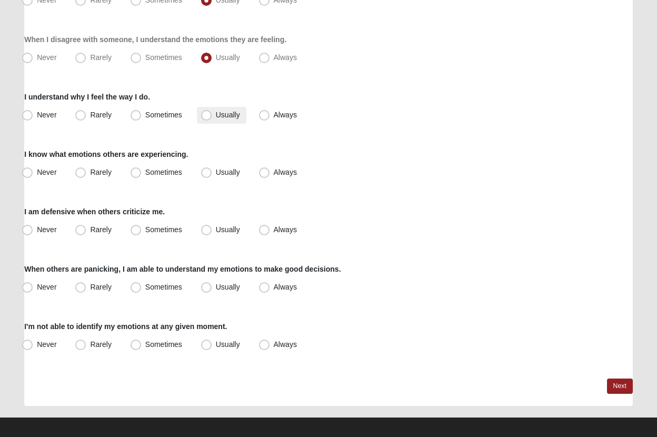
click at [216, 116] on span "Usually" at bounding box center [228, 115] width 24 height 8
click at [205, 116] on input "Usually" at bounding box center [208, 115] width 7 height 7
radio input "true"
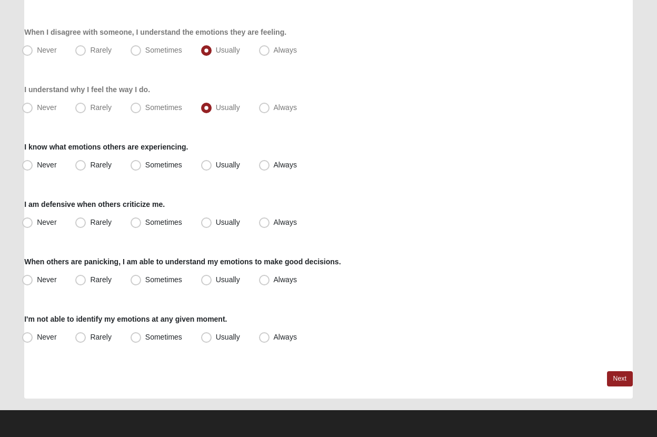
scroll to position [175, 0]
click at [286, 166] on span "Always" at bounding box center [285, 164] width 23 height 8
click at [270, 166] on input "Always" at bounding box center [266, 165] width 7 height 7
radio input "true"
click at [90, 224] on span "Rarely" at bounding box center [100, 222] width 21 height 8
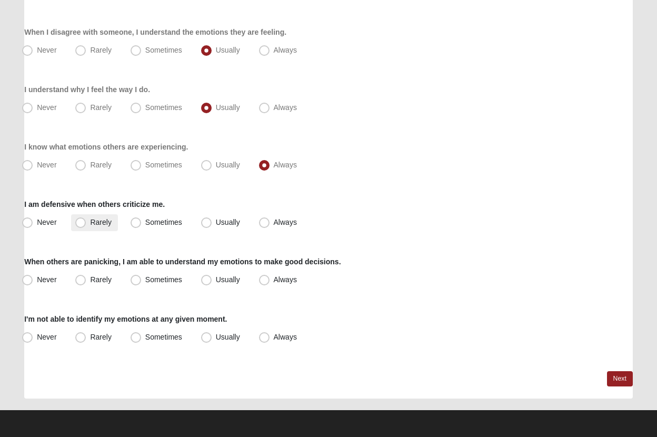
click at [86, 224] on input "Rarely" at bounding box center [82, 222] width 7 height 7
radio input "true"
click at [218, 286] on label "Usually" at bounding box center [221, 280] width 49 height 17
click at [212, 283] on input "Usually" at bounding box center [208, 279] width 7 height 7
radio input "true"
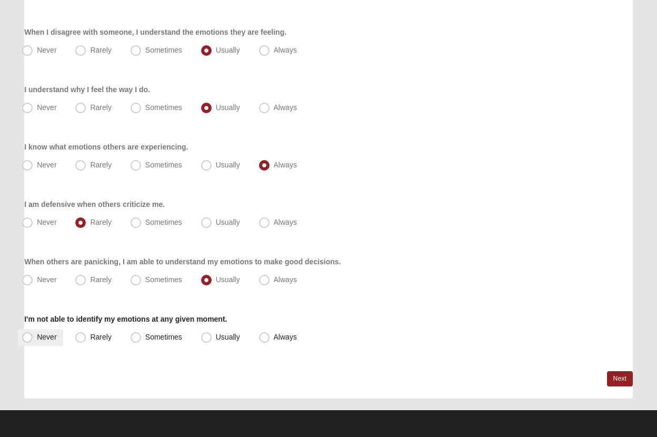
click at [37, 338] on span "Never" at bounding box center [46, 337] width 19 height 8
click at [32, 338] on input "Never" at bounding box center [29, 337] width 7 height 7
radio input "true"
click at [615, 379] on link "Next" at bounding box center [620, 378] width 26 height 15
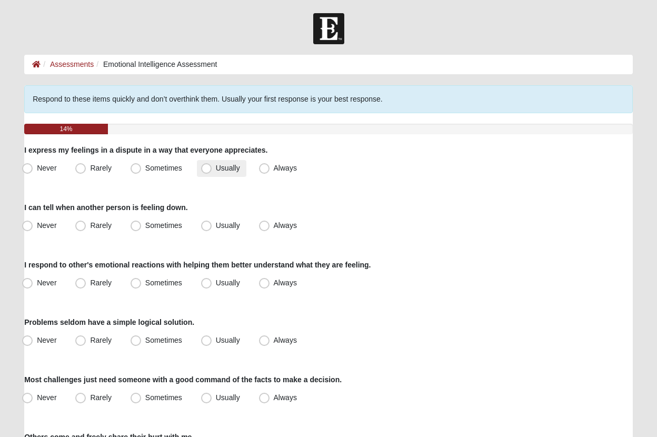
click at [216, 168] on span "Usually" at bounding box center [228, 168] width 24 height 8
click at [209, 168] on input "Usually" at bounding box center [208, 168] width 7 height 7
radio input "true"
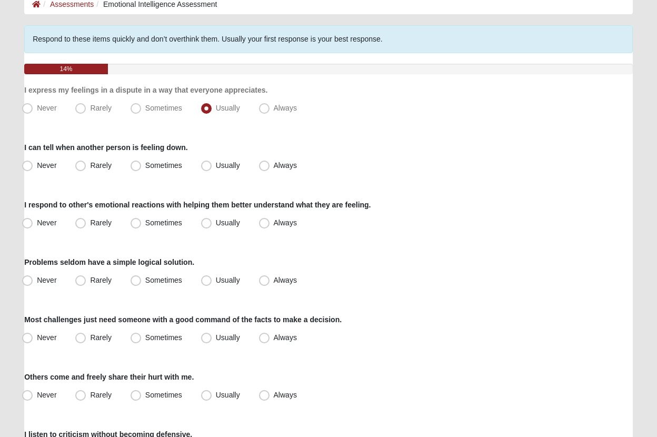
scroll to position [60, 0]
click at [220, 168] on span "Usually" at bounding box center [228, 165] width 24 height 8
click at [212, 168] on input "Usually" at bounding box center [208, 165] width 7 height 7
radio input "true"
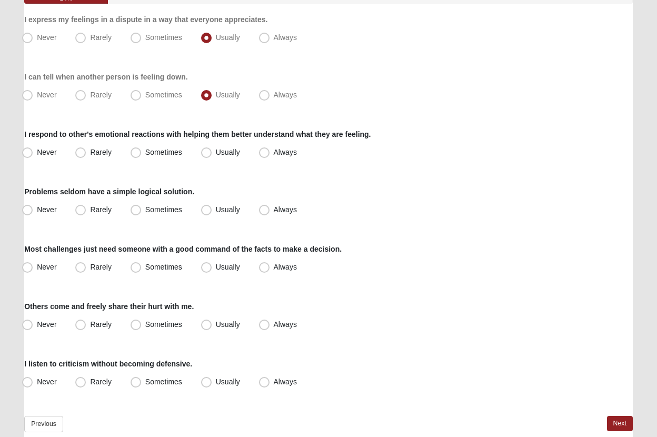
scroll to position [135, 0]
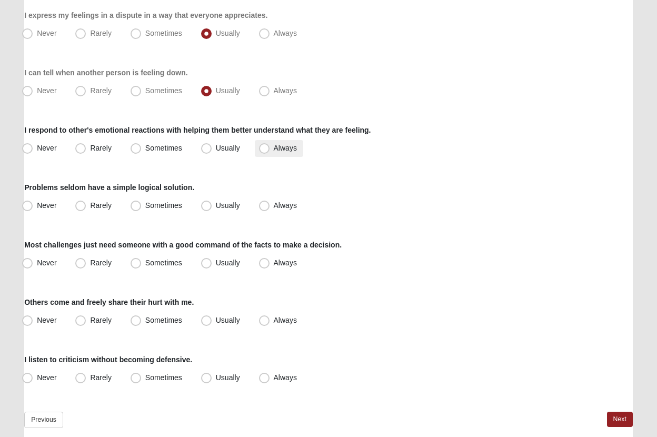
click at [274, 149] on span "Always" at bounding box center [285, 148] width 23 height 8
click at [264, 149] on input "Always" at bounding box center [266, 148] width 7 height 7
radio input "true"
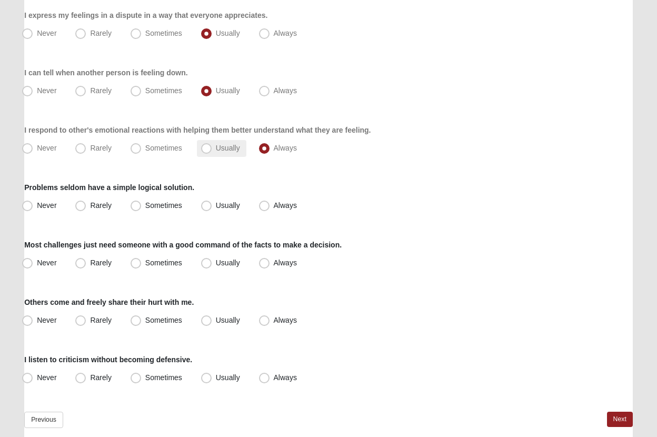
click at [216, 147] on span "Usually" at bounding box center [228, 148] width 24 height 8
click at [205, 147] on input "Usually" at bounding box center [208, 148] width 7 height 7
radio input "true"
click at [274, 90] on span "Always" at bounding box center [285, 90] width 23 height 8
click at [263, 90] on input "Always" at bounding box center [266, 90] width 7 height 7
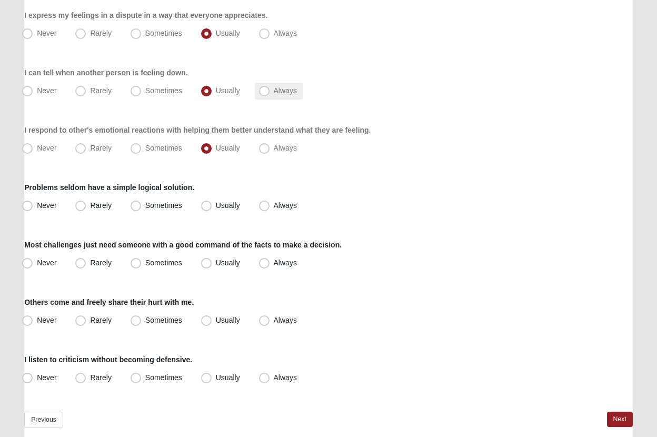
radio input "true"
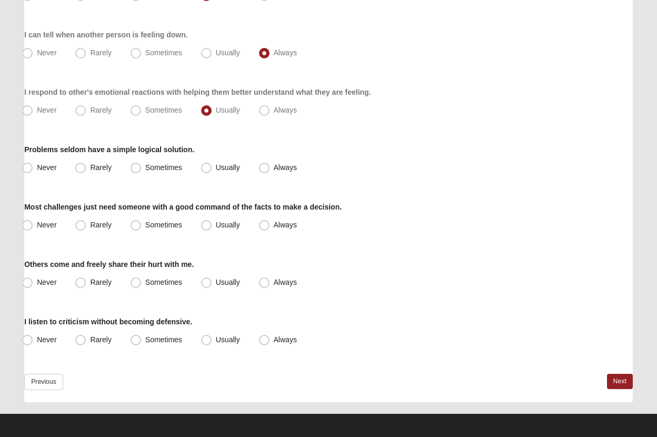
scroll to position [175, 0]
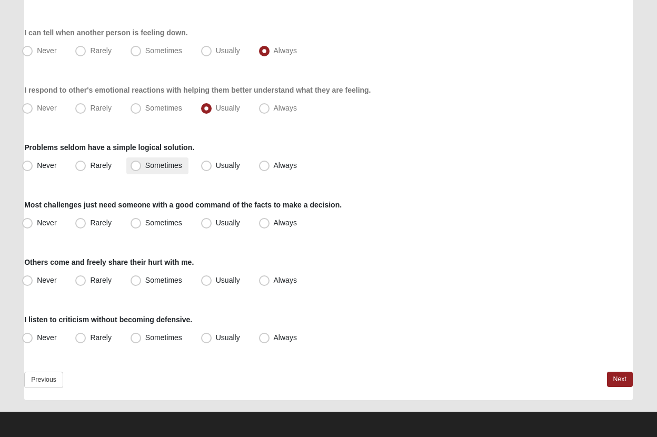
click at [168, 166] on span "Sometimes" at bounding box center [163, 165] width 37 height 8
click at [142, 166] on input "Sometimes" at bounding box center [138, 165] width 7 height 7
radio input "true"
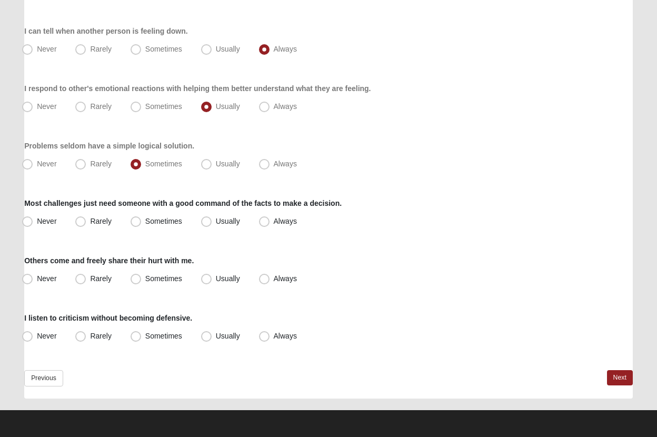
scroll to position [176, 0]
click at [213, 220] on label "Usually" at bounding box center [221, 221] width 49 height 17
click at [212, 220] on input "Usually" at bounding box center [208, 221] width 7 height 7
radio input "true"
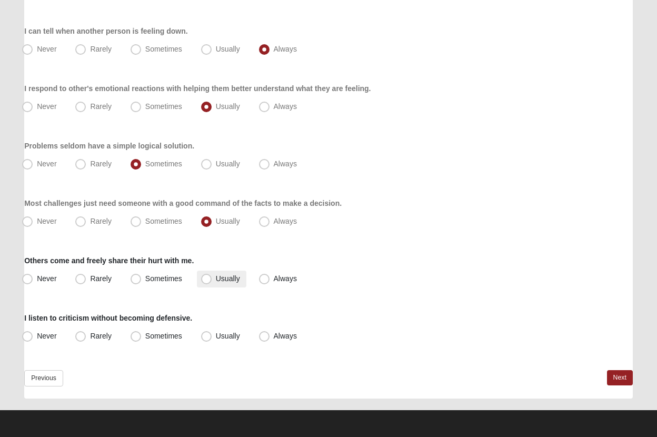
click at [216, 279] on span "Usually" at bounding box center [228, 278] width 24 height 8
click at [207, 279] on input "Usually" at bounding box center [208, 278] width 7 height 7
radio input "true"
click at [274, 277] on span "Always" at bounding box center [285, 278] width 23 height 8
click at [265, 277] on input "Always" at bounding box center [266, 278] width 7 height 7
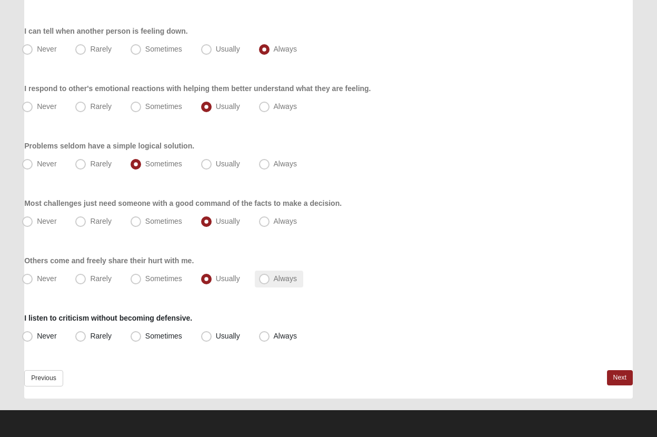
radio input "true"
click at [213, 338] on label "Usually" at bounding box center [221, 336] width 49 height 17
click at [212, 338] on input "Usually" at bounding box center [208, 336] width 7 height 7
radio input "true"
click at [618, 378] on link "Next" at bounding box center [620, 377] width 26 height 15
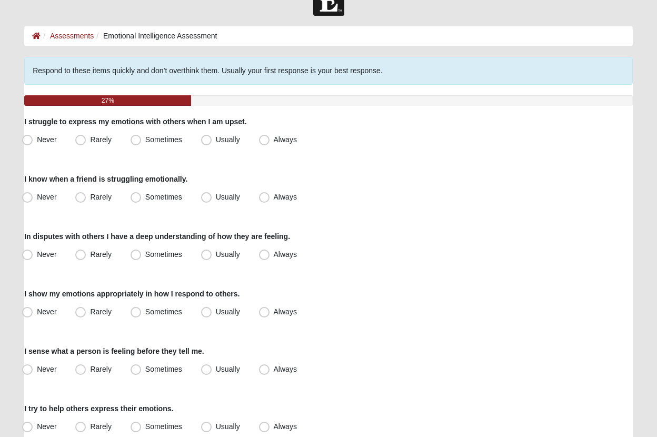
scroll to position [37, 0]
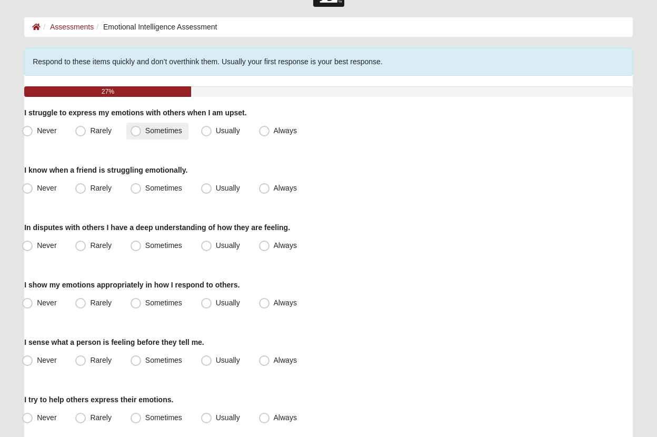
click at [174, 136] on label "Sometimes" at bounding box center [157, 131] width 62 height 17
click at [142, 134] on input "Sometimes" at bounding box center [138, 130] width 7 height 7
radio input "true"
click at [224, 187] on span "Usually" at bounding box center [228, 188] width 24 height 8
click at [212, 187] on input "Usually" at bounding box center [208, 188] width 7 height 7
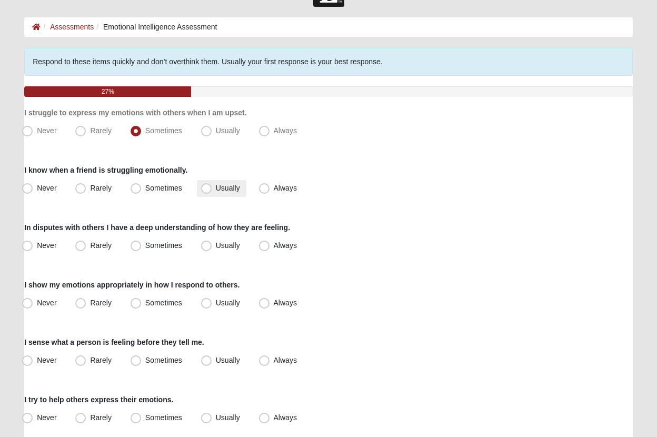
radio input "true"
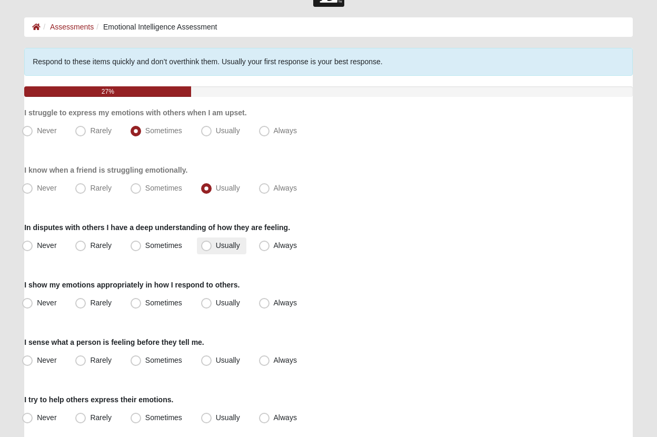
click at [216, 247] on span "Usually" at bounding box center [228, 245] width 24 height 8
click at [207, 247] on input "Usually" at bounding box center [208, 245] width 7 height 7
radio input "true"
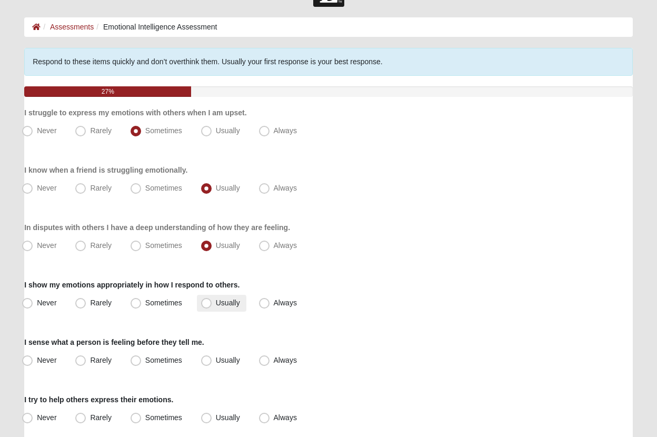
click at [216, 306] on span "Usually" at bounding box center [228, 302] width 24 height 8
click at [206, 306] on input "Usually" at bounding box center [208, 302] width 7 height 7
radio input "true"
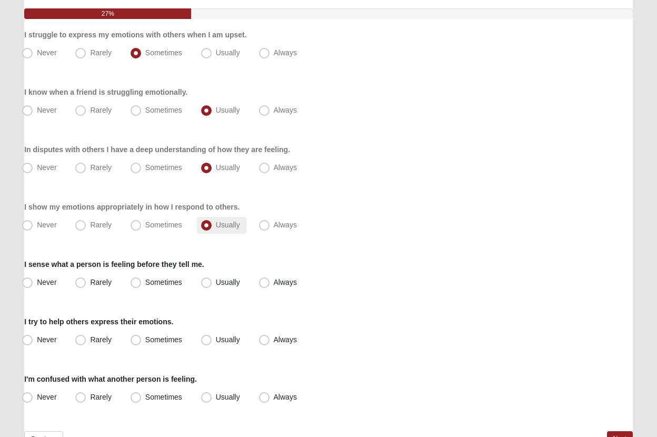
scroll to position [125, 0]
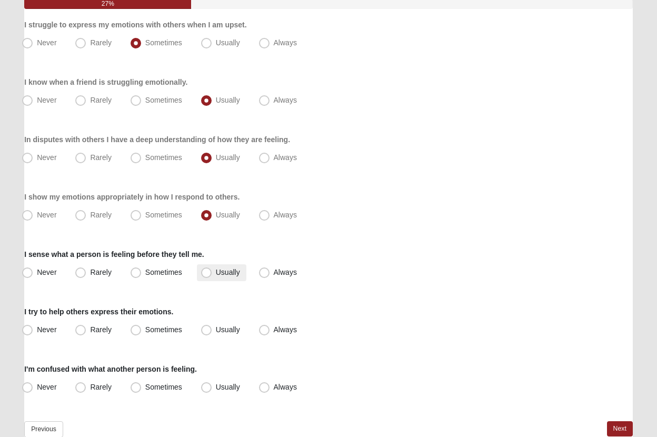
click at [216, 271] on span "Usually" at bounding box center [228, 272] width 24 height 8
click at [207, 271] on input "Usually" at bounding box center [208, 272] width 7 height 7
radio input "true"
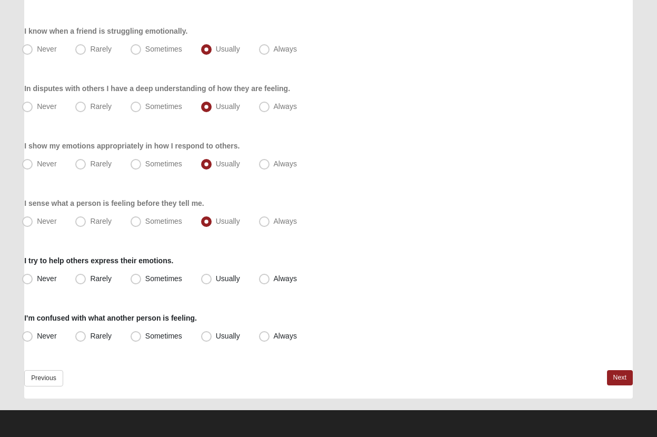
scroll to position [176, 0]
click at [229, 279] on span "Usually" at bounding box center [228, 278] width 24 height 8
click at [212, 279] on input "Usually" at bounding box center [208, 278] width 7 height 7
radio input "true"
click at [51, 338] on span "Never" at bounding box center [46, 336] width 19 height 8
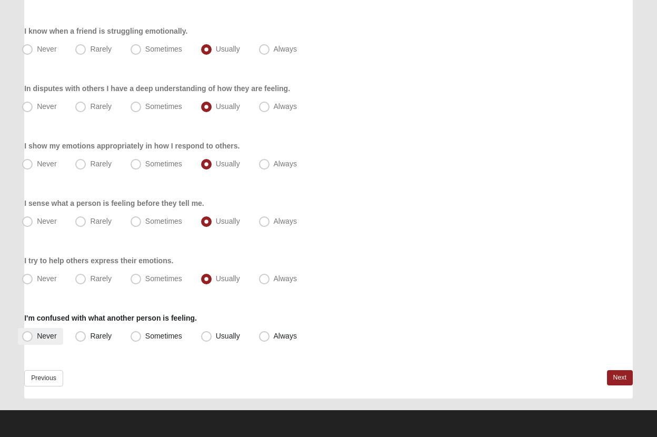
click at [33, 338] on input "Never" at bounding box center [29, 336] width 7 height 7
radio input "true"
click at [104, 339] on span "Rarely" at bounding box center [100, 336] width 21 height 8
click at [86, 339] on input "Rarely" at bounding box center [82, 336] width 7 height 7
radio input "true"
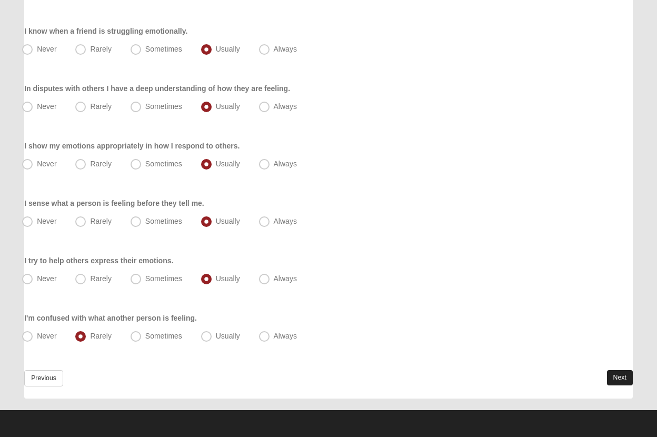
click at [616, 377] on link "Next" at bounding box center [620, 377] width 26 height 15
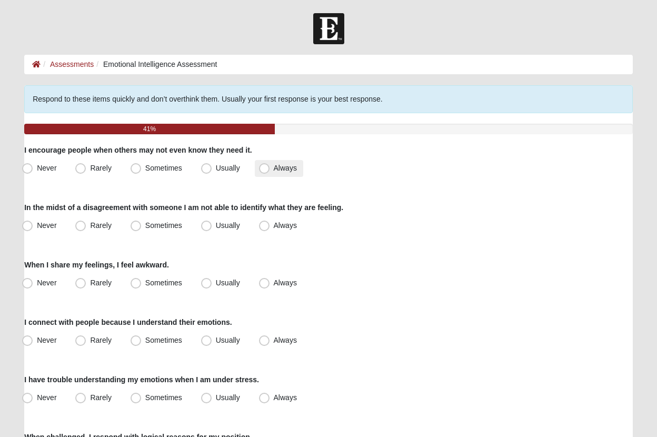
click at [274, 168] on span "Always" at bounding box center [285, 168] width 23 height 8
click at [263, 168] on input "Always" at bounding box center [266, 168] width 7 height 7
radio input "true"
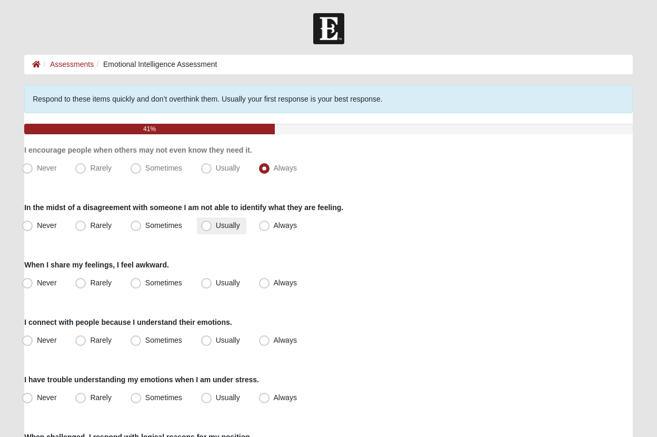
click at [216, 226] on span "Usually" at bounding box center [228, 225] width 24 height 8
click at [205, 226] on input "Usually" at bounding box center [208, 225] width 7 height 7
radio input "true"
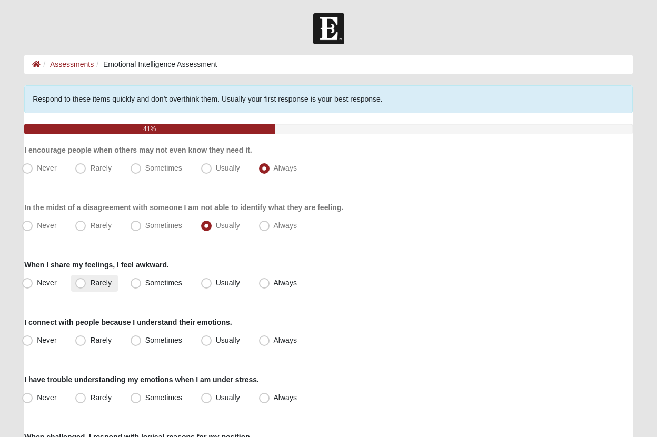
click at [102, 282] on span "Rarely" at bounding box center [100, 282] width 21 height 8
click at [86, 282] on input "Rarely" at bounding box center [82, 282] width 7 height 7
radio input "true"
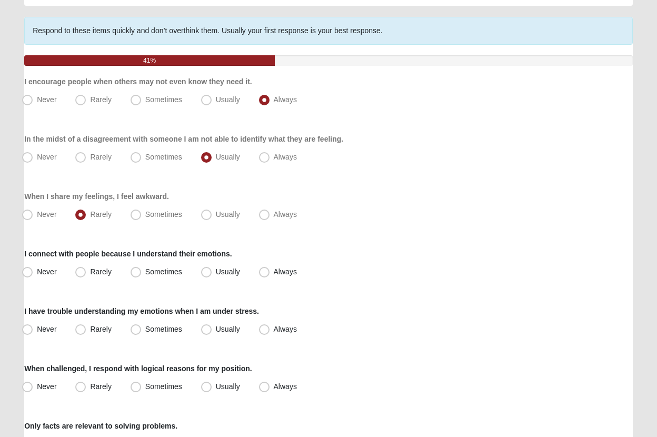
scroll to position [69, 0]
click at [216, 272] on span "Usually" at bounding box center [228, 271] width 24 height 8
click at [210, 272] on input "Usually" at bounding box center [208, 271] width 7 height 7
radio input "true"
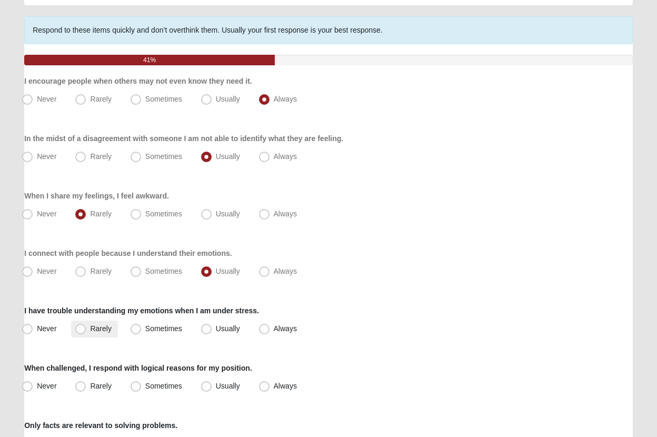
click at [90, 332] on span "Rarely" at bounding box center [100, 328] width 21 height 8
click at [79, 332] on input "Rarely" at bounding box center [82, 328] width 7 height 7
radio input "true"
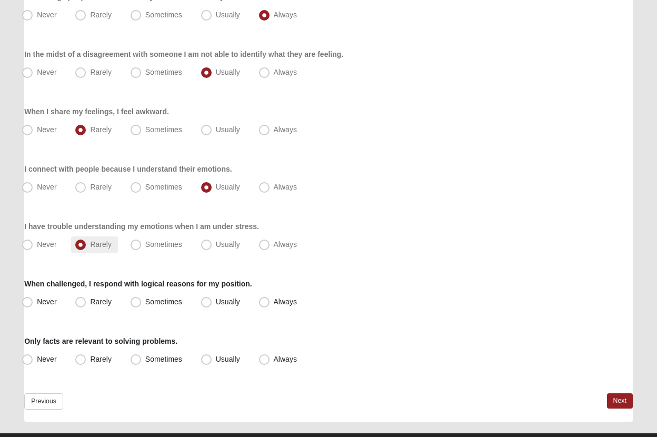
scroll to position [155, 0]
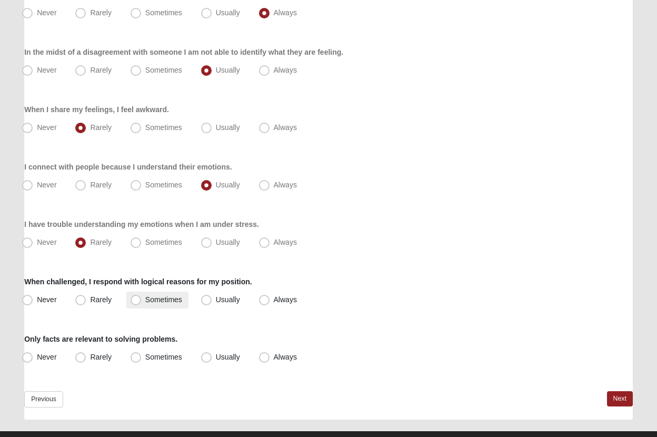
click at [145, 301] on span "Sometimes" at bounding box center [163, 299] width 37 height 8
click at [135, 301] on input "Sometimes" at bounding box center [138, 299] width 7 height 7
radio input "true"
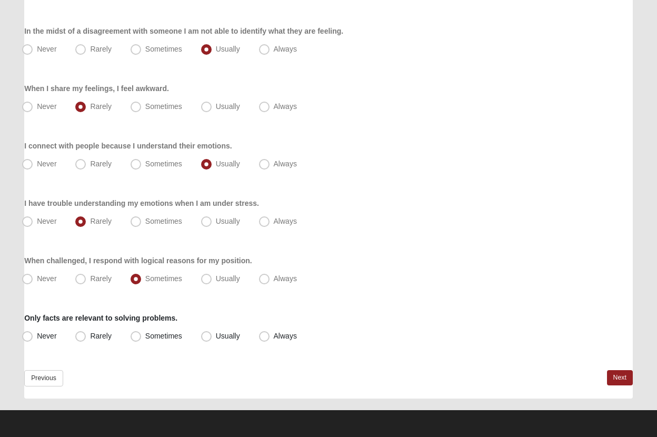
scroll to position [176, 0]
click at [145, 336] on span "Sometimes" at bounding box center [163, 336] width 37 height 8
click at [136, 336] on input "Sometimes" at bounding box center [138, 336] width 7 height 7
radio input "true"
click at [615, 380] on link "Next" at bounding box center [620, 377] width 26 height 15
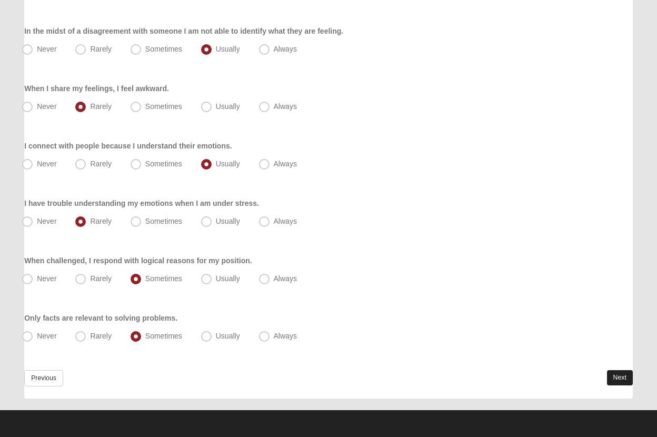
scroll to position [0, 0]
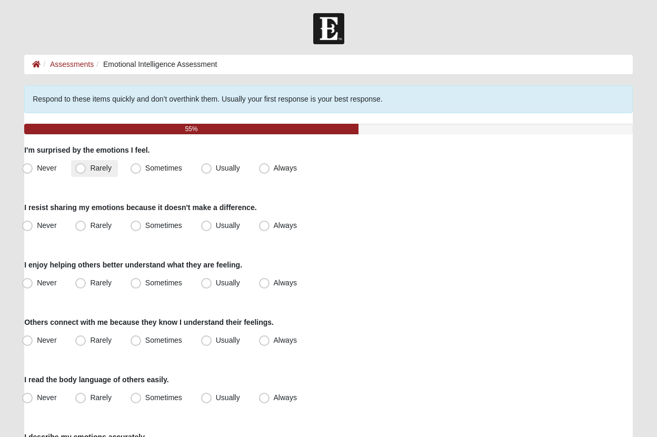
click at [90, 170] on span "Rarely" at bounding box center [100, 168] width 21 height 8
click at [81, 170] on input "Rarely" at bounding box center [82, 168] width 7 height 7
radio input "true"
click at [38, 225] on span "Never" at bounding box center [46, 225] width 19 height 8
click at [33, 225] on input "Never" at bounding box center [29, 225] width 7 height 7
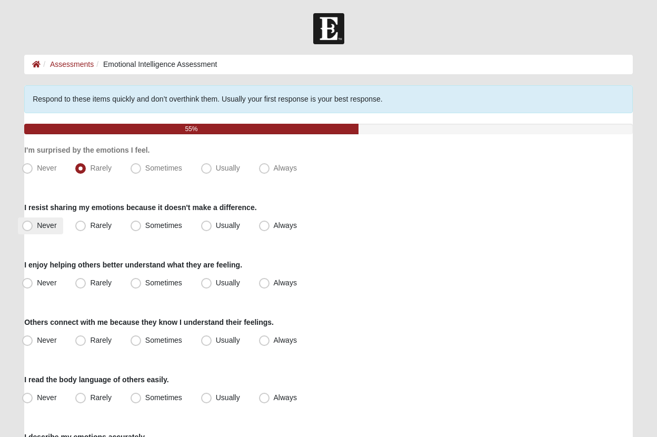
radio input "true"
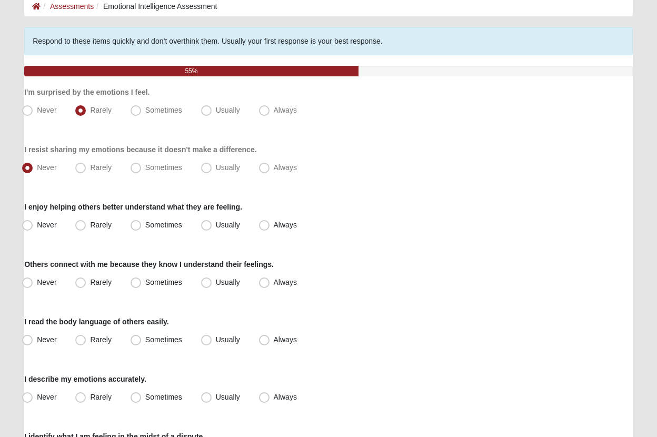
scroll to position [58, 0]
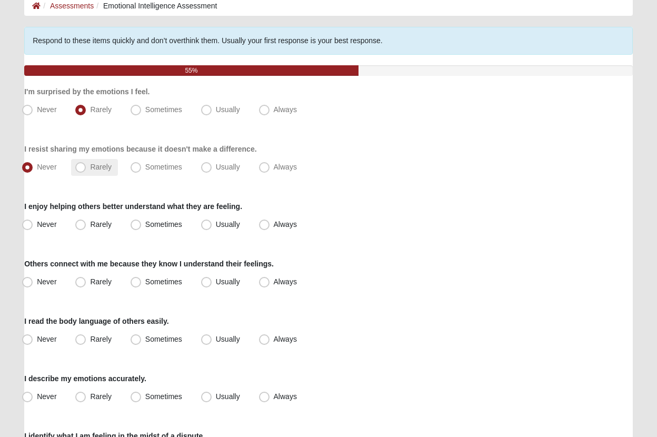
click at [90, 167] on span "Rarely" at bounding box center [100, 167] width 21 height 8
click at [81, 167] on input "Rarely" at bounding box center [82, 167] width 7 height 7
radio input "true"
click at [216, 225] on span "Usually" at bounding box center [228, 224] width 24 height 8
click at [209, 225] on input "Usually" at bounding box center [208, 224] width 7 height 7
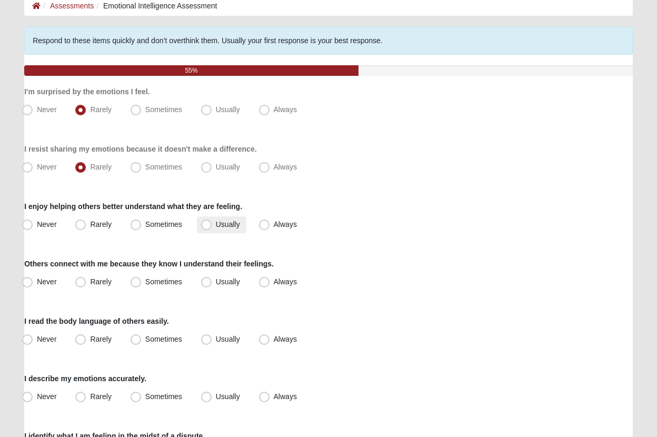
radio input "true"
click at [202, 288] on label "Usually" at bounding box center [221, 282] width 49 height 17
click at [205, 285] on input "Usually" at bounding box center [208, 281] width 7 height 7
radio input "true"
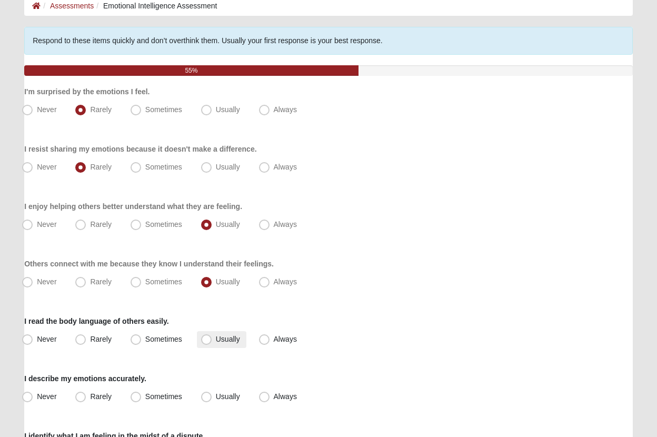
click at [214, 345] on label "Usually" at bounding box center [221, 339] width 49 height 17
click at [212, 343] on input "Usually" at bounding box center [208, 339] width 7 height 7
radio input "true"
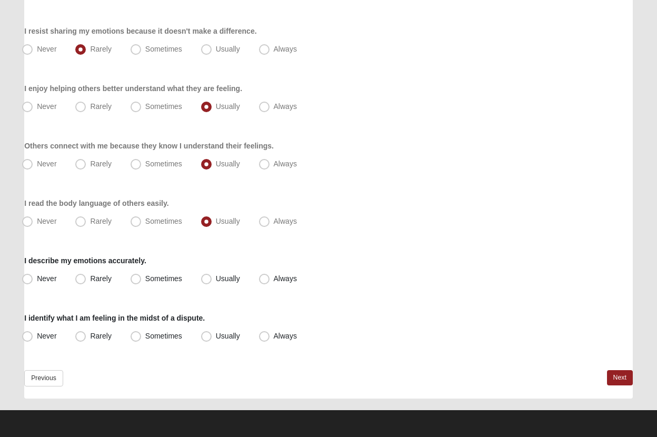
scroll to position [176, 0]
click at [219, 277] on span "Usually" at bounding box center [228, 278] width 24 height 8
click at [212, 277] on input "Usually" at bounding box center [208, 278] width 7 height 7
radio input "true"
click at [145, 339] on span "Sometimes" at bounding box center [163, 336] width 37 height 8
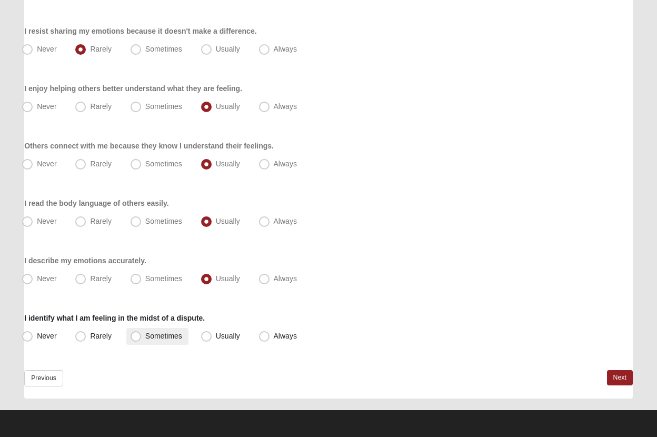
click at [135, 339] on input "Sometimes" at bounding box center [138, 336] width 7 height 7
radio input "true"
click at [622, 379] on link "Next" at bounding box center [620, 377] width 26 height 15
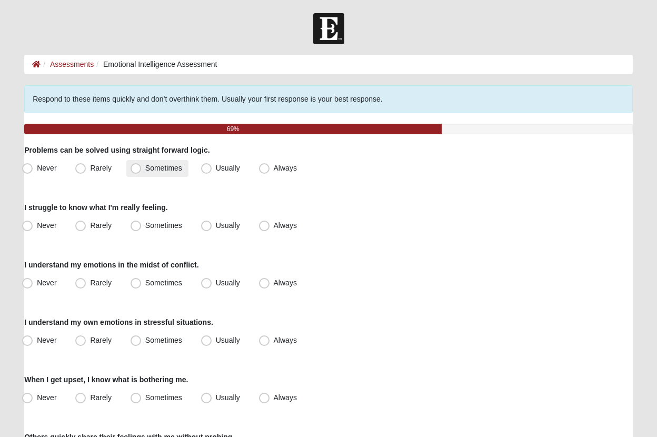
click at [145, 166] on span "Sometimes" at bounding box center [163, 168] width 37 height 8
click at [137, 166] on input "Sometimes" at bounding box center [138, 168] width 7 height 7
radio input "true"
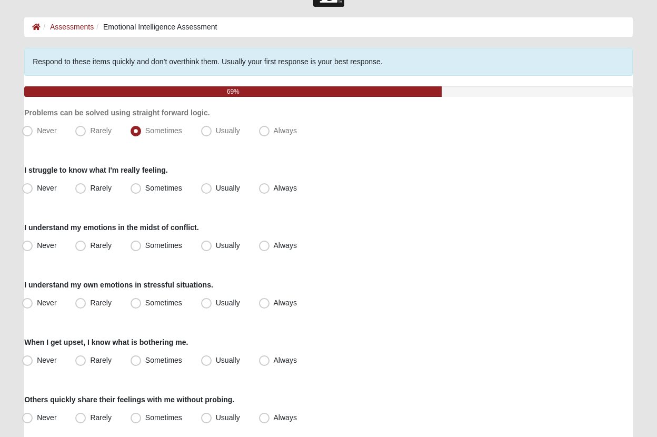
scroll to position [40, 0]
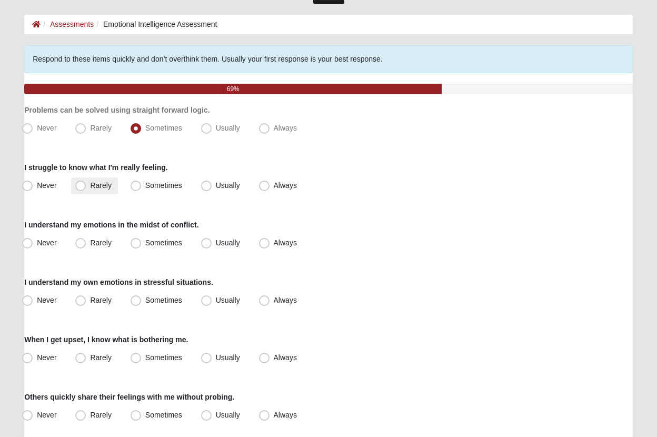
click at [90, 189] on span "Rarely" at bounding box center [100, 185] width 21 height 8
click at [84, 189] on input "Rarely" at bounding box center [82, 185] width 7 height 7
radio input "true"
click at [216, 245] on span "Usually" at bounding box center [228, 242] width 24 height 8
click at [205, 245] on input "Usually" at bounding box center [208, 242] width 7 height 7
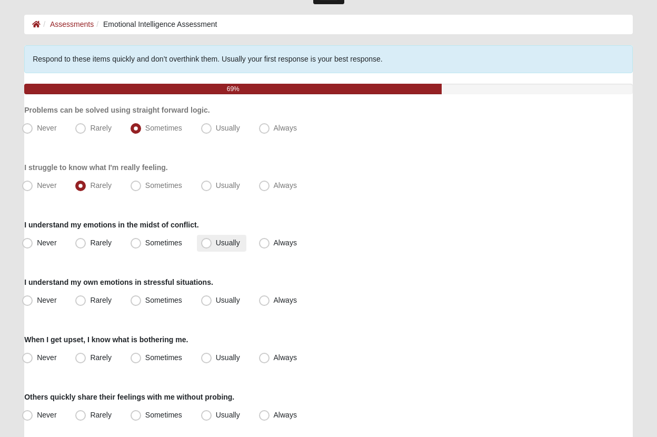
radio input "true"
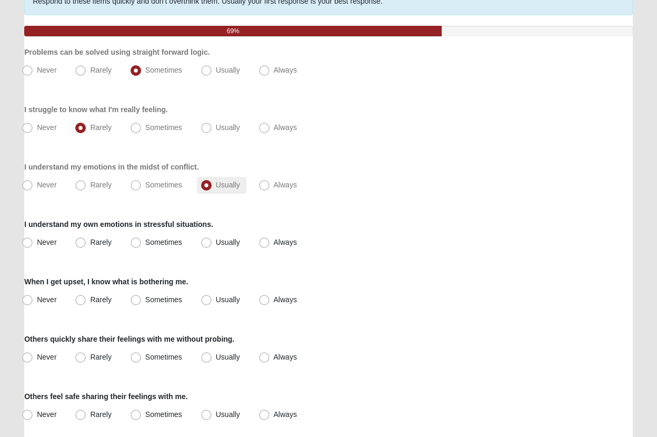
scroll to position [100, 0]
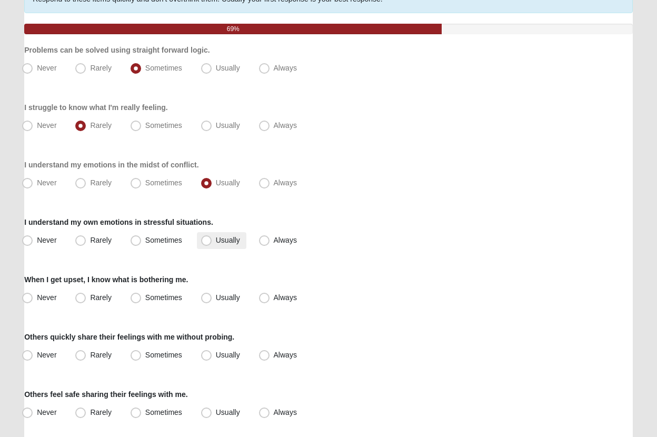
click at [216, 242] on span "Usually" at bounding box center [228, 240] width 24 height 8
click at [209, 242] on input "Usually" at bounding box center [208, 240] width 7 height 7
radio input "true"
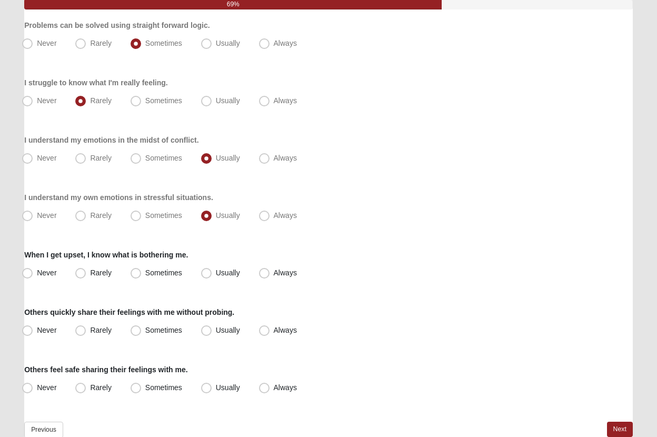
scroll to position [132, 0]
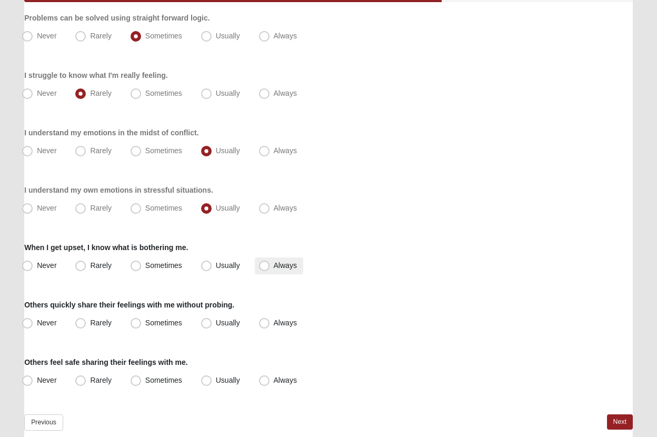
click at [274, 265] on span "Always" at bounding box center [285, 265] width 23 height 8
click at [270, 265] on input "Always" at bounding box center [266, 265] width 7 height 7
radio input "true"
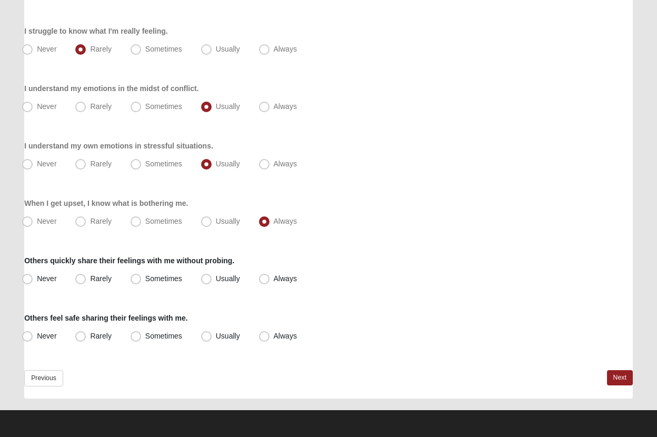
scroll to position [176, 0]
click at [213, 279] on label "Usually" at bounding box center [221, 278] width 49 height 17
click at [212, 279] on input "Usually" at bounding box center [208, 278] width 7 height 7
radio input "true"
click at [274, 336] on span "Always" at bounding box center [285, 336] width 23 height 8
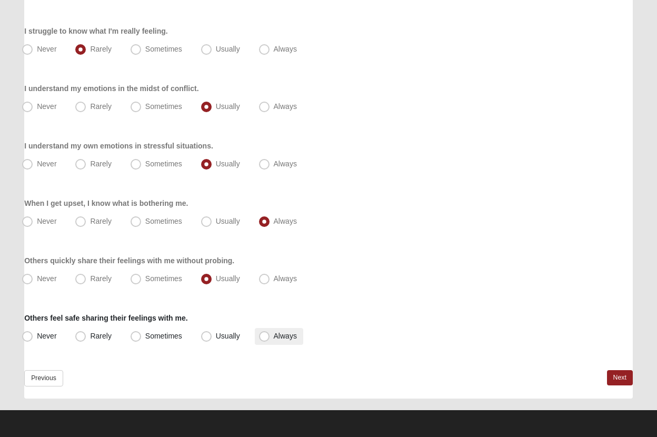
click at [263, 336] on input "Always" at bounding box center [266, 336] width 7 height 7
radio input "true"
click at [614, 378] on link "Next" at bounding box center [620, 377] width 26 height 15
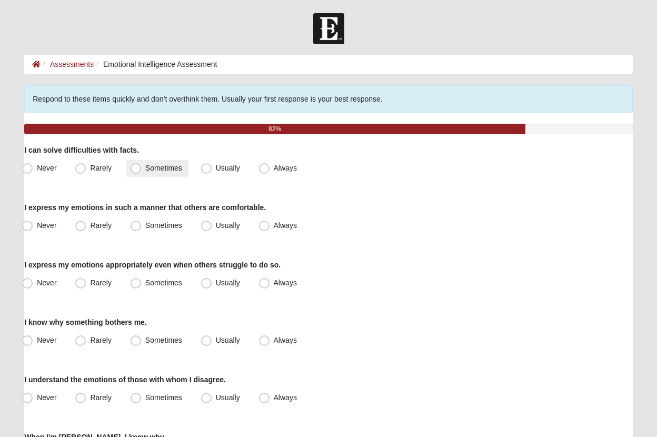
click at [145, 172] on span "Sometimes" at bounding box center [163, 168] width 37 height 8
click at [135, 172] on input "Sometimes" at bounding box center [138, 168] width 7 height 7
radio input "true"
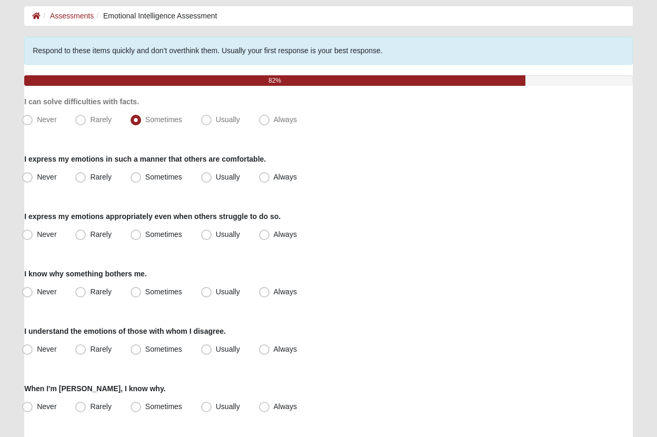
scroll to position [57, 0]
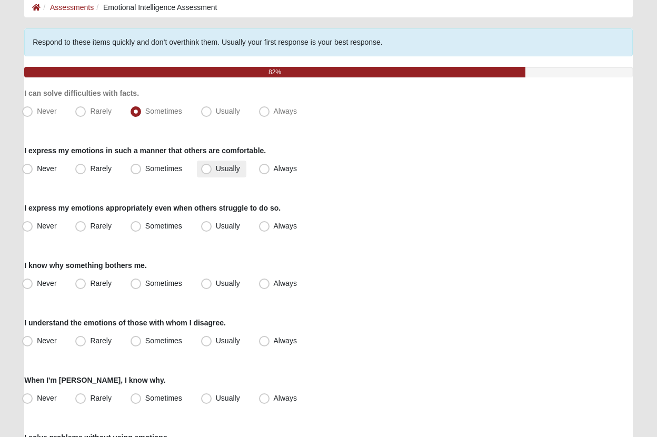
click at [213, 176] on label "Usually" at bounding box center [221, 168] width 49 height 17
click at [212, 172] on input "Usually" at bounding box center [208, 168] width 7 height 7
radio input "true"
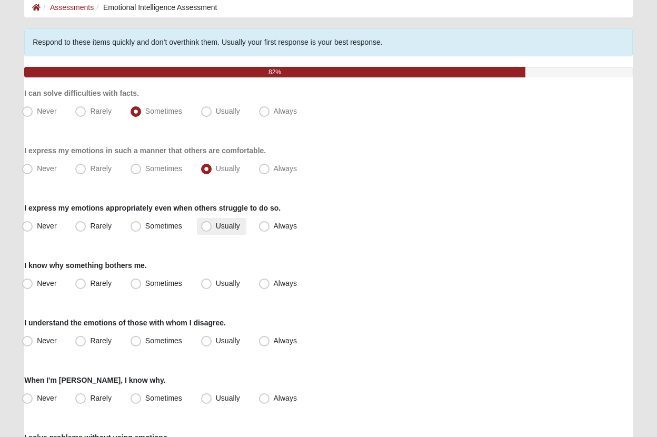
click at [216, 229] on span "Usually" at bounding box center [228, 226] width 24 height 8
click at [206, 229] on input "Usually" at bounding box center [208, 226] width 7 height 7
radio input "true"
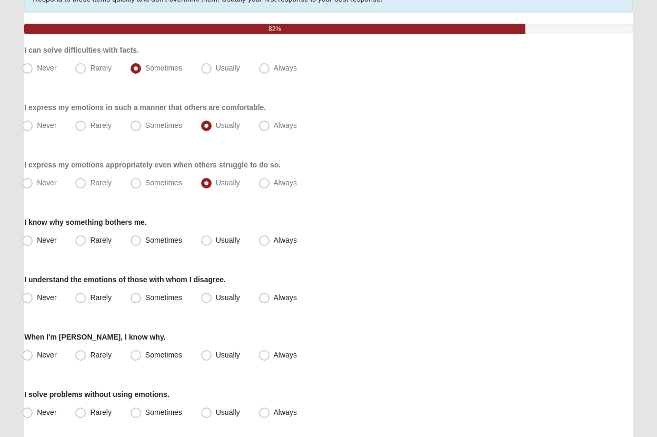
scroll to position [110, 0]
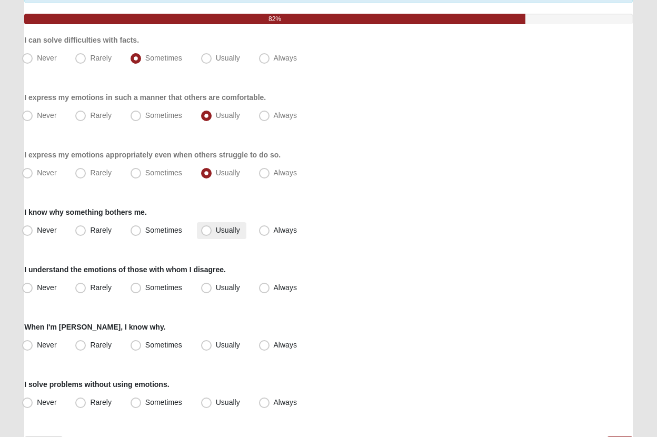
click at [216, 234] on span "Usually" at bounding box center [228, 230] width 24 height 8
click at [210, 234] on input "Usually" at bounding box center [208, 230] width 7 height 7
radio input "true"
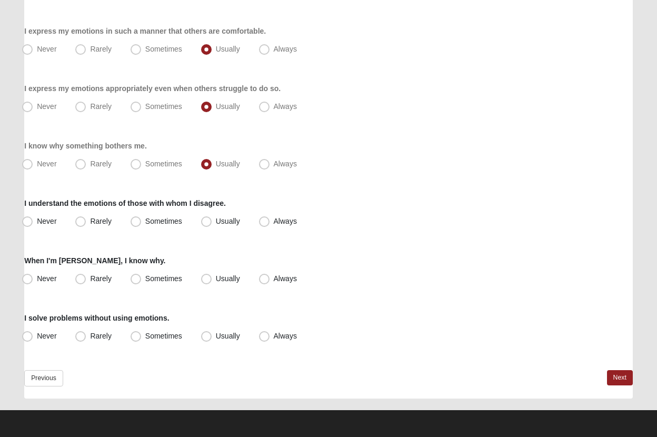
scroll to position [176, 0]
click at [262, 172] on label "Always" at bounding box center [279, 164] width 48 height 17
click at [263, 167] on input "Always" at bounding box center [266, 163] width 7 height 7
radio input "true"
click at [173, 218] on span "Sometimes" at bounding box center [163, 221] width 37 height 8
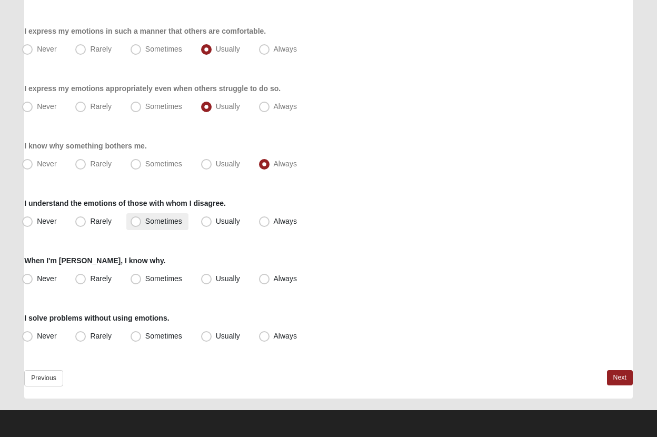
click at [142, 218] on input "Sometimes" at bounding box center [138, 221] width 7 height 7
radio input "true"
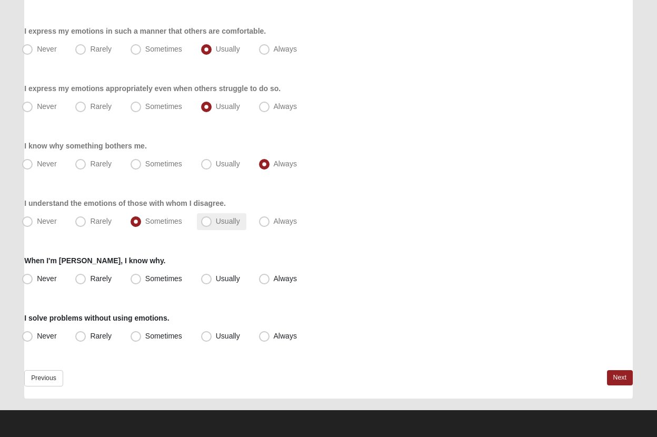
click at [216, 219] on span "Usually" at bounding box center [228, 221] width 24 height 8
click at [210, 219] on input "Usually" at bounding box center [208, 221] width 7 height 7
radio input "true"
click at [160, 225] on span "Sometimes" at bounding box center [163, 221] width 37 height 8
click at [142, 225] on input "Sometimes" at bounding box center [138, 221] width 7 height 7
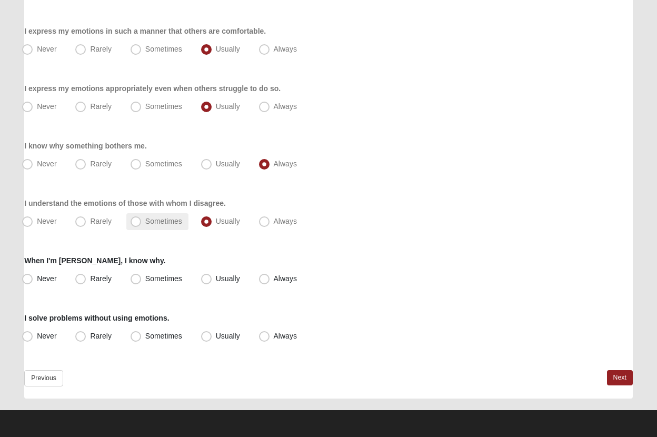
radio input "true"
click at [274, 280] on span "Always" at bounding box center [285, 278] width 23 height 8
click at [263, 280] on input "Always" at bounding box center [266, 278] width 7 height 7
radio input "true"
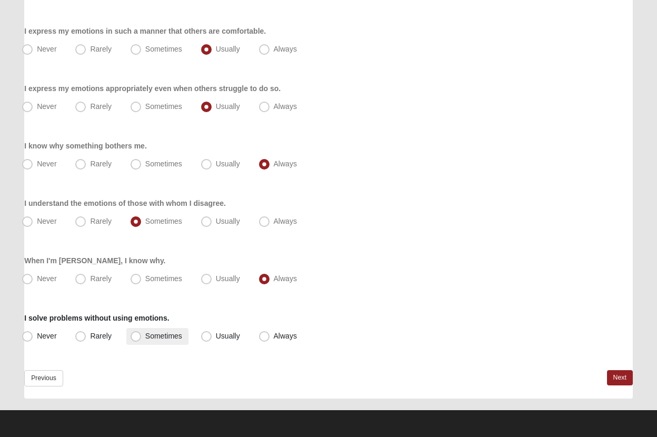
click at [147, 335] on span "Sometimes" at bounding box center [163, 336] width 37 height 8
click at [142, 335] on input "Sometimes" at bounding box center [138, 336] width 7 height 7
radio input "true"
click at [199, 335] on label "Usually" at bounding box center [221, 336] width 49 height 17
click at [205, 335] on input "Usually" at bounding box center [208, 336] width 7 height 7
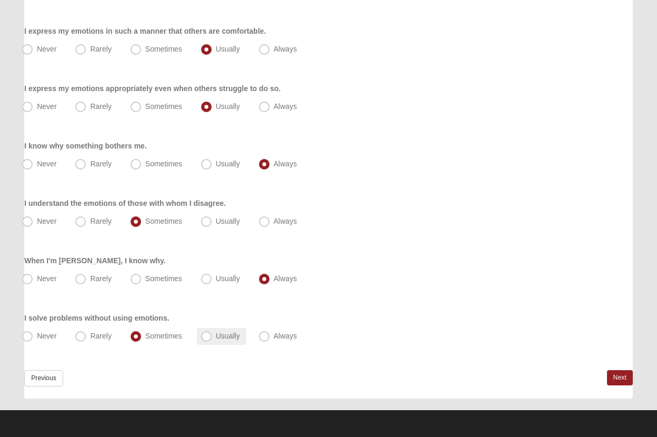
radio input "true"
click at [154, 337] on span "Sometimes" at bounding box center [163, 336] width 37 height 8
click at [142, 337] on input "Sometimes" at bounding box center [138, 336] width 7 height 7
radio input "true"
click at [610, 379] on link "Next" at bounding box center [620, 377] width 26 height 15
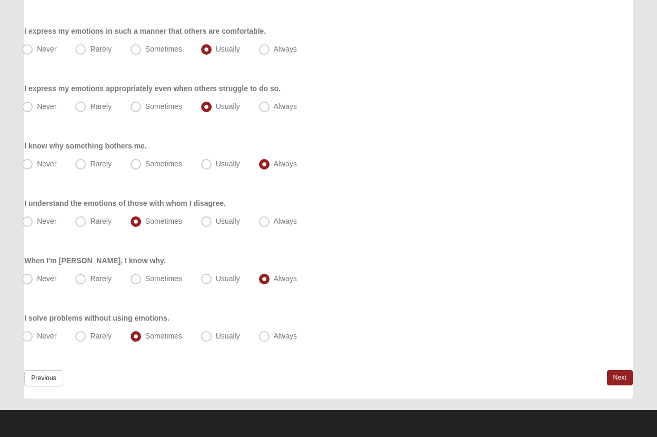
scroll to position [0, 0]
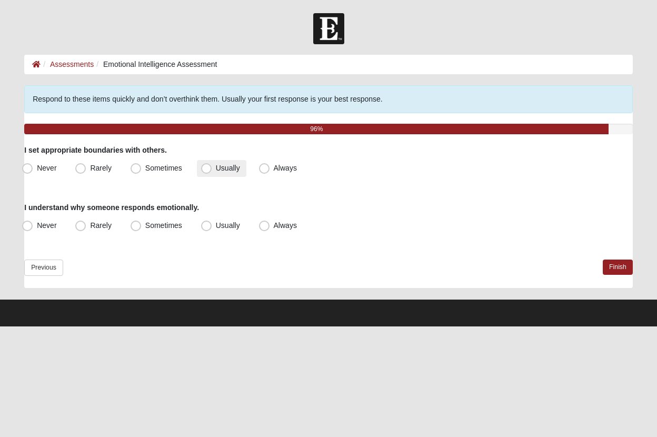
click at [216, 167] on span "Usually" at bounding box center [228, 168] width 24 height 8
click at [208, 167] on input "Usually" at bounding box center [208, 168] width 7 height 7
radio input "true"
click at [216, 226] on span "Usually" at bounding box center [228, 225] width 24 height 8
click at [205, 226] on input "Usually" at bounding box center [208, 225] width 7 height 7
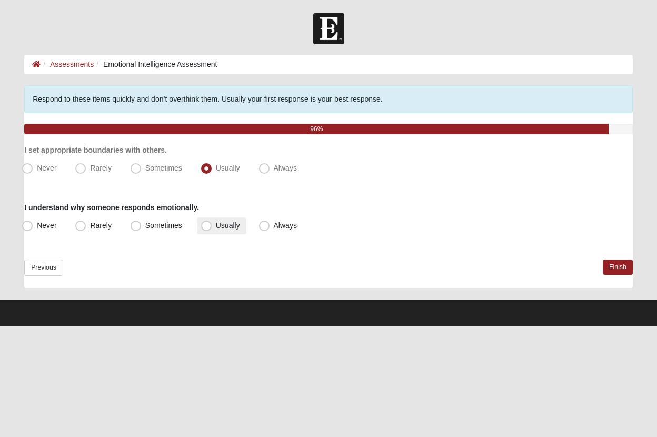
radio input "true"
click at [145, 170] on span "Sometimes" at bounding box center [163, 168] width 37 height 8
click at [138, 170] on input "Sometimes" at bounding box center [138, 168] width 7 height 7
radio input "true"
click at [216, 168] on span "Usually" at bounding box center [228, 168] width 24 height 8
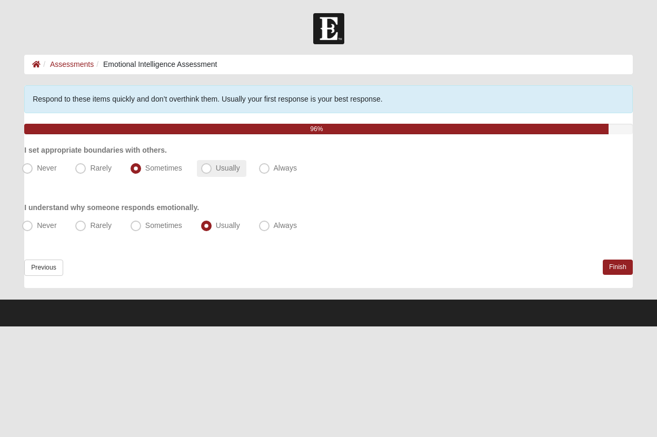
click at [208, 168] on input "Usually" at bounding box center [208, 168] width 7 height 7
radio input "true"
click at [172, 161] on label "Sometimes" at bounding box center [157, 168] width 62 height 17
click at [142, 165] on input "Sometimes" at bounding box center [138, 168] width 7 height 7
radio input "true"
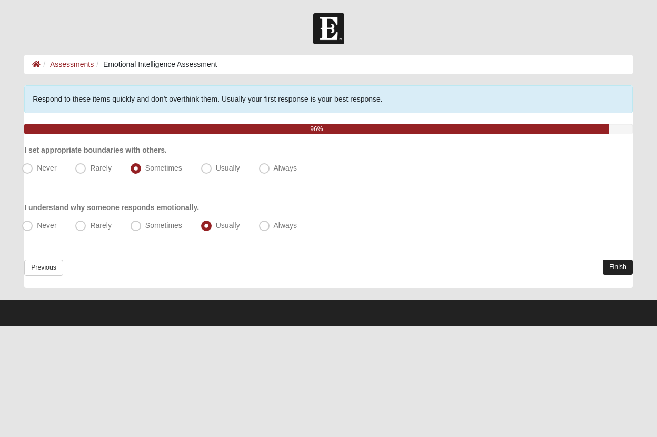
click at [609, 266] on link "Finish" at bounding box center [618, 266] width 30 height 15
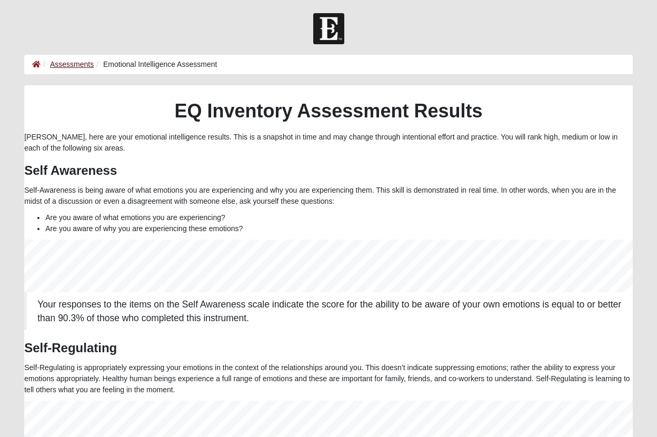
click at [78, 66] on link "Assessments" at bounding box center [72, 64] width 44 height 8
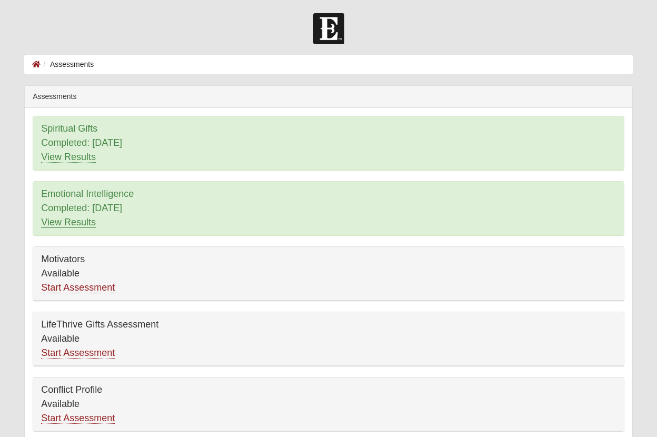
click at [73, 225] on link "View Results" at bounding box center [68, 222] width 55 height 11
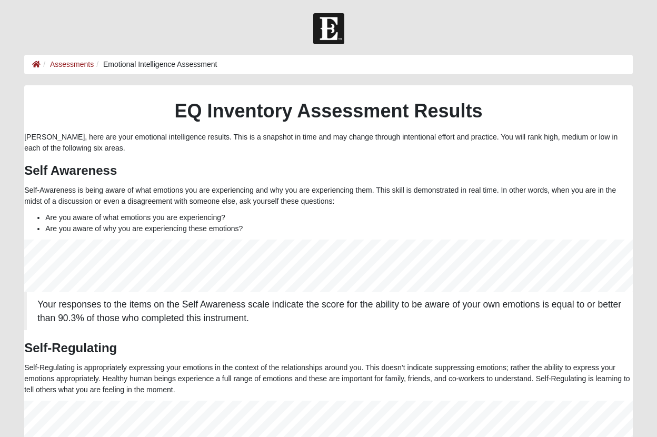
scroll to position [53, 608]
click at [70, 62] on link "Assessments" at bounding box center [72, 64] width 44 height 8
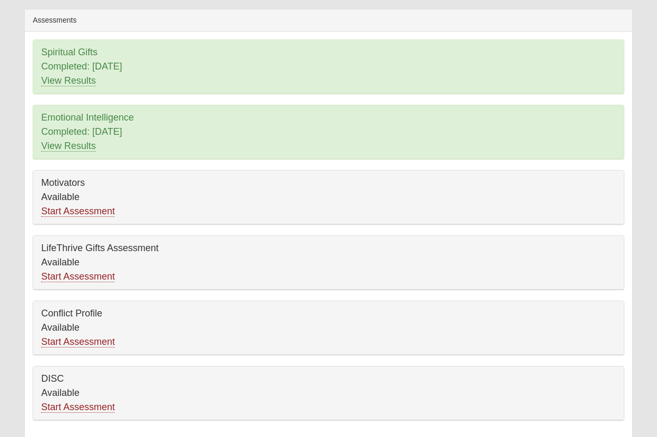
scroll to position [85, 0]
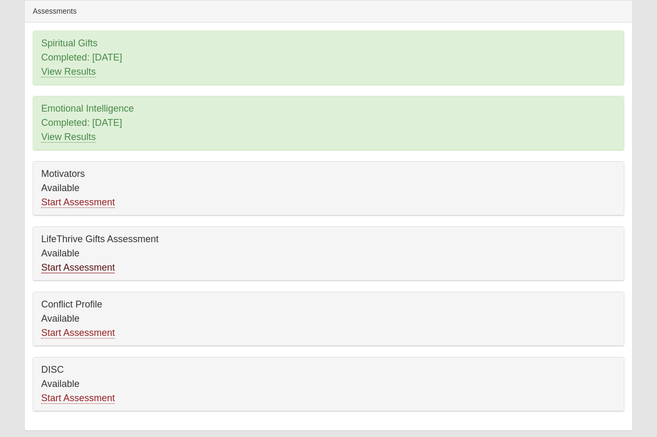
click at [91, 270] on link "Start Assessment" at bounding box center [78, 267] width 74 height 11
click at [63, 203] on link "Start Assessment" at bounding box center [78, 202] width 74 height 11
click at [60, 304] on div "Conflict Profile Available Start Assessment" at bounding box center [328, 319] width 590 height 54
click at [61, 307] on div "Conflict Profile Available Start Assessment" at bounding box center [328, 319] width 590 height 54
click at [62, 330] on link "Start Assessment" at bounding box center [78, 332] width 74 height 11
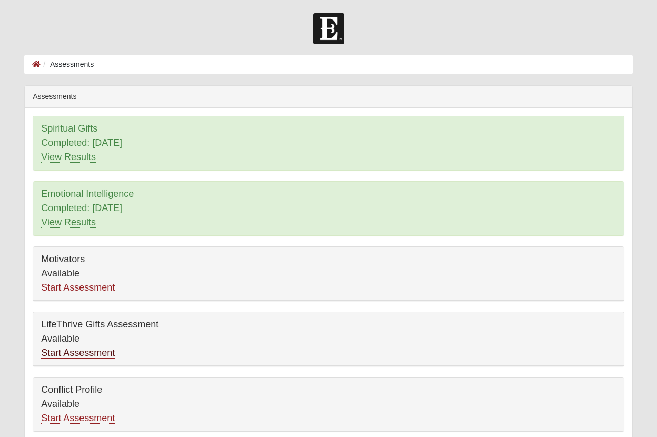
scroll to position [0, 0]
